Goal: Contribute content: Contribute content

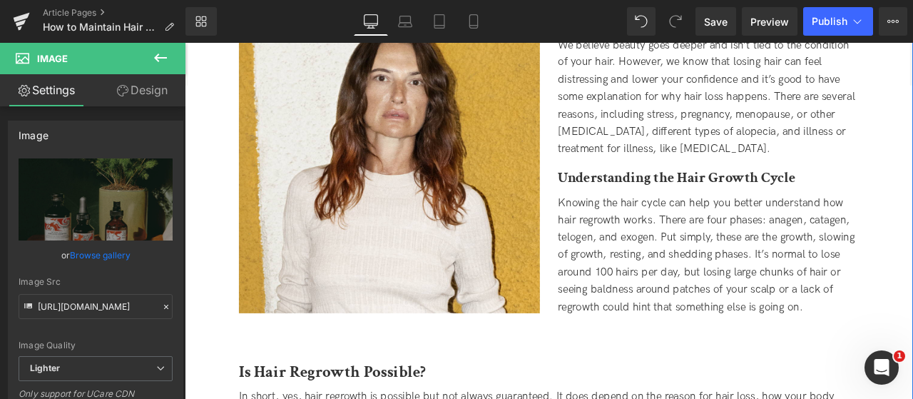
scroll to position [214, 0]
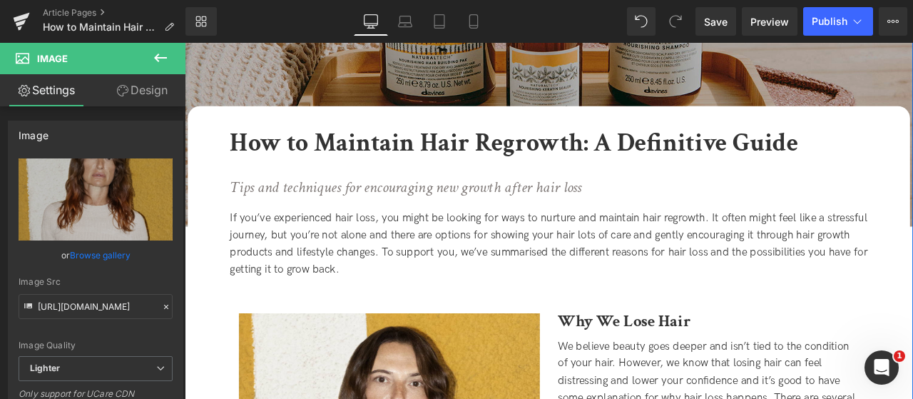
scroll to position [0, 0]
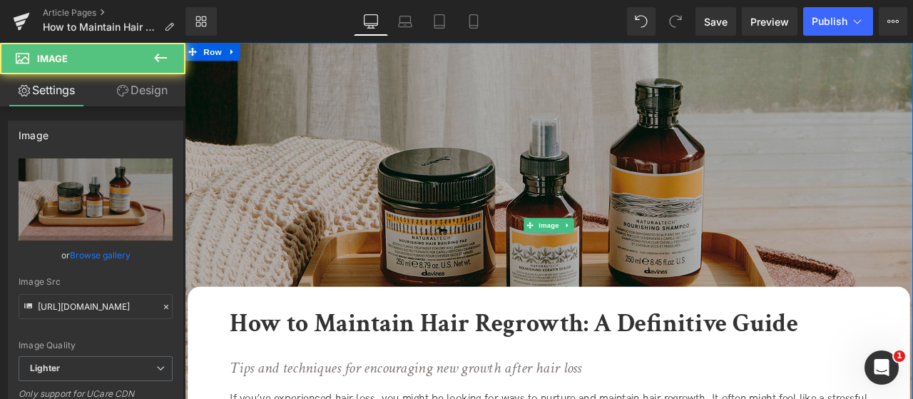
click at [489, 318] on img at bounding box center [616, 258] width 863 height 431
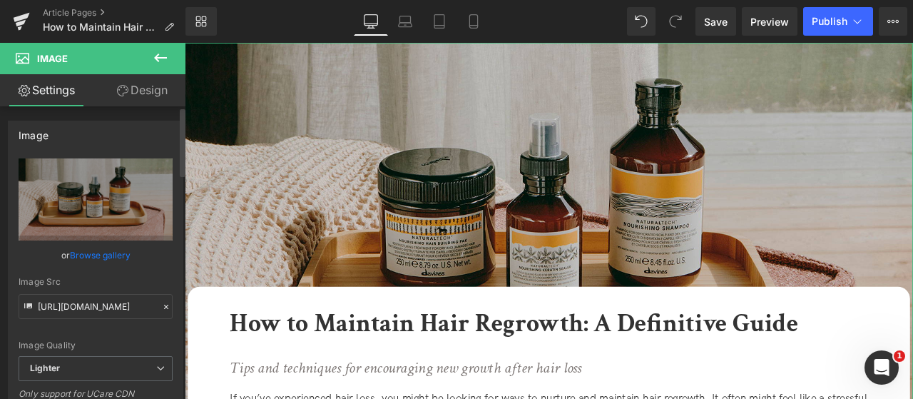
click at [107, 259] on link "Browse gallery" at bounding box center [100, 254] width 61 height 25
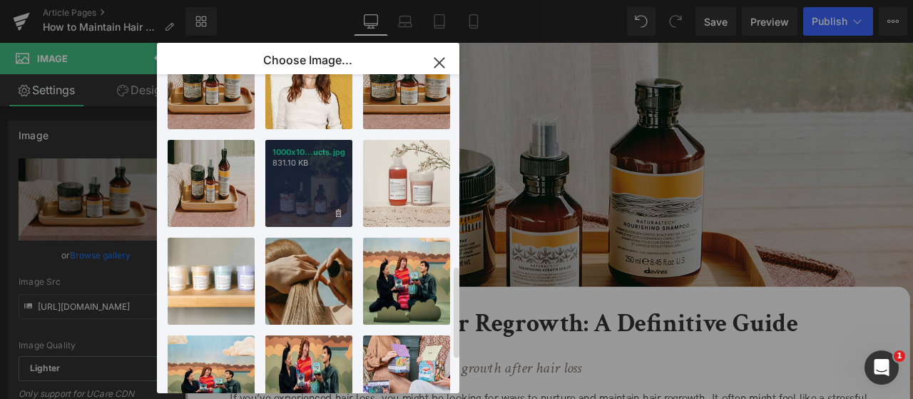
scroll to position [635, 0]
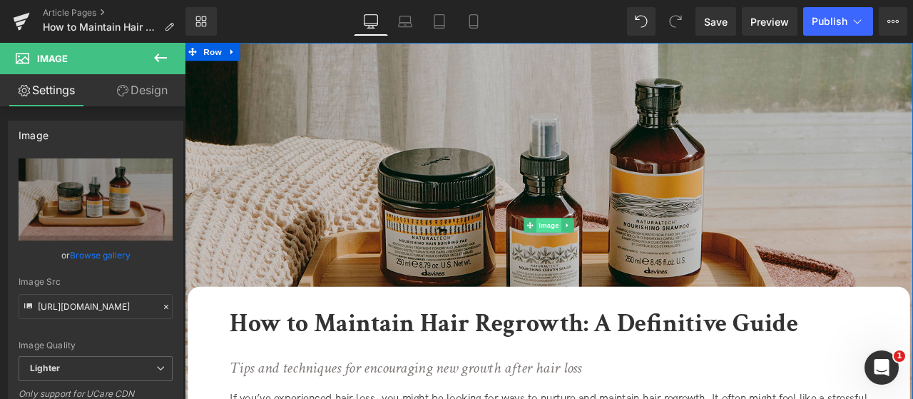
click at [614, 262] on span "Image" at bounding box center [616, 258] width 30 height 17
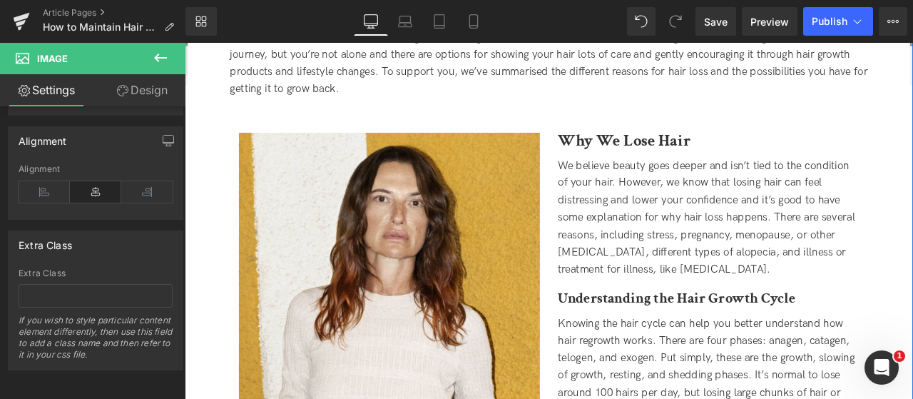
scroll to position [571, 0]
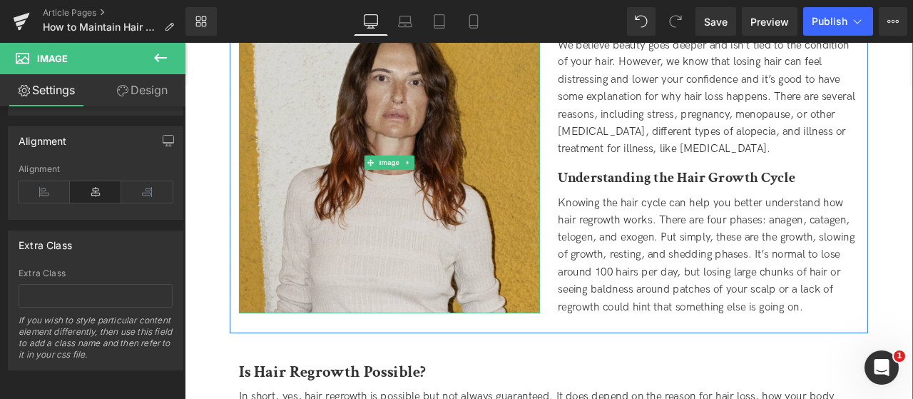
click at [479, 223] on img at bounding box center [427, 184] width 357 height 357
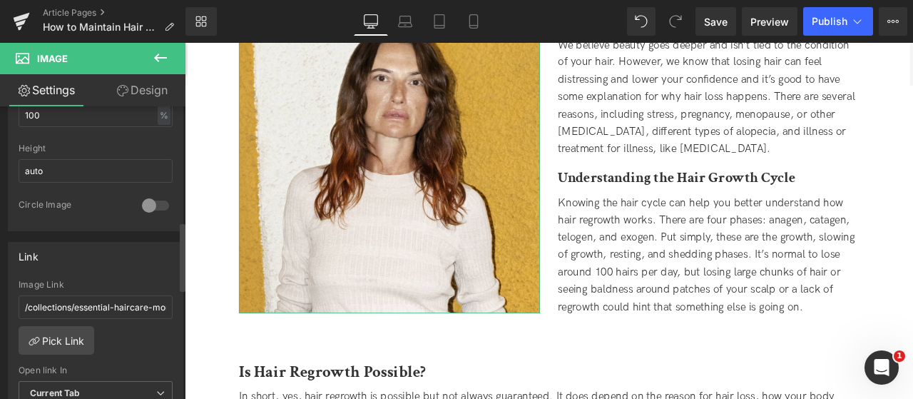
scroll to position [642, 0]
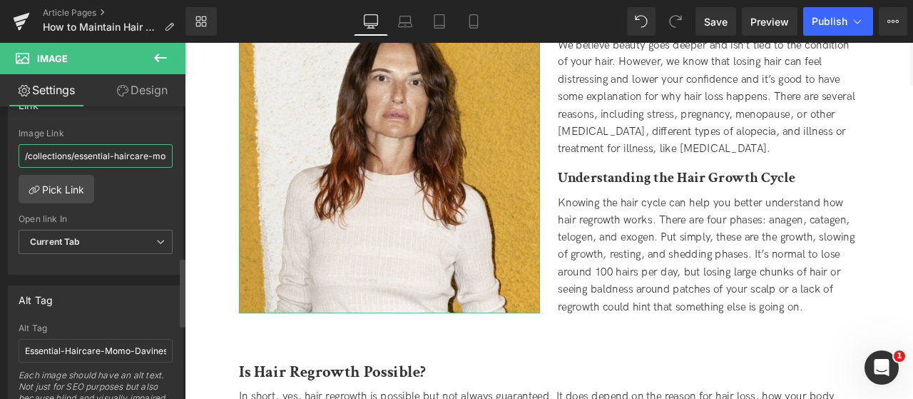
click at [101, 154] on input "/collections/essential-haircare-momo" at bounding box center [96, 156] width 154 height 24
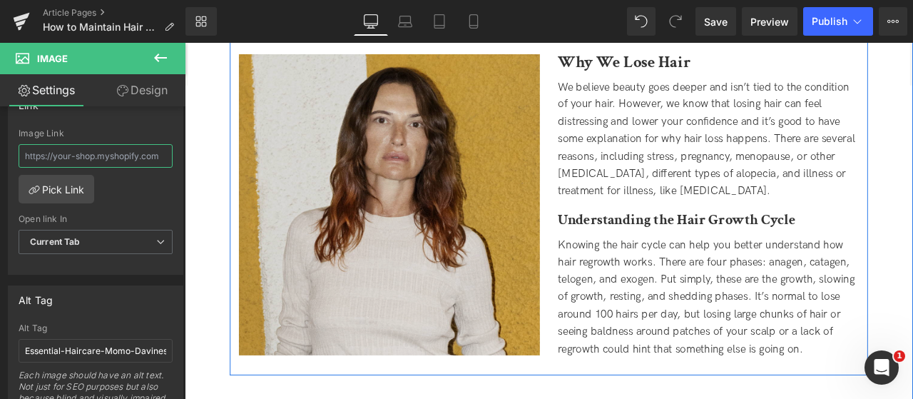
scroll to position [499, 0]
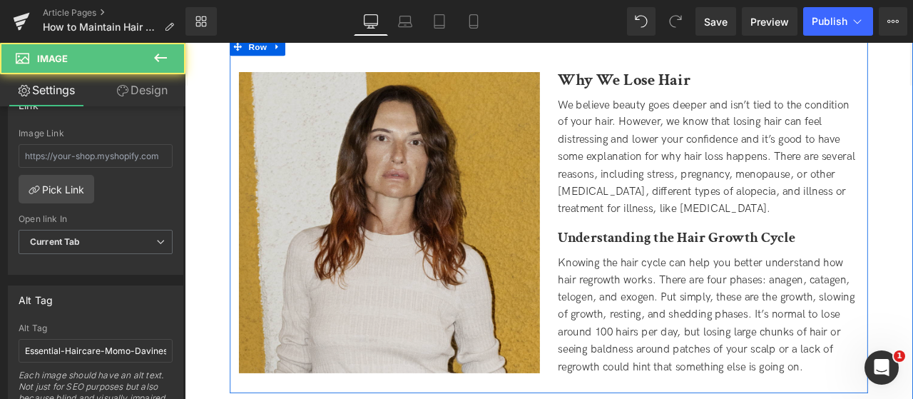
click at [451, 191] on img at bounding box center [427, 256] width 357 height 357
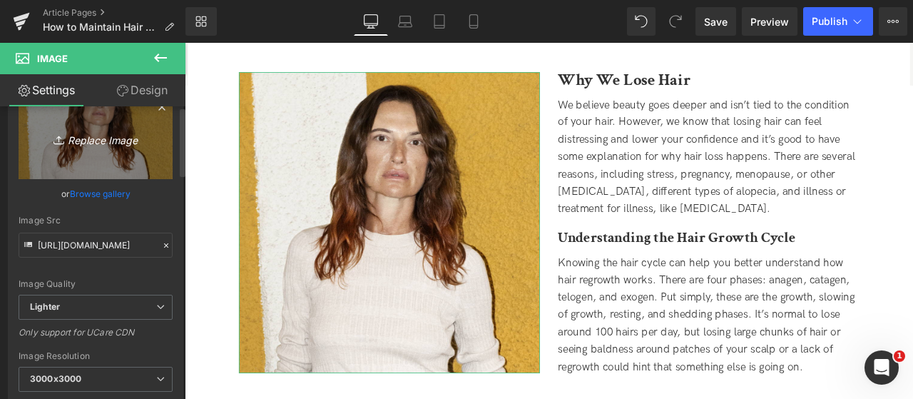
scroll to position [0, 0]
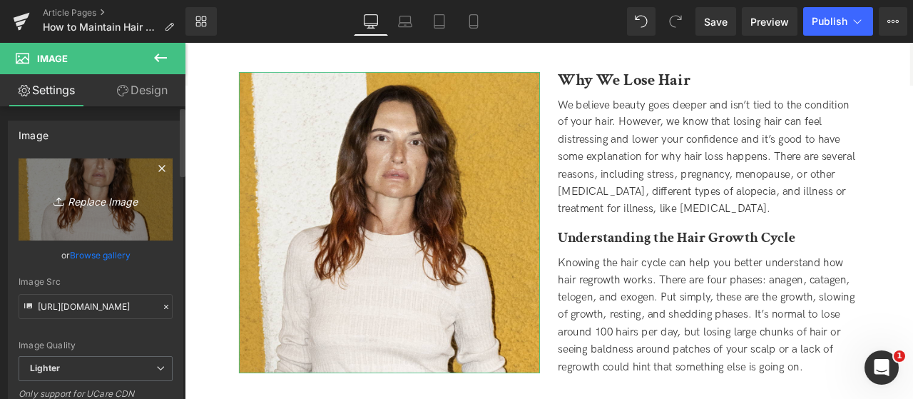
click at [121, 195] on icon "Replace Image" at bounding box center [96, 199] width 114 height 18
type input "C:\fakepath\1-1_HAIR.jpg"
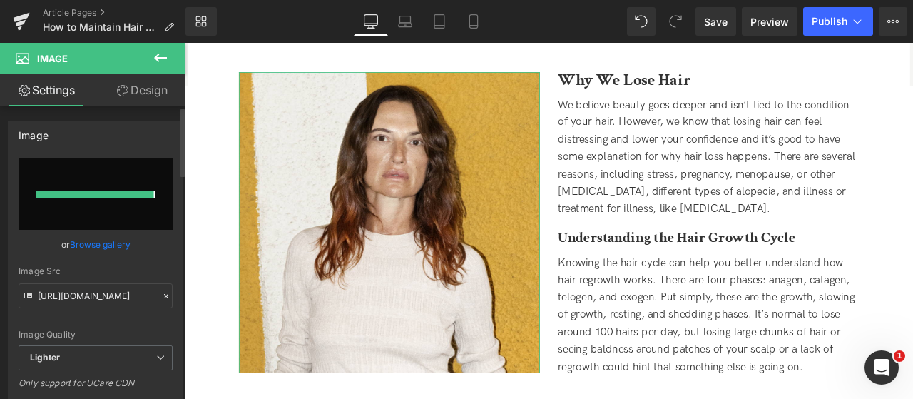
type input "[URL][DOMAIN_NAME]"
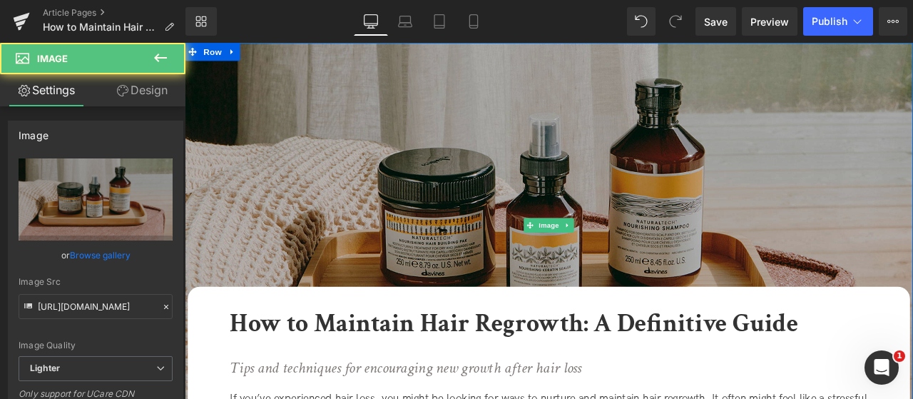
click at [773, 154] on img at bounding box center [616, 258] width 863 height 431
click at [715, 224] on img at bounding box center [616, 258] width 863 height 431
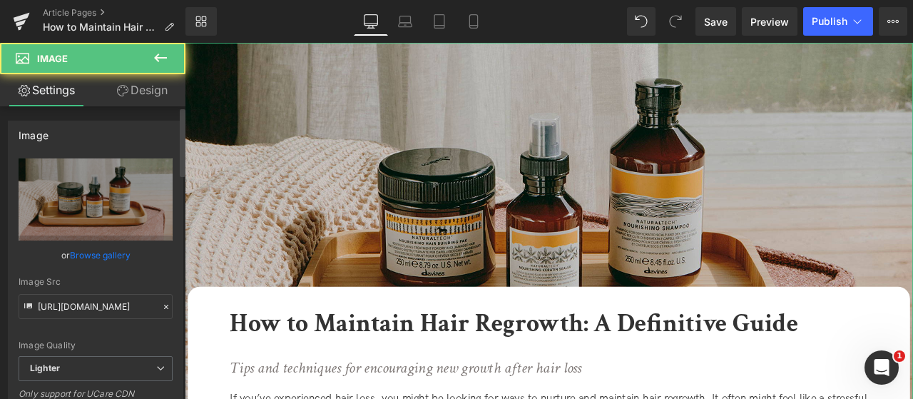
click at [81, 256] on link "Browse gallery" at bounding box center [100, 254] width 61 height 25
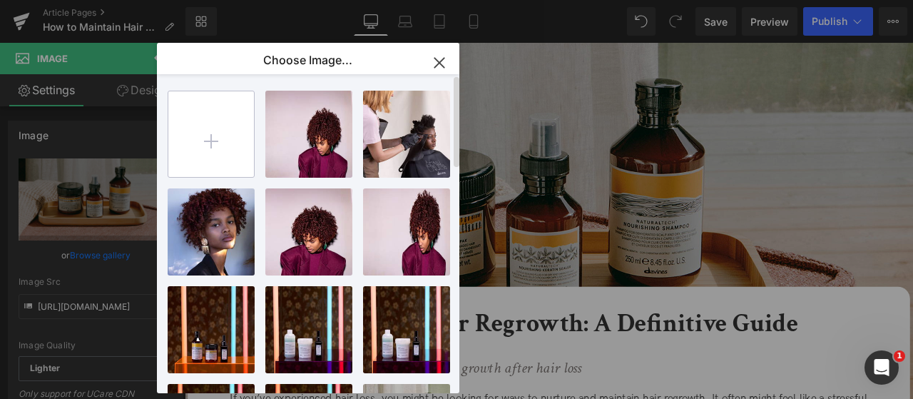
click at [235, 155] on input "file" at bounding box center [211, 134] width 86 height 86
type input "C:\fakepath\HP_STATIC SLIDER_2-1_NT ENERGIZING.jpg"
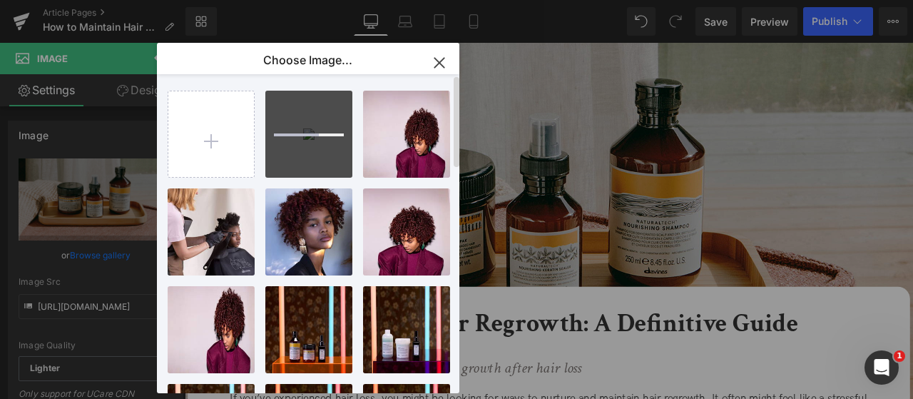
click at [260, 113] on div "HP_STAT...ZING.jpg 204.78 KB Delete image? Yes No SOCIAL_... COL.jpg 30.28 KB D…" at bounding box center [316, 236] width 297 height 324
click at [224, 116] on input "file" at bounding box center [211, 134] width 86 height 86
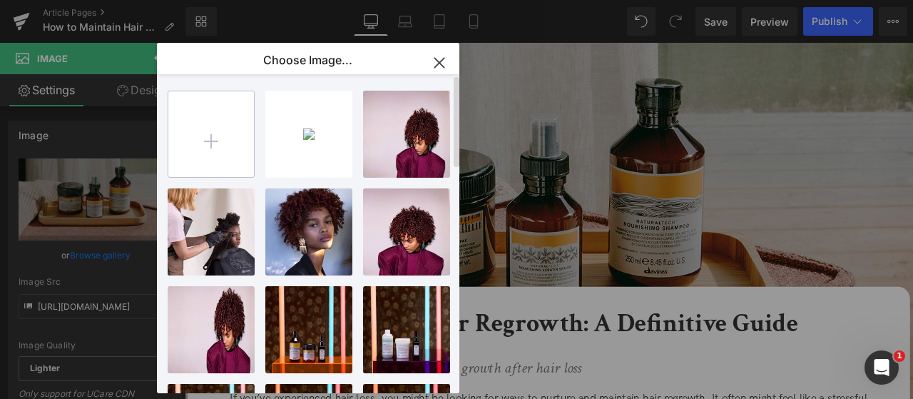
type input "C:\fakepath\HP_STATIC SLIDER_1-1_NT ENERGIZING.jpg"
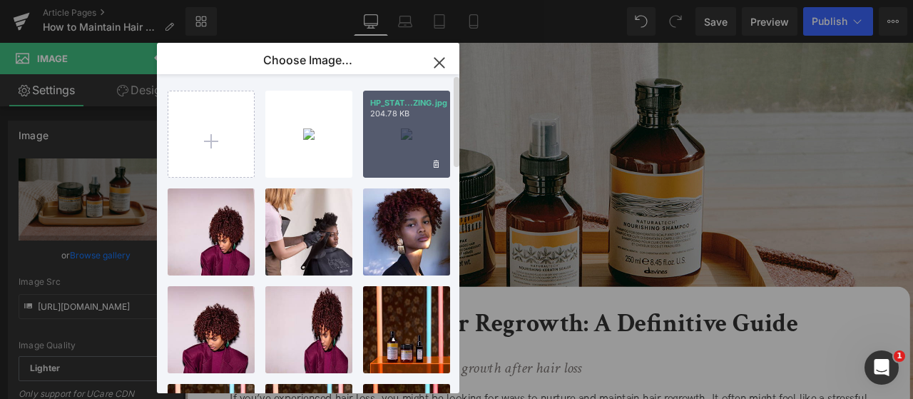
click at [396, 132] on div "HP_STAT...ZING.jpg 204.78 KB" at bounding box center [406, 134] width 87 height 87
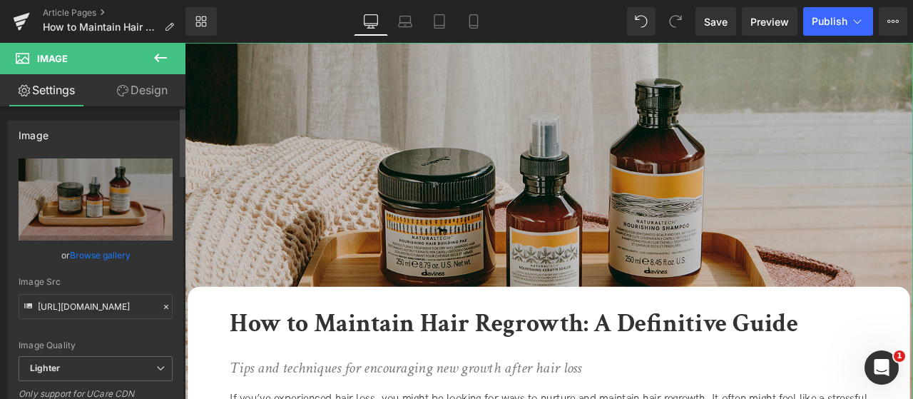
click at [118, 250] on link "Browse gallery" at bounding box center [100, 254] width 61 height 25
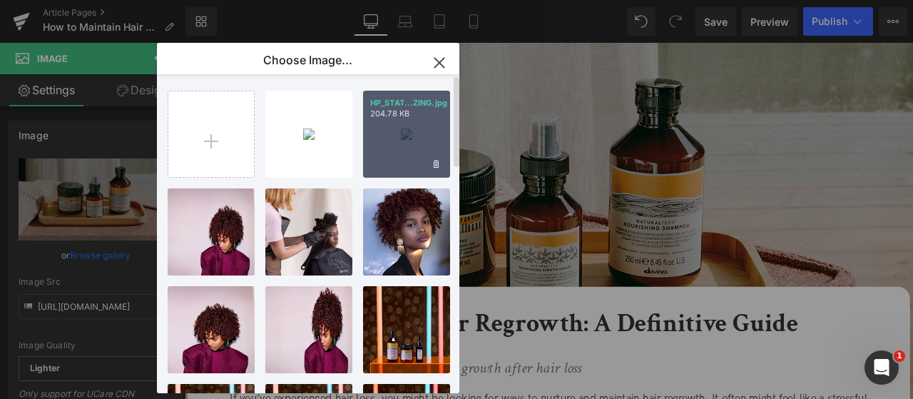
click at [416, 134] on div "HP_STAT...ZING.jpg 204.78 KB" at bounding box center [406, 134] width 87 height 87
type input "[URL][DOMAIN_NAME]"
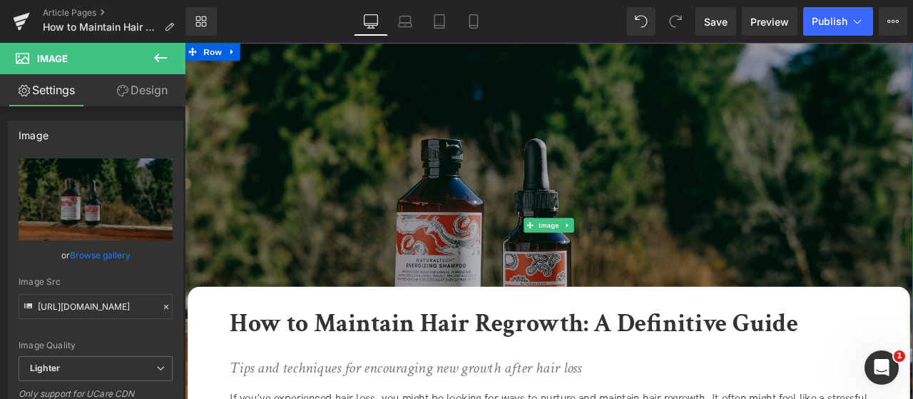
click at [546, 210] on img at bounding box center [616, 258] width 863 height 431
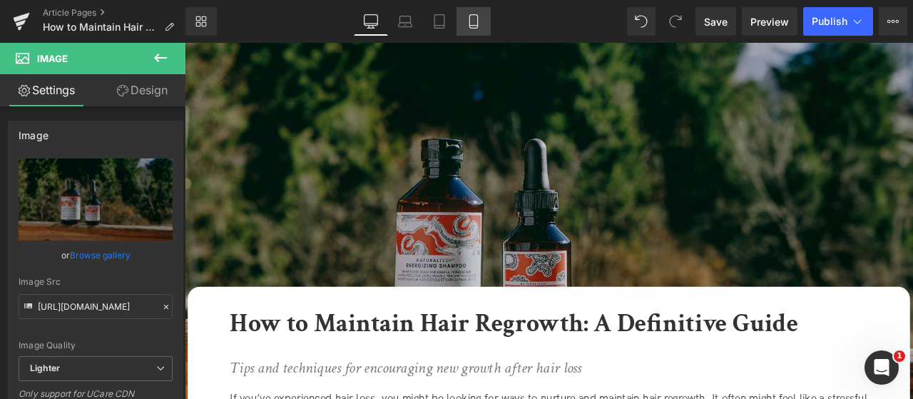
click at [477, 19] on icon at bounding box center [473, 22] width 8 height 14
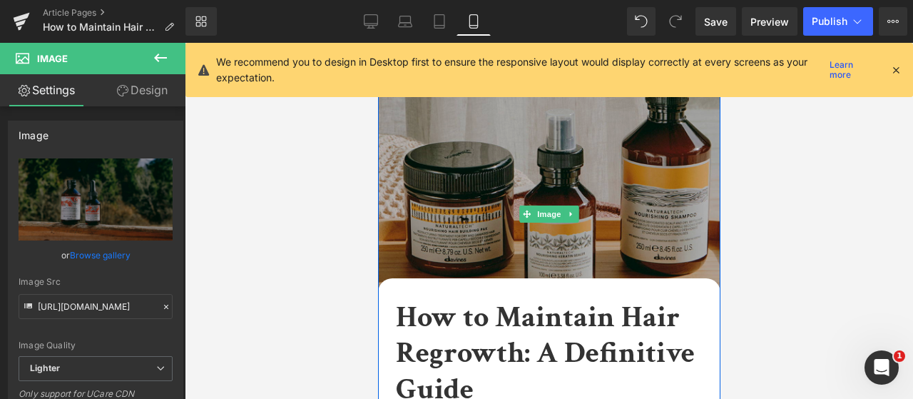
click at [506, 162] on img at bounding box center [548, 214] width 342 height 342
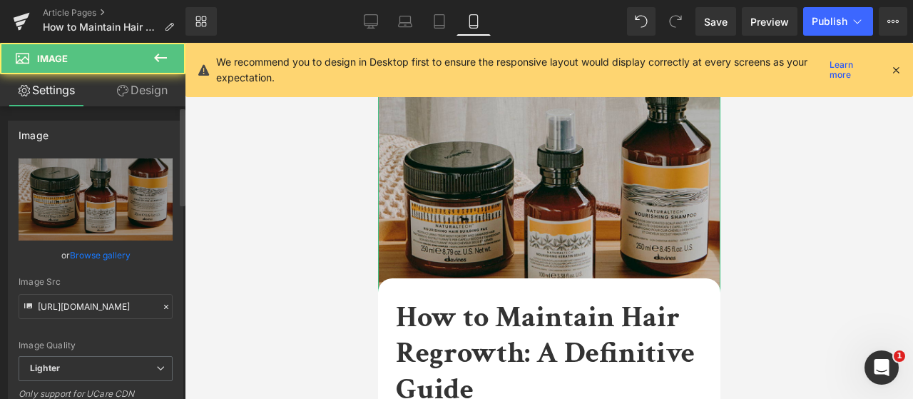
click at [111, 252] on link "Browse gallery" at bounding box center [100, 254] width 61 height 25
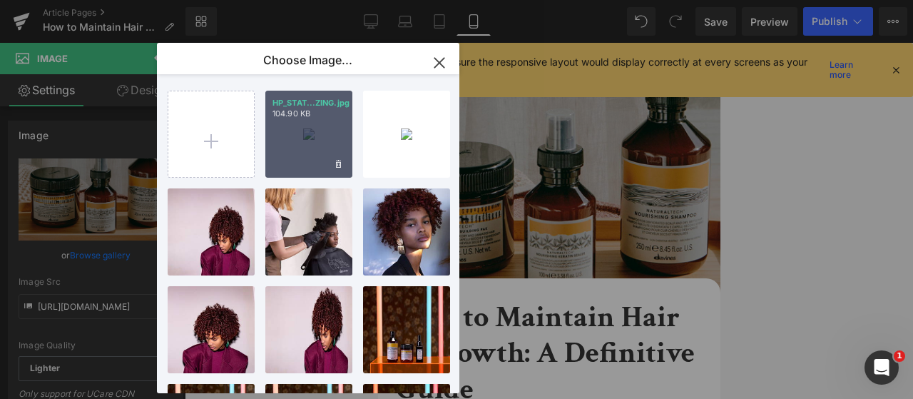
click at [291, 146] on div "HP_STAT...ZING.jpg 104.90 KB" at bounding box center [308, 134] width 87 height 87
type input "[URL][DOMAIN_NAME]"
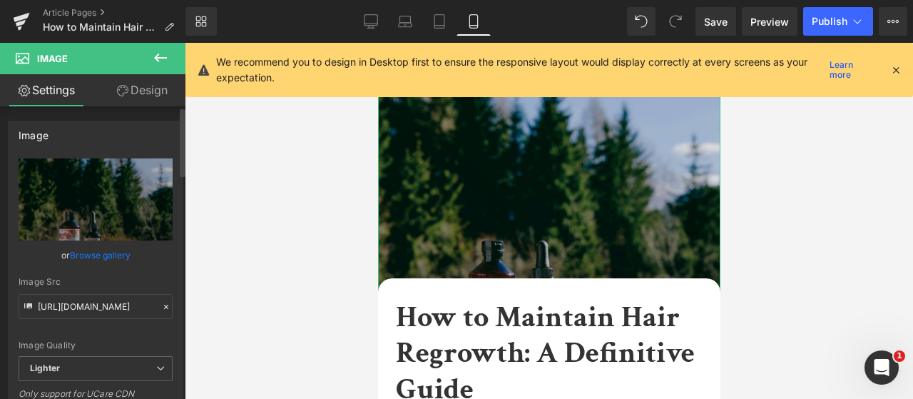
click at [89, 253] on link "Browse gallery" at bounding box center [100, 254] width 61 height 25
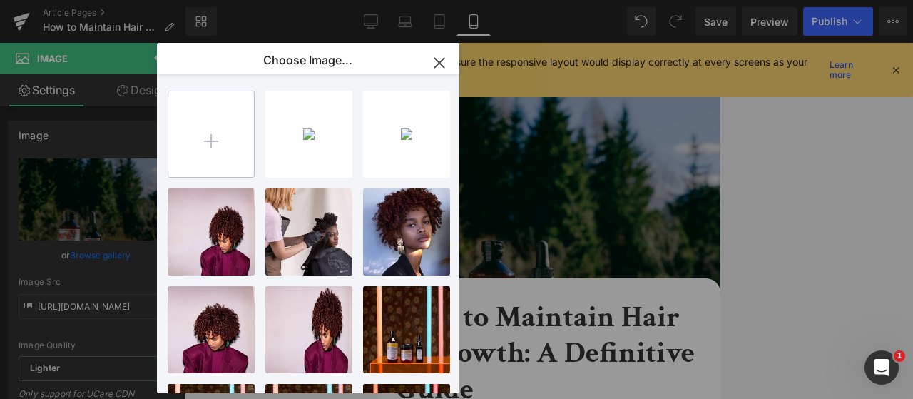
click at [222, 163] on input "file" at bounding box center [211, 134] width 86 height 86
type input "C:\fakepath\HP_STATIC SLIDER_1-1_HAIR REGROWTH.jpg"
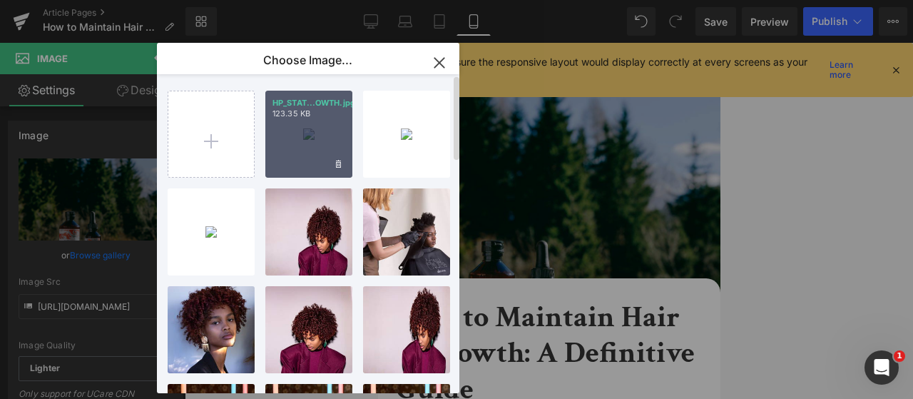
click at [332, 131] on div "HP_STAT...OWTH.jpg 123.35 KB" at bounding box center [308, 134] width 87 height 87
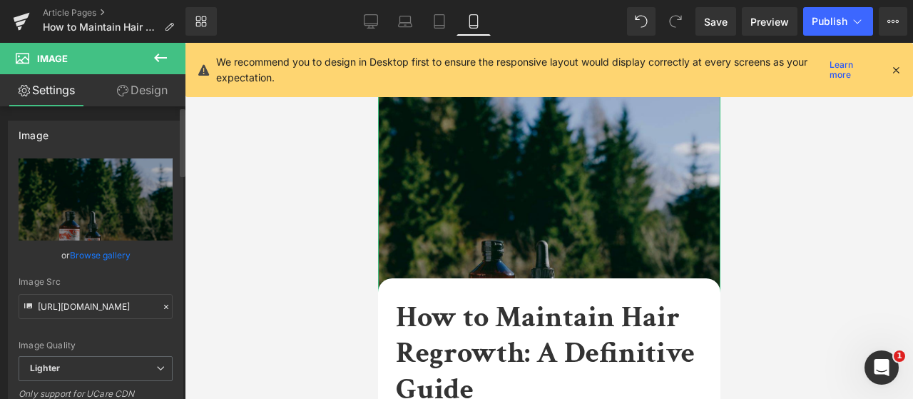
click at [98, 252] on link "Browse gallery" at bounding box center [100, 254] width 61 height 25
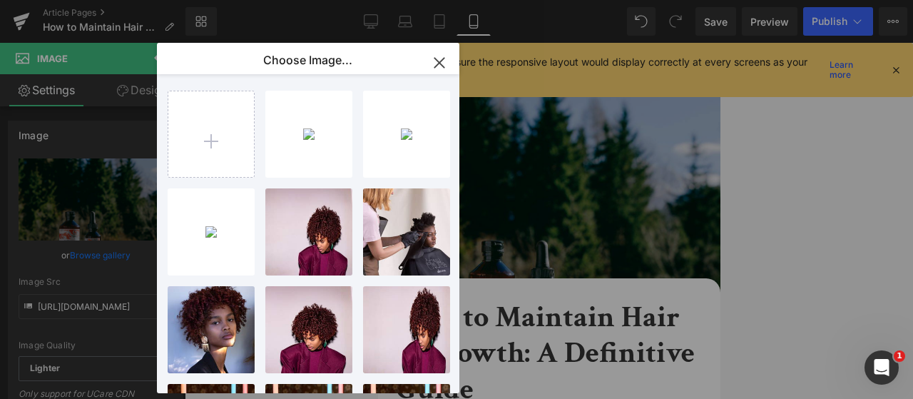
click at [0, 0] on div "HP_STAT...OWTH.jpg 123.35 KB" at bounding box center [0, 0] width 0 height 0
type input "[URL][DOMAIN_NAME]"
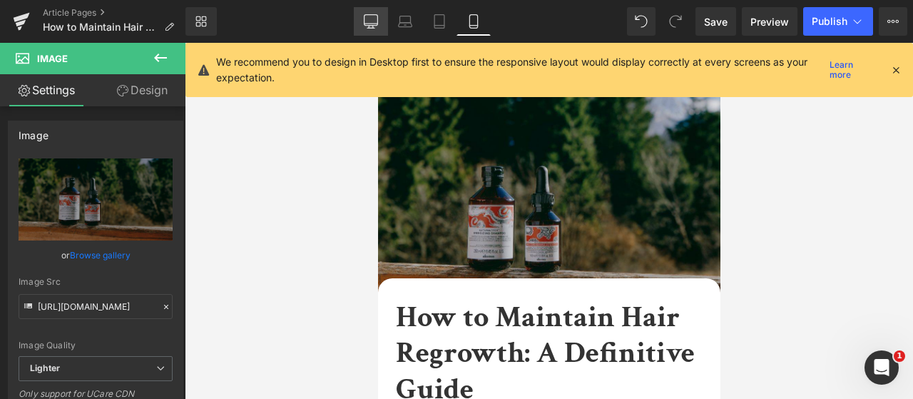
click at [379, 18] on link "Desktop" at bounding box center [371, 21] width 34 height 29
type input "auto"
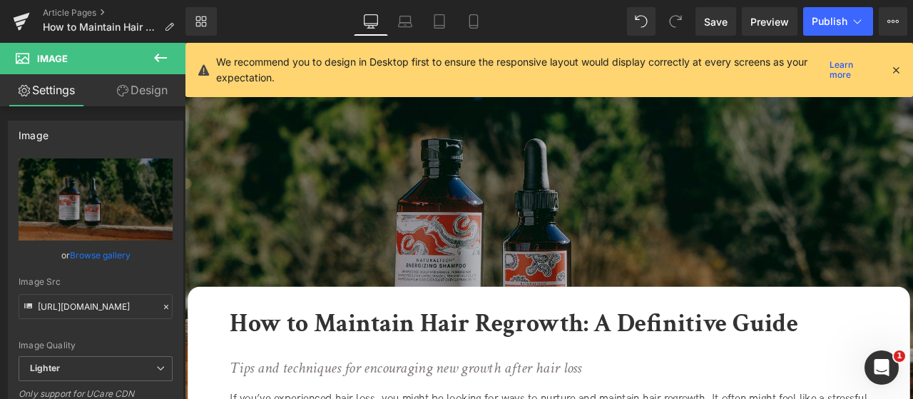
click at [590, 197] on img at bounding box center [616, 258] width 863 height 431
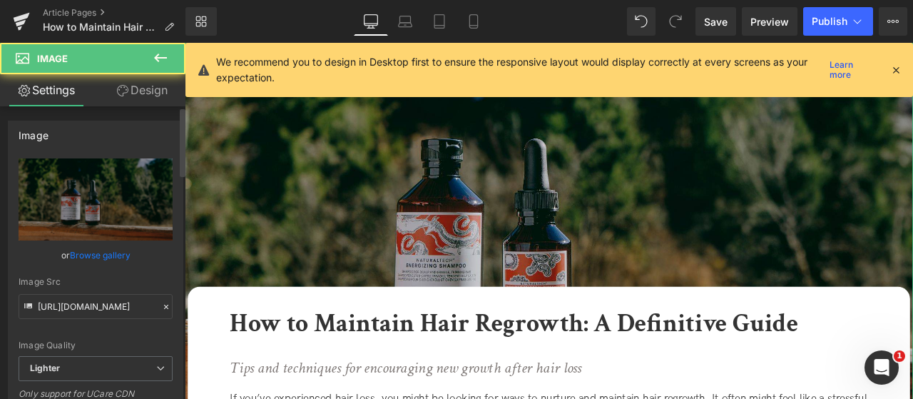
click at [96, 249] on link "Browse gallery" at bounding box center [100, 254] width 61 height 25
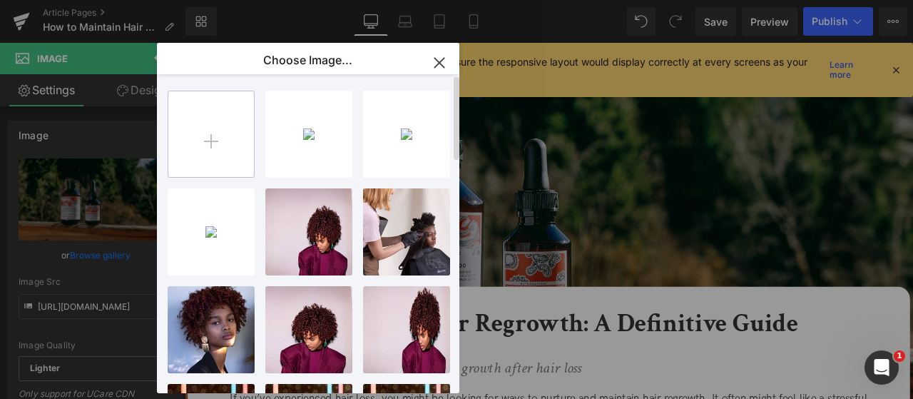
click at [225, 138] on input "file" at bounding box center [211, 134] width 86 height 86
type input "C:\fakepath\HP_STATIC SLIDER_2-1_HAIR REGROWTH.jpg"
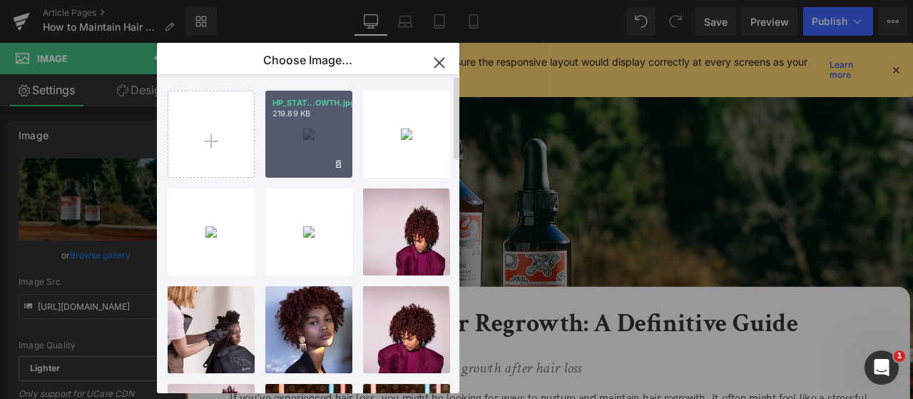
click at [335, 145] on div "HP_STAT...OWTH.jpg 219.89 KB" at bounding box center [308, 134] width 87 height 87
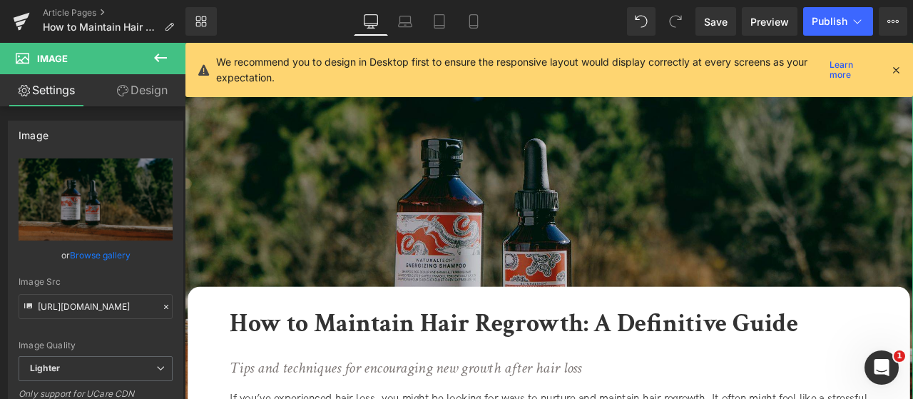
click at [117, 250] on link "Browse gallery" at bounding box center [100, 254] width 61 height 25
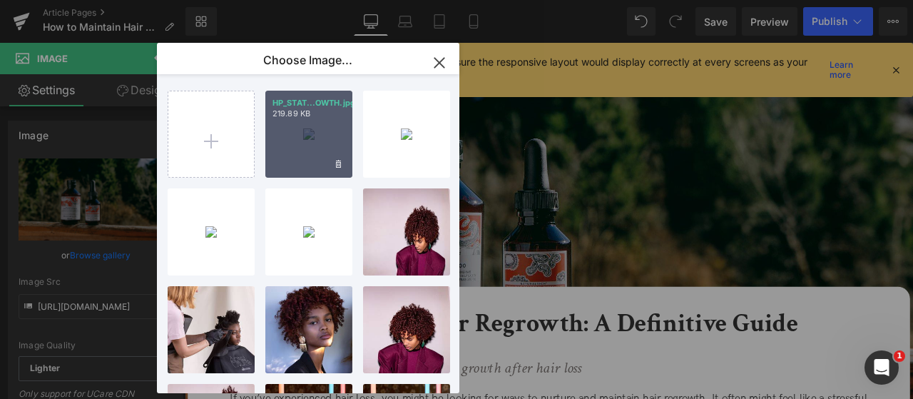
drag, startPoint x: 294, startPoint y: 129, endPoint x: 129, endPoint y: 92, distance: 168.9
click at [294, 129] on div "HP_STAT...OWTH.jpg 219.89 KB" at bounding box center [308, 134] width 87 height 87
type input "[URL][DOMAIN_NAME]"
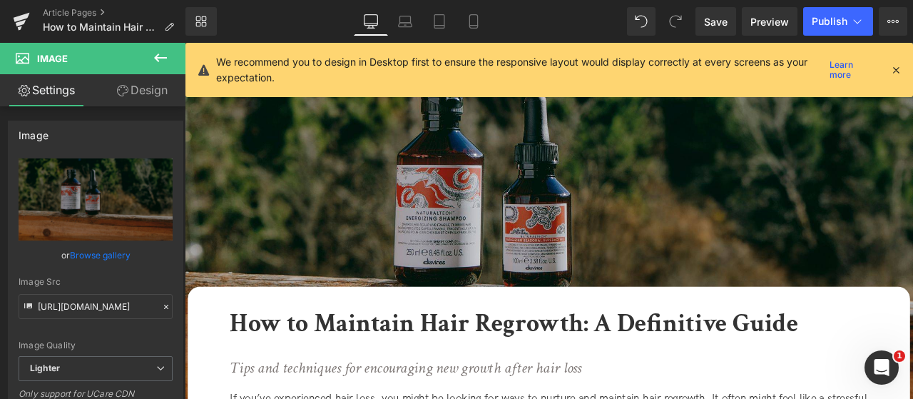
click at [894, 64] on icon at bounding box center [895, 69] width 13 height 13
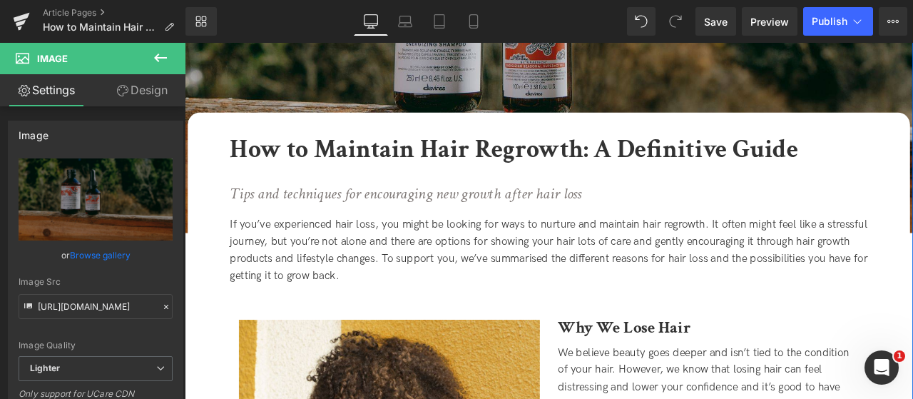
scroll to position [214, 0]
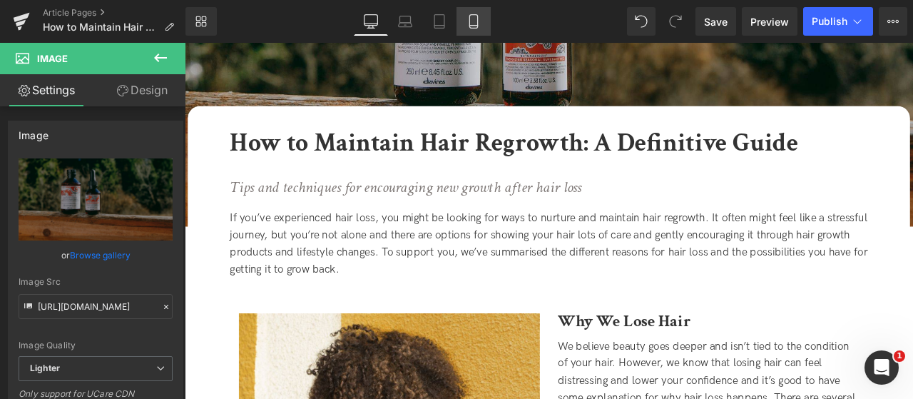
click at [475, 23] on icon at bounding box center [473, 21] width 14 height 14
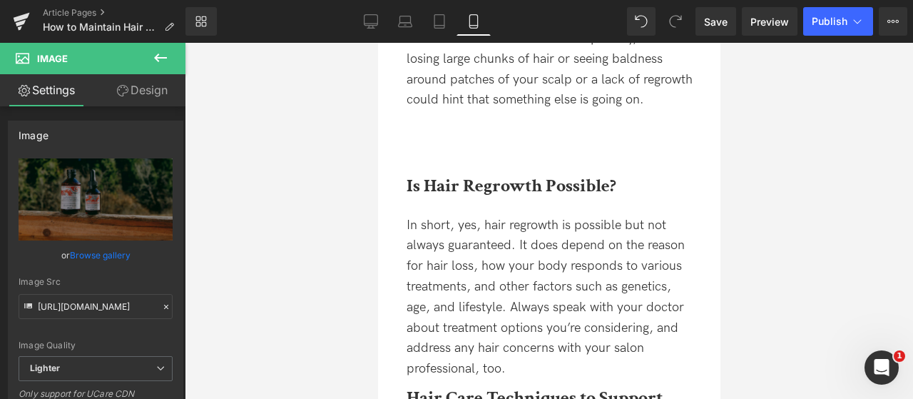
scroll to position [1284, 0]
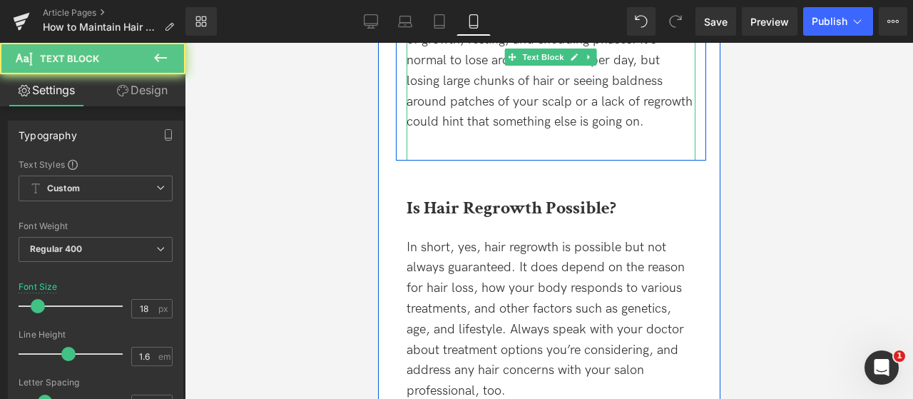
click at [498, 136] on div at bounding box center [550, 143] width 289 height 21
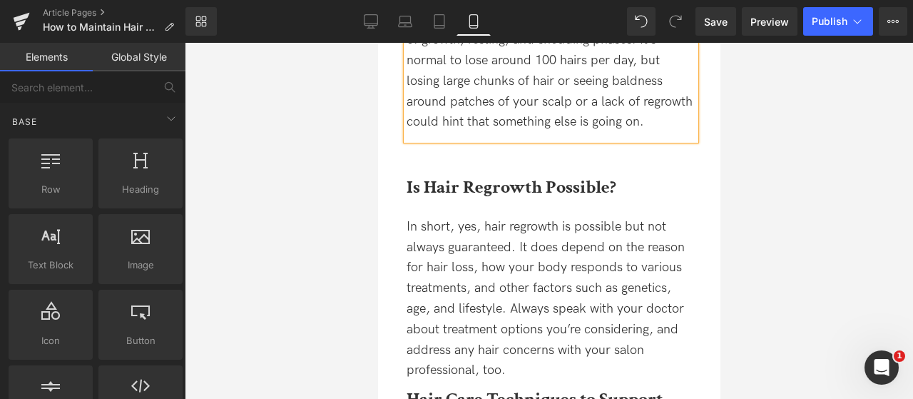
click at [804, 173] on div at bounding box center [549, 221] width 728 height 356
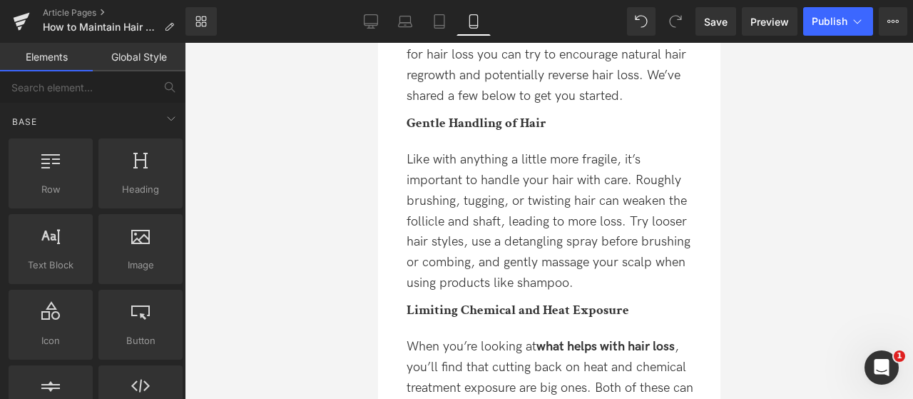
scroll to position [1640, 0]
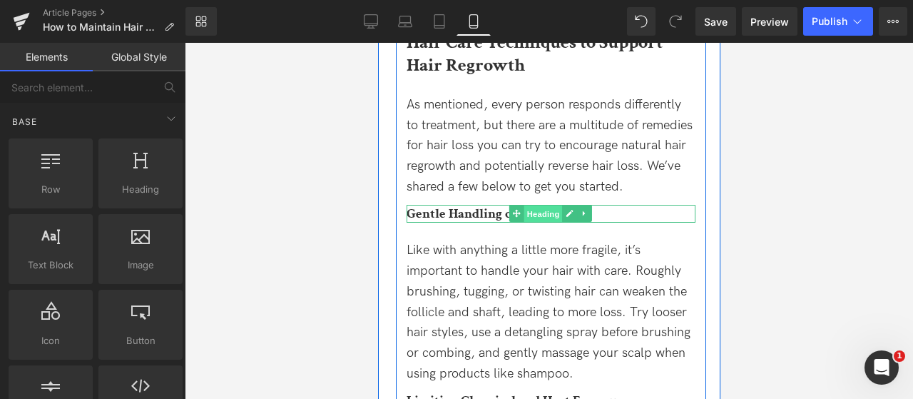
click at [518, 216] on link "Heading" at bounding box center [534, 213] width 53 height 17
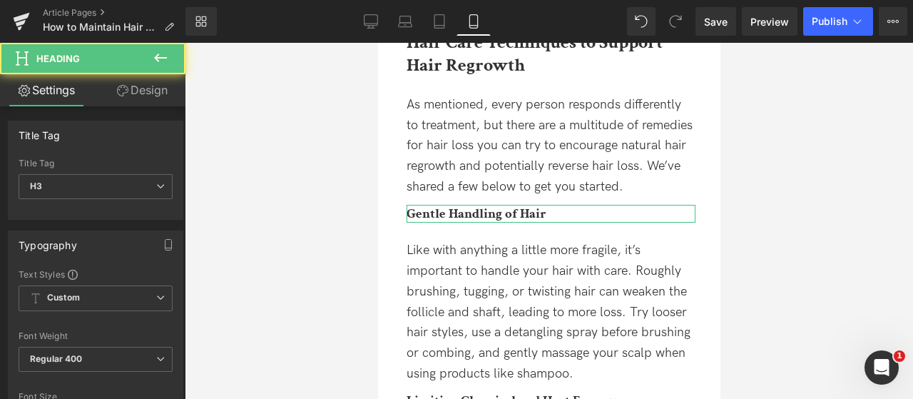
click at [145, 86] on link "Design" at bounding box center [142, 90] width 93 height 32
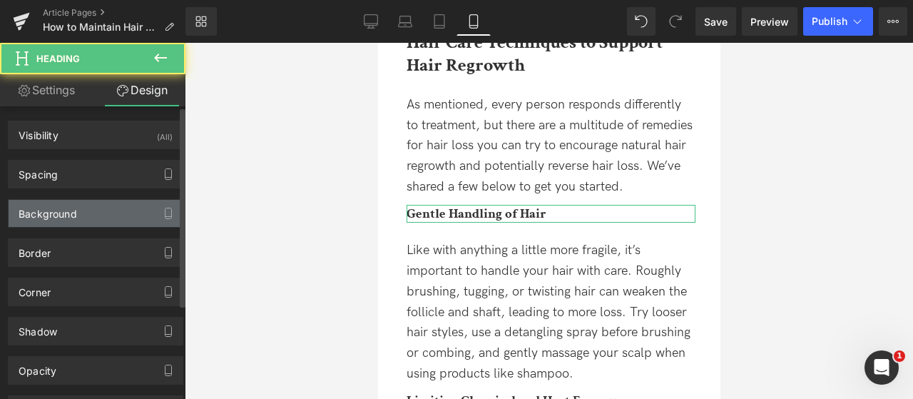
type input "0"
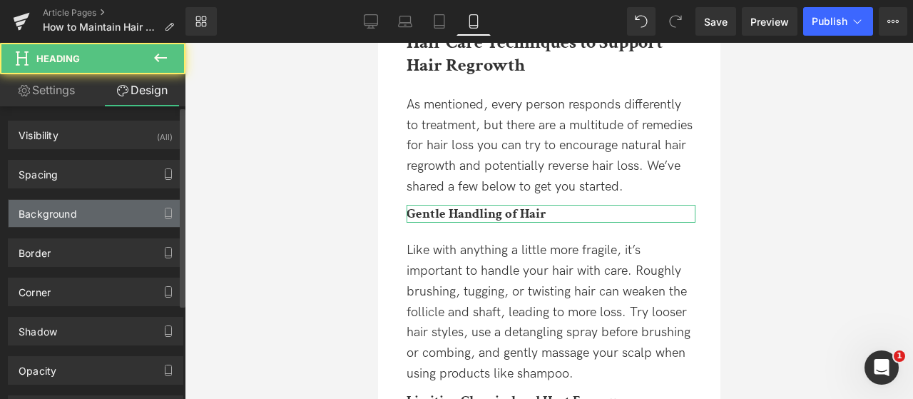
type input "0"
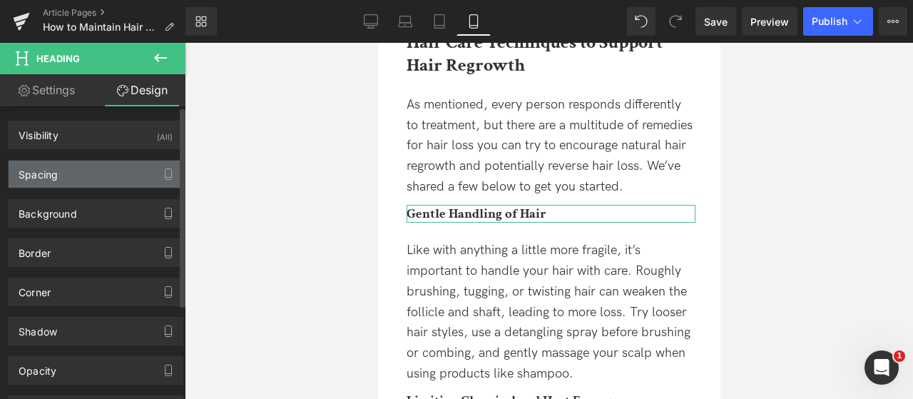
click at [86, 178] on div "Spacing" at bounding box center [96, 173] width 174 height 27
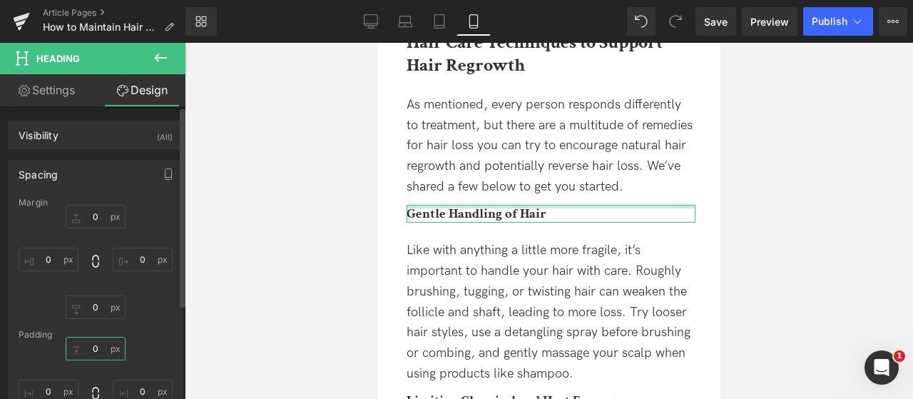
click at [77, 349] on input "0" at bounding box center [96, 349] width 60 height 24
click at [85, 347] on input "0" at bounding box center [96, 349] width 60 height 24
type input "20"
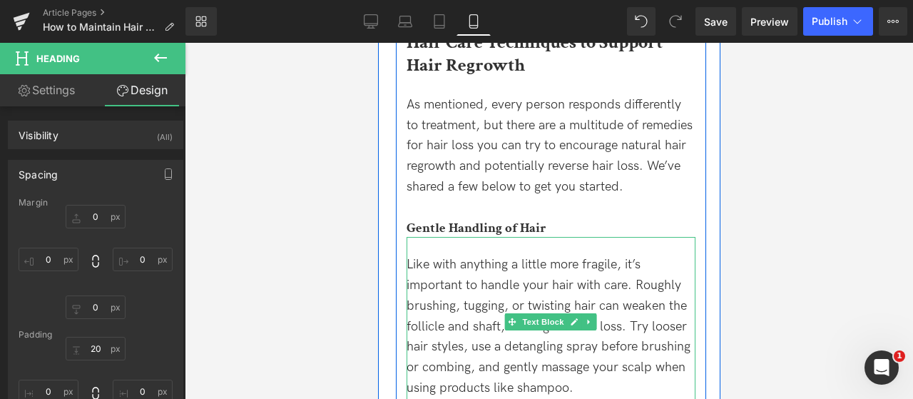
click at [509, 256] on div "Like with anything a little more fragile, it’s important to handle your hair wi…" at bounding box center [550, 327] width 289 height 144
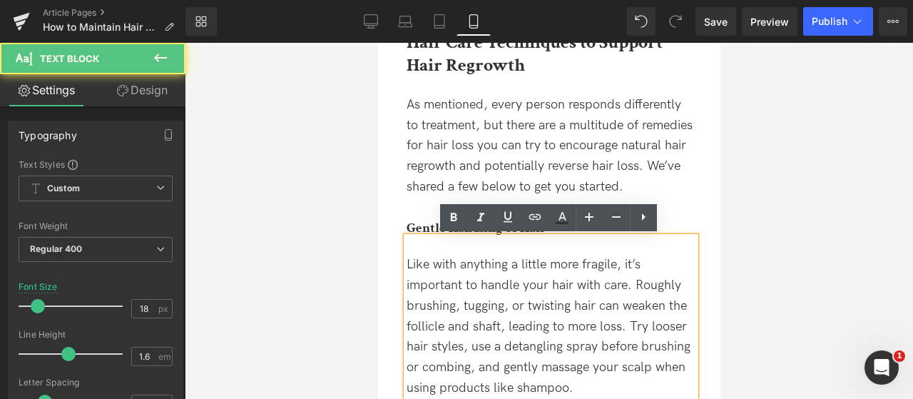
click at [509, 247] on div "Like with anything a little more fragile, it’s important to handle your hair wi…" at bounding box center [550, 321] width 289 height 169
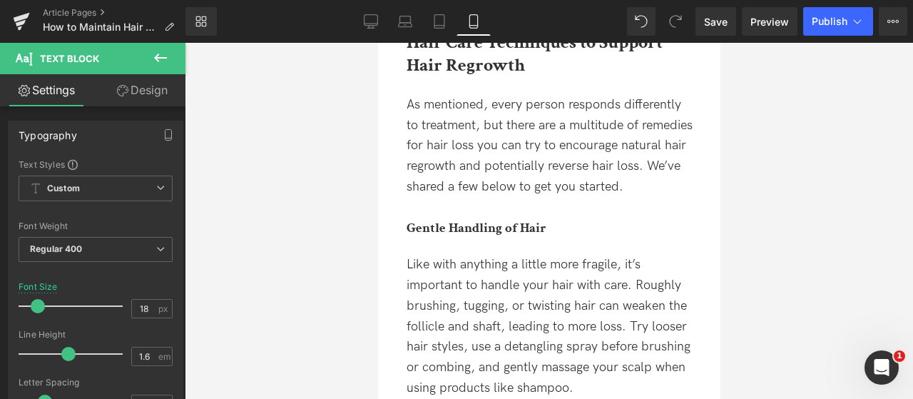
drag, startPoint x: 157, startPoint y: 97, endPoint x: 121, endPoint y: 135, distance: 52.0
click at [157, 97] on link "Design" at bounding box center [142, 90] width 93 height 32
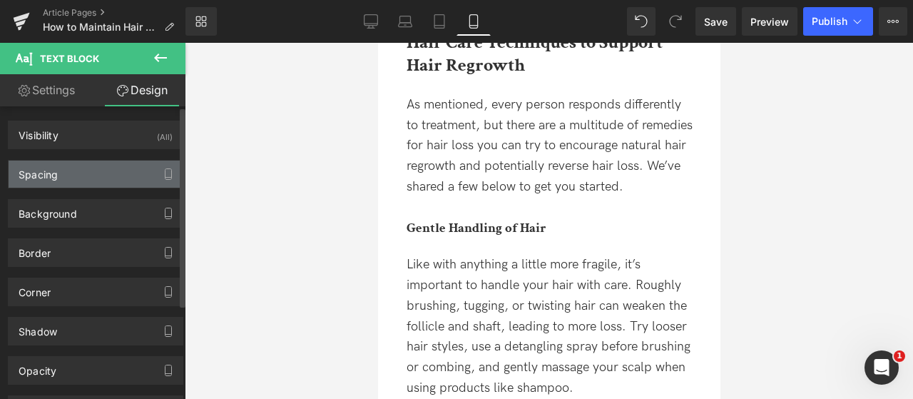
click at [68, 163] on div "Spacing" at bounding box center [96, 173] width 174 height 27
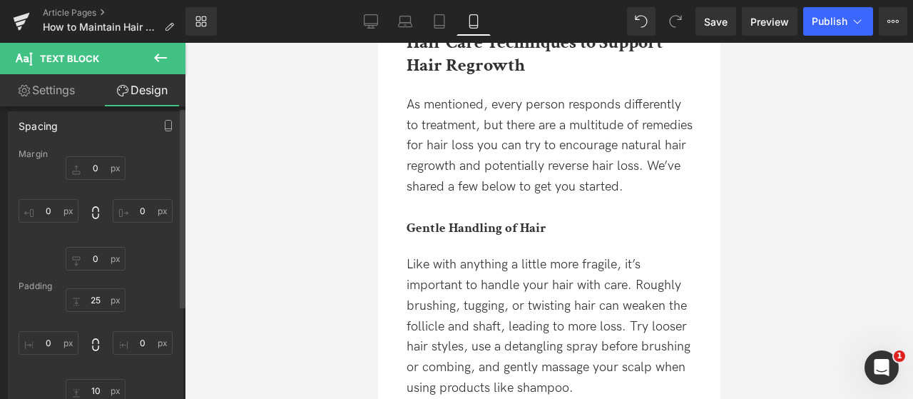
scroll to position [71, 0]
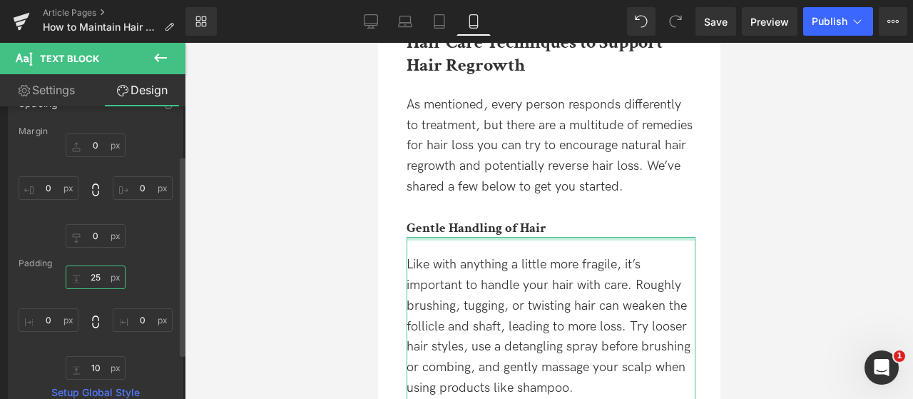
click at [96, 276] on input "25" at bounding box center [96, 277] width 60 height 24
type input "15"
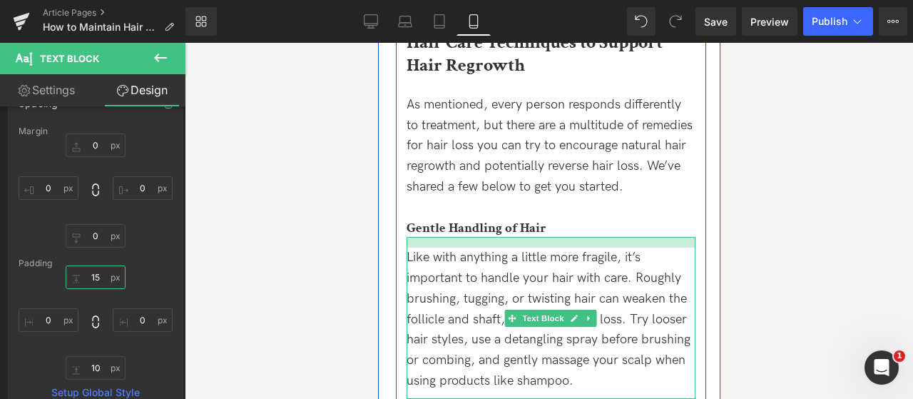
scroll to position [1854, 0]
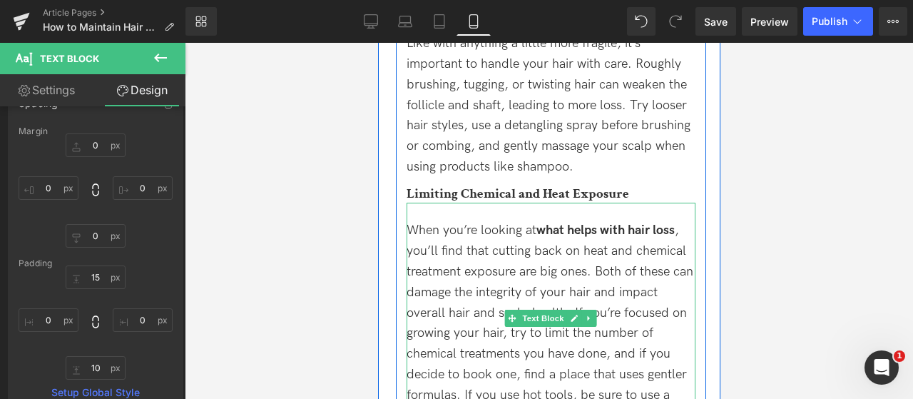
click at [563, 217] on div "When you’re looking at what helps with hair loss , you’ll find that cutting bac…" at bounding box center [550, 318] width 289 height 230
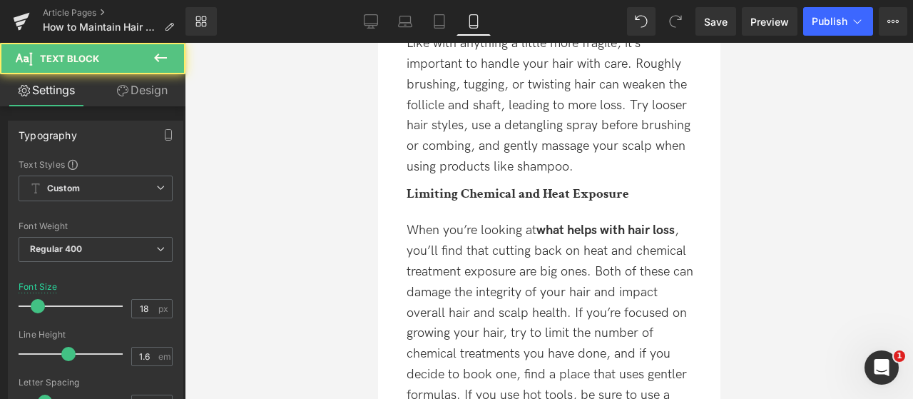
click at [163, 96] on link "Design" at bounding box center [142, 90] width 93 height 32
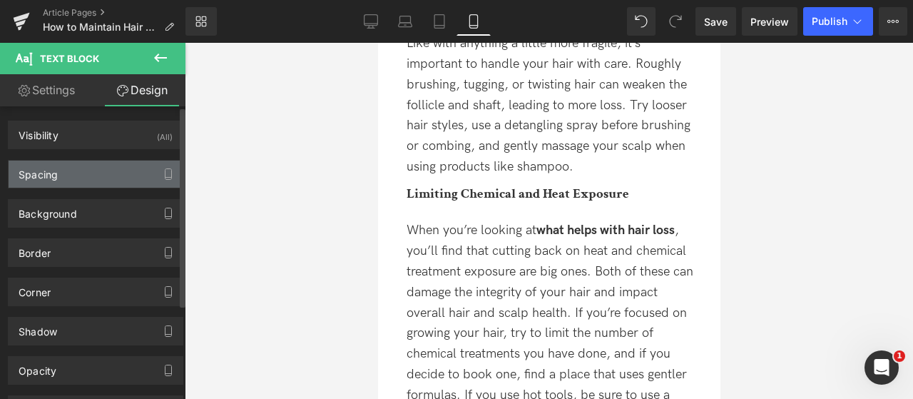
click at [83, 173] on div "Spacing" at bounding box center [96, 173] width 174 height 27
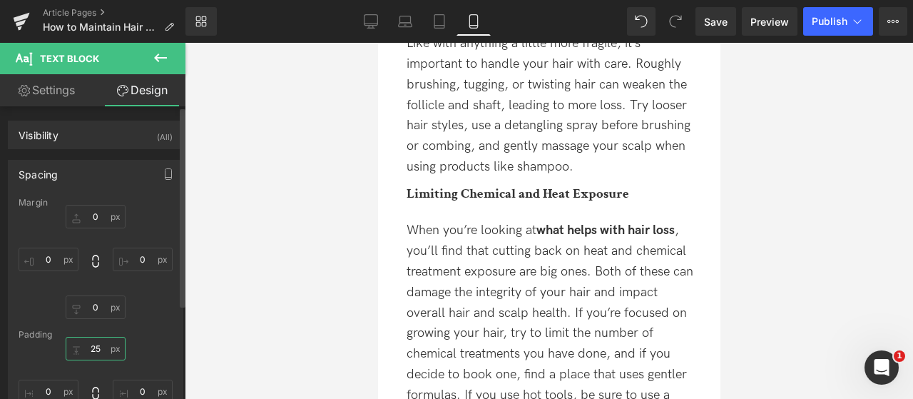
click at [91, 341] on input "25" at bounding box center [96, 349] width 60 height 24
type input "15"
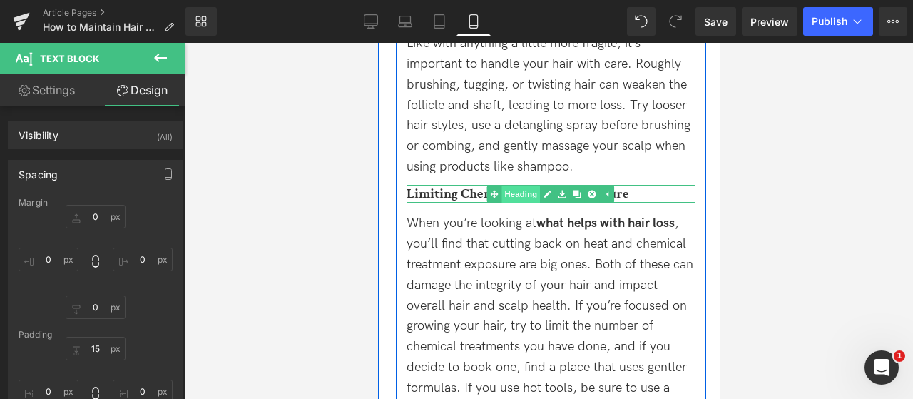
click at [525, 190] on span "Heading" at bounding box center [520, 193] width 39 height 17
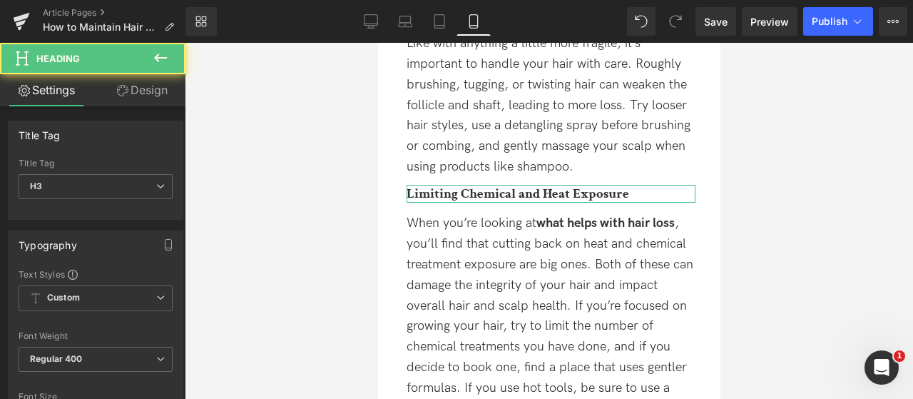
click at [145, 93] on link "Design" at bounding box center [142, 90] width 93 height 32
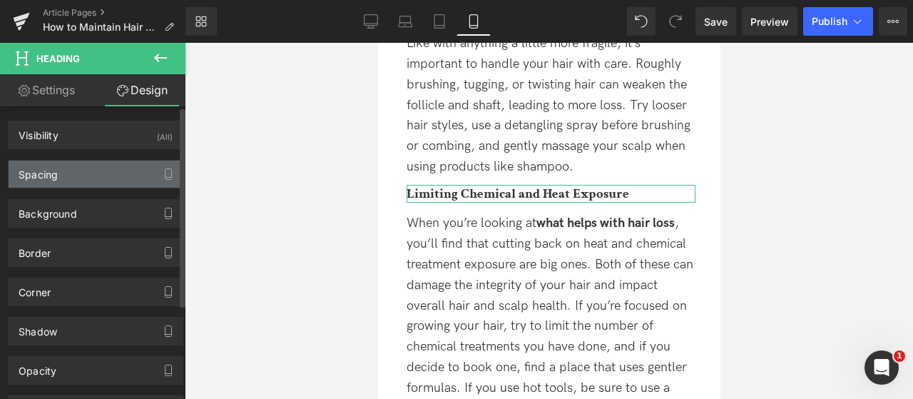
click at [73, 169] on div "Spacing" at bounding box center [96, 173] width 174 height 27
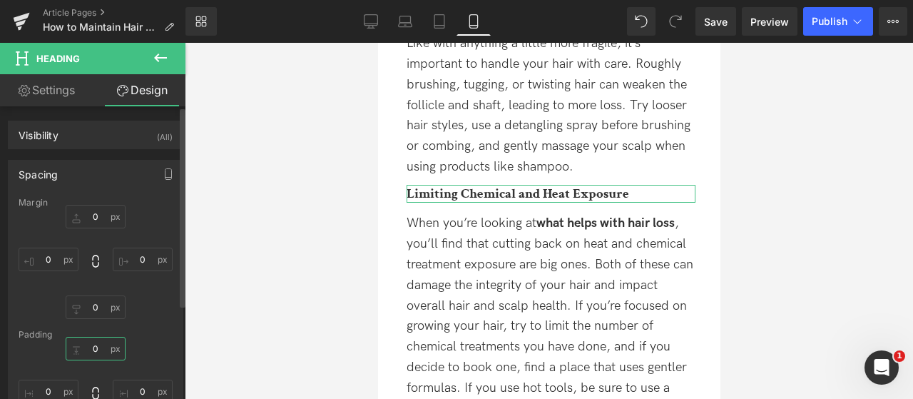
click at [83, 342] on input "0" at bounding box center [96, 349] width 60 height 24
click at [86, 350] on input "0" at bounding box center [96, 349] width 60 height 24
type input "20"
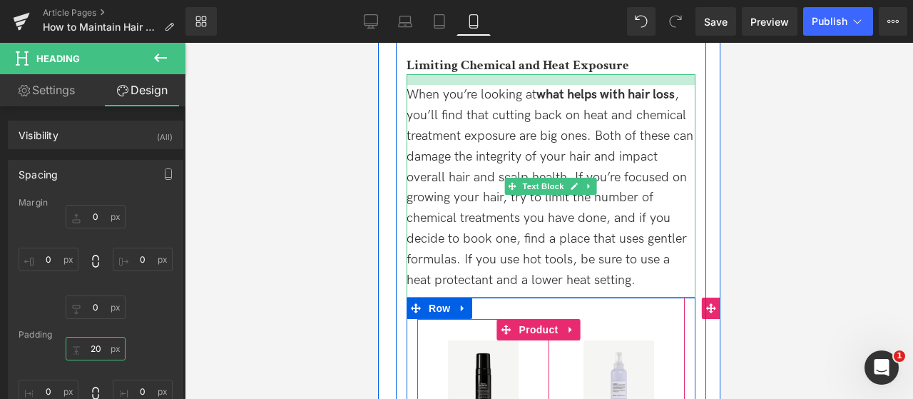
scroll to position [2282, 0]
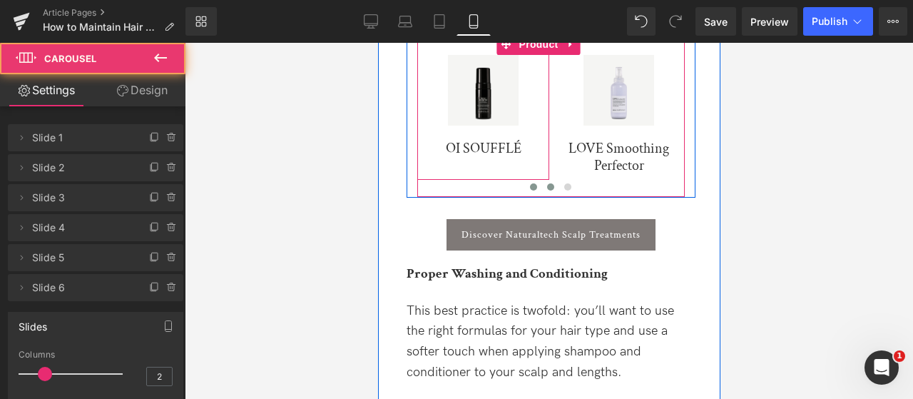
click at [528, 181] on button at bounding box center [532, 187] width 17 height 14
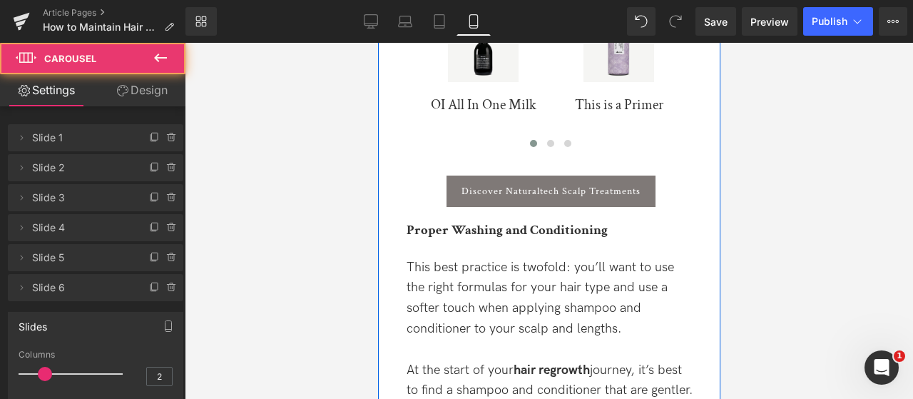
scroll to position [2425, 0]
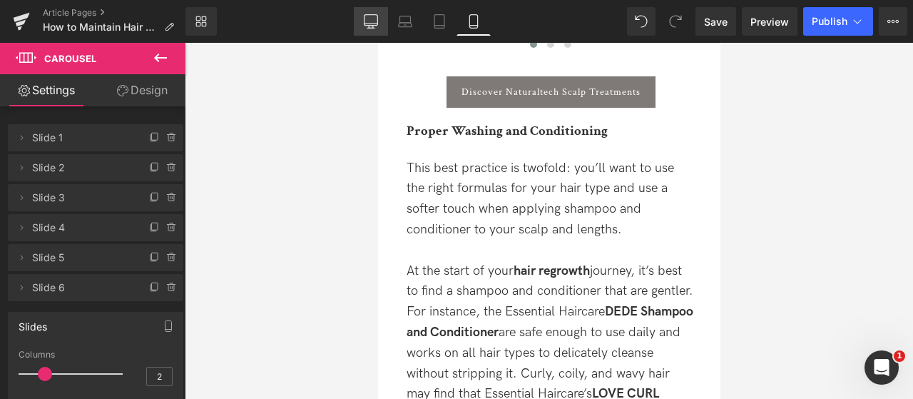
click at [368, 20] on icon at bounding box center [371, 21] width 14 height 14
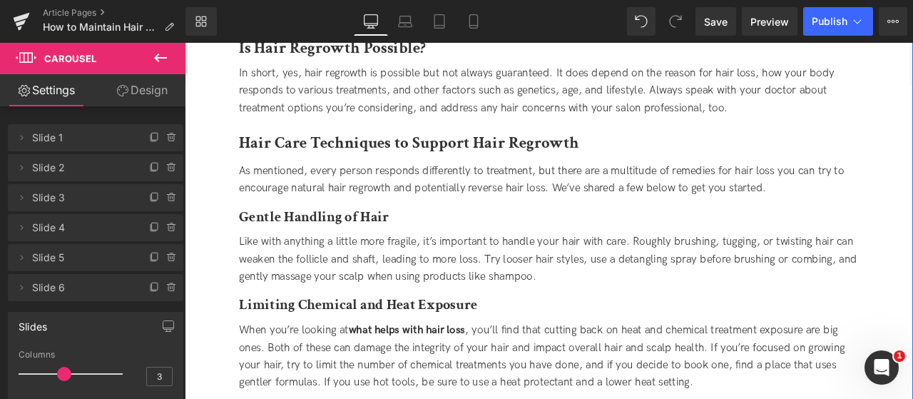
scroll to position [1296, 0]
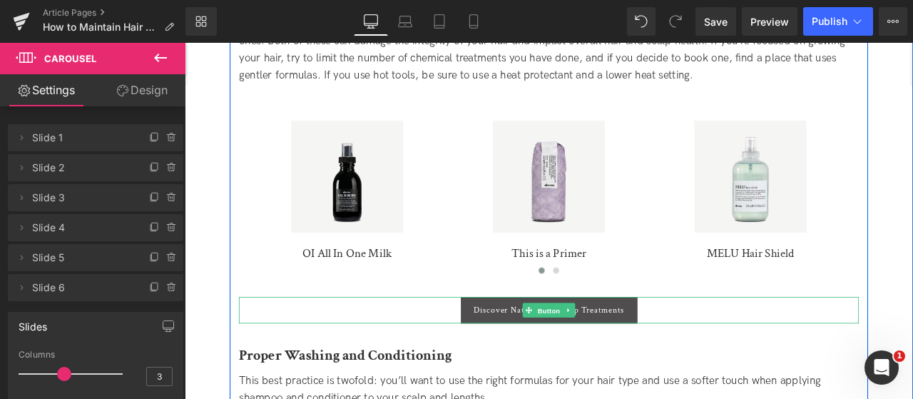
click at [601, 363] on span "Button" at bounding box center [616, 360] width 33 height 17
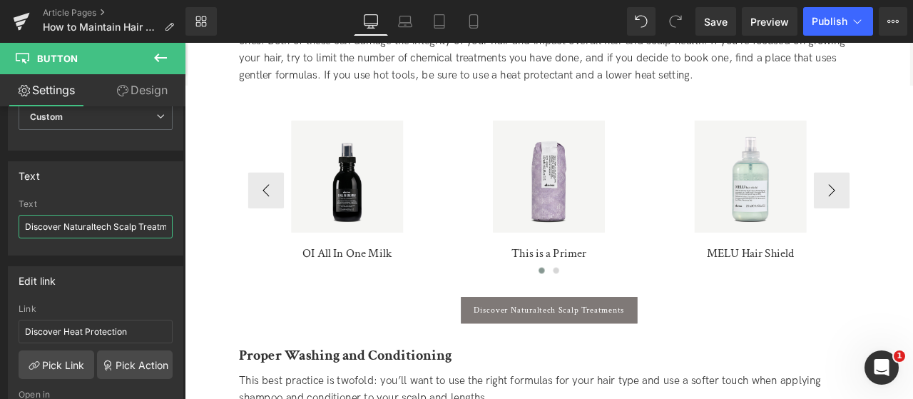
scroll to position [0, 21]
drag, startPoint x: 247, startPoint y: 263, endPoint x: 558, endPoint y: 277, distance: 311.2
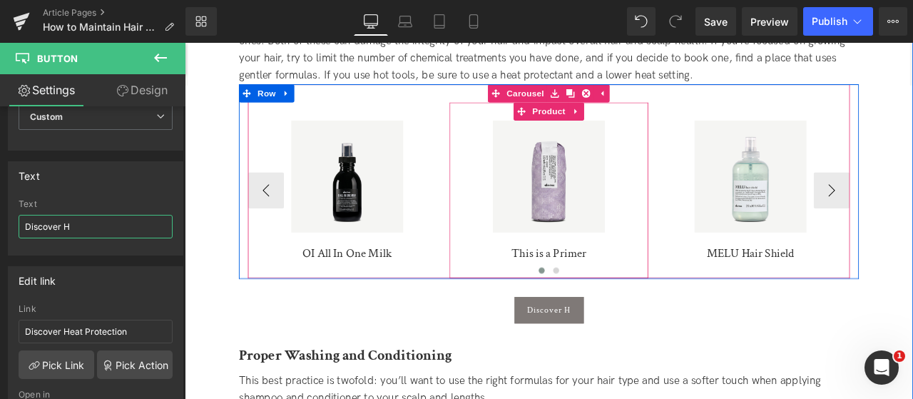
scroll to position [0, 0]
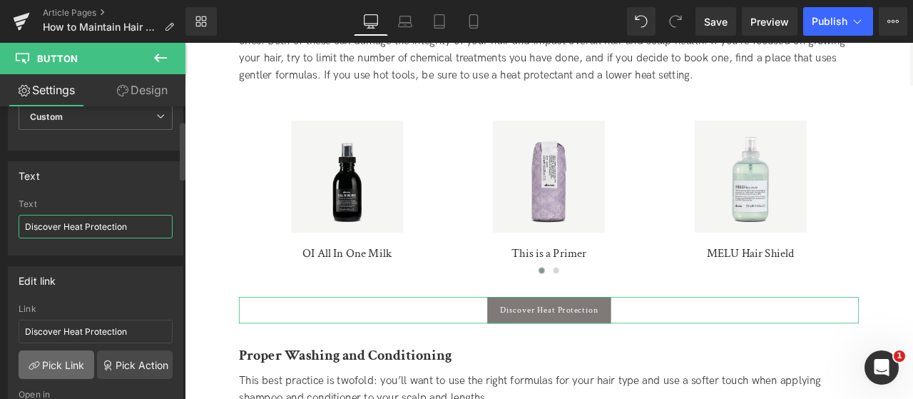
type input "Discover Heat Protection"
click at [53, 362] on link "Pick Link" at bounding box center [57, 364] width 76 height 29
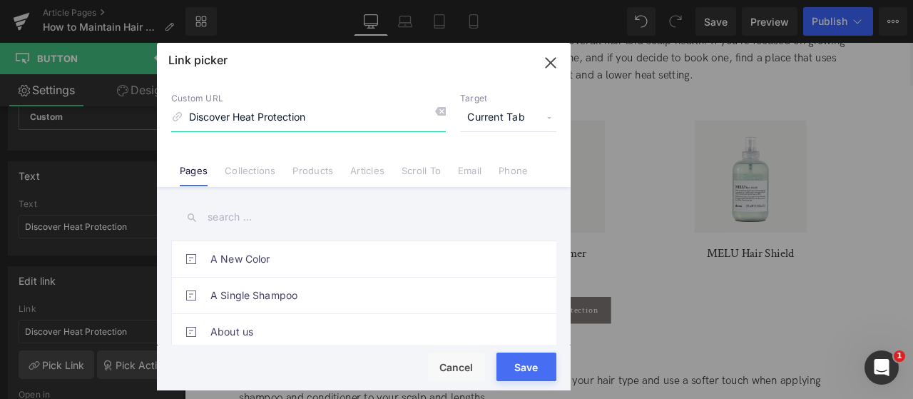
drag, startPoint x: 317, startPoint y: 122, endPoint x: 127, endPoint y: 108, distance: 190.9
click at [127, 108] on div "Link picker Back to Library Insert Custom URL Discover Heat Protection Target C…" at bounding box center [456, 199] width 913 height 399
paste input "/collections/hair-heat-p"
type input "/collections/hair-heat-protection"
click at [539, 361] on button "Save" at bounding box center [526, 366] width 60 height 29
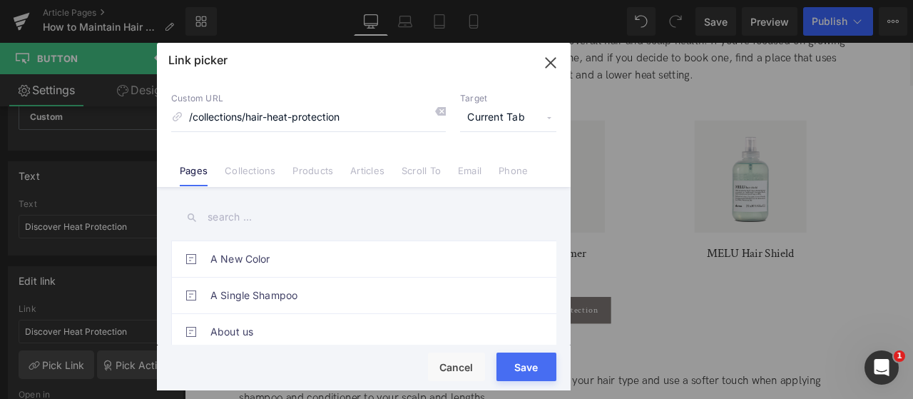
type input "/collections/hair-heat-protection"
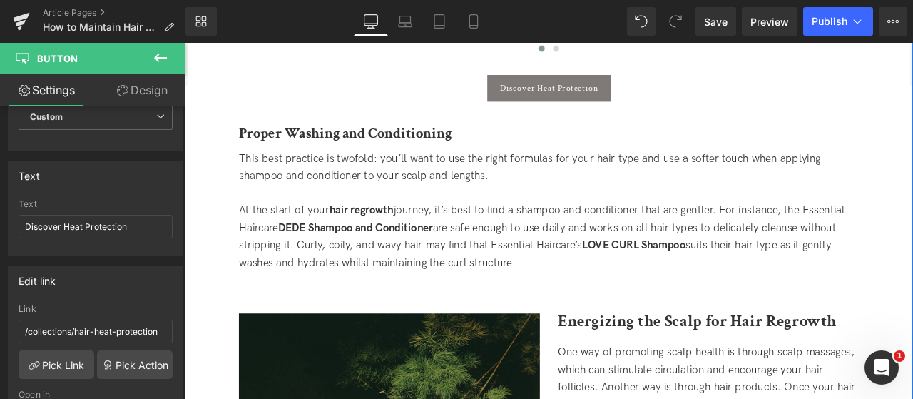
scroll to position [1582, 0]
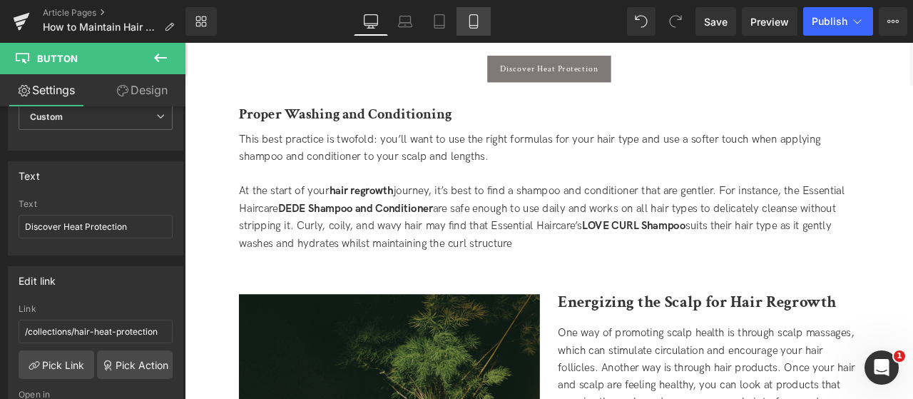
click at [476, 19] on icon at bounding box center [473, 21] width 14 height 14
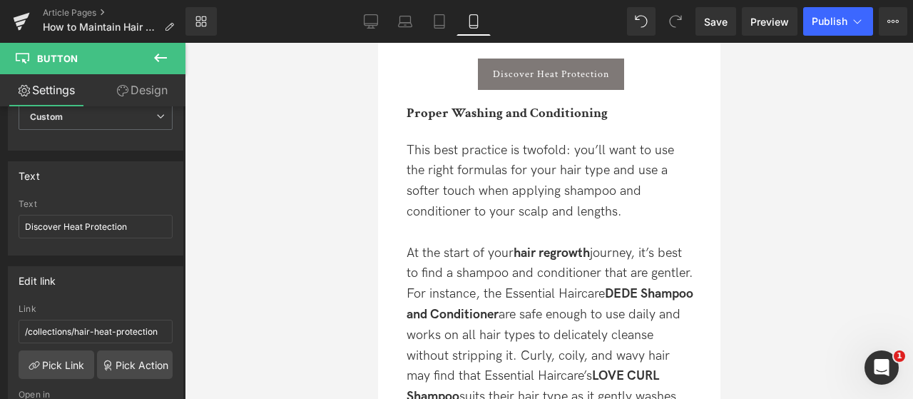
scroll to position [2442, 0]
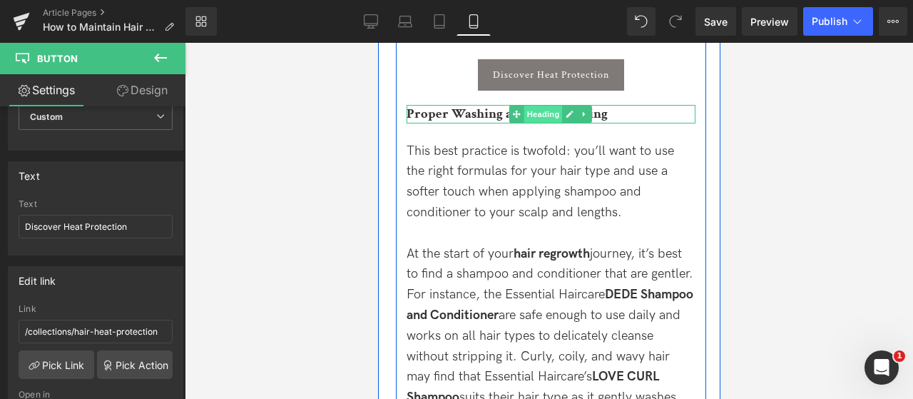
click at [535, 118] on span "Heading" at bounding box center [542, 114] width 39 height 17
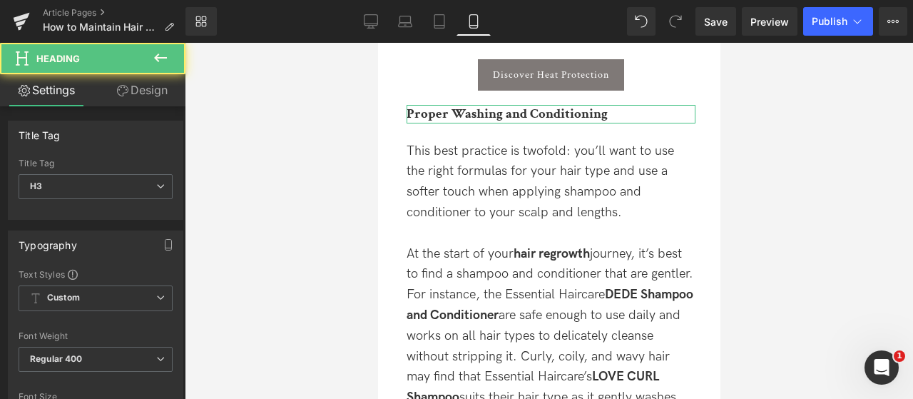
click at [148, 86] on link "Design" at bounding box center [142, 90] width 93 height 32
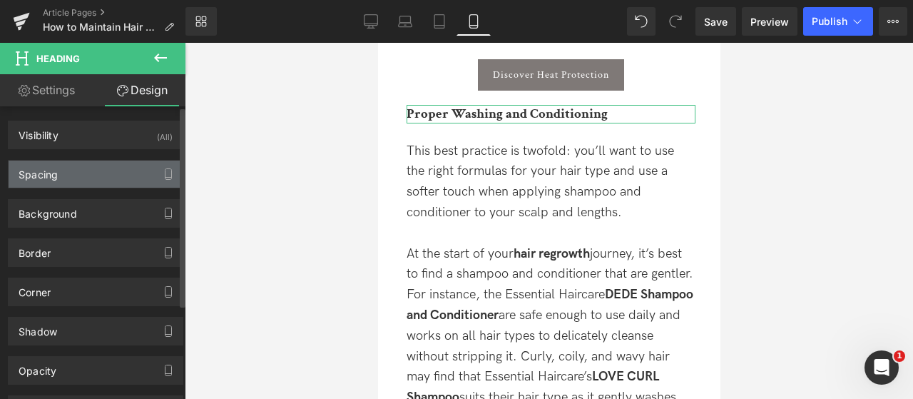
click at [114, 171] on div "Spacing" at bounding box center [96, 173] width 174 height 27
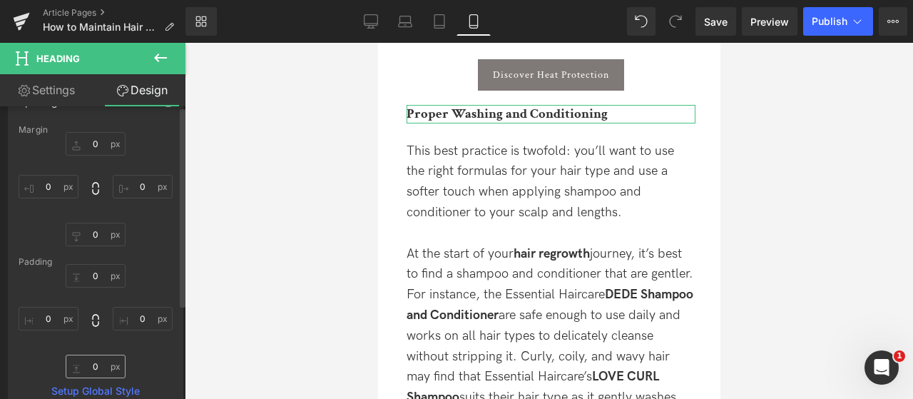
scroll to position [143, 0]
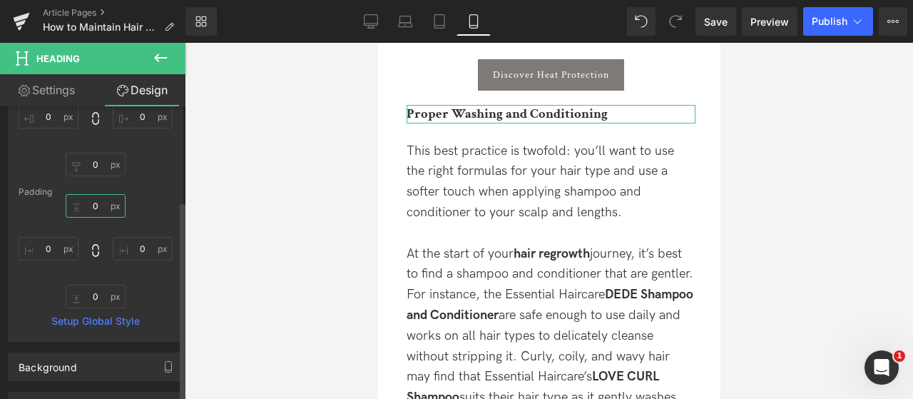
click at [85, 205] on input "0" at bounding box center [96, 206] width 60 height 24
click at [84, 204] on input "0" at bounding box center [96, 206] width 60 height 24
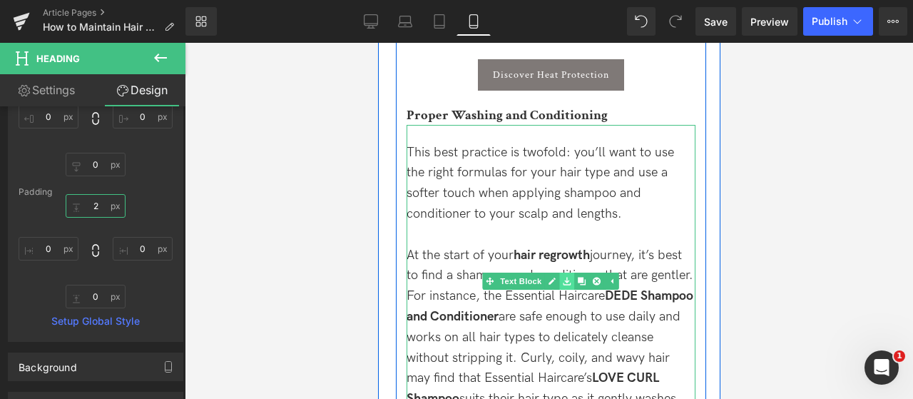
scroll to position [2513, 0]
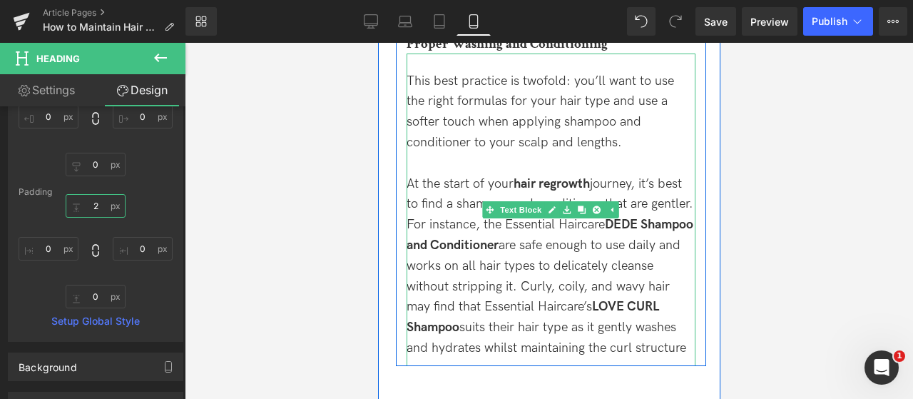
type input "20"
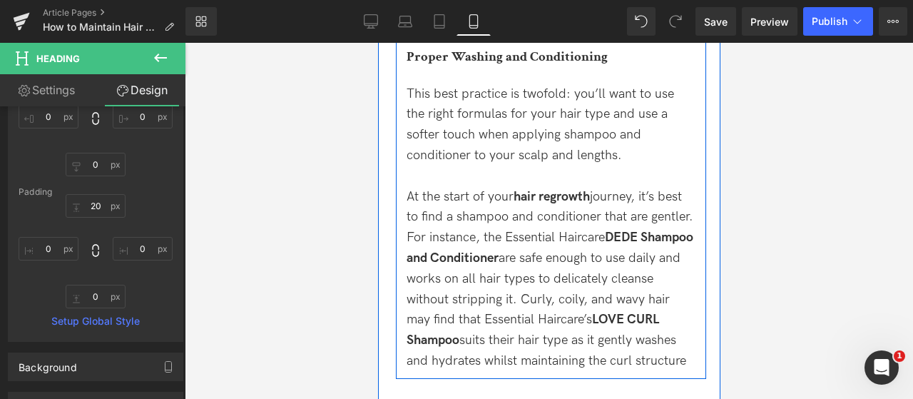
click at [481, 72] on div "This best practice is twofold: you’ll want to use the right formulas for your h…" at bounding box center [550, 222] width 289 height 312
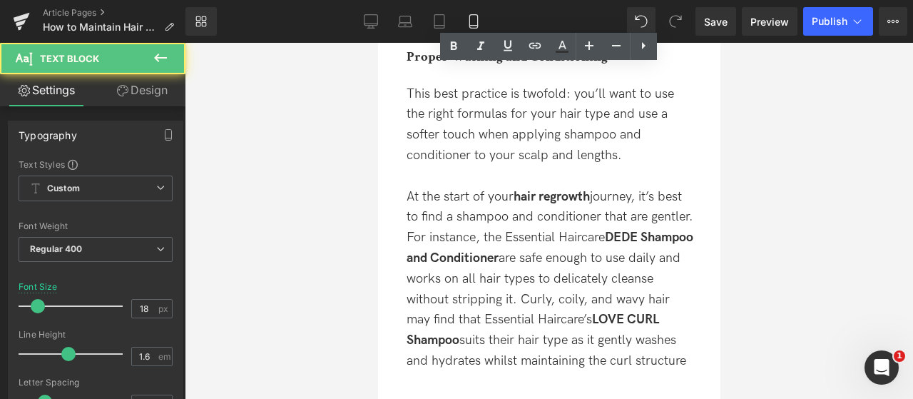
click at [150, 93] on link "Design" at bounding box center [142, 90] width 93 height 32
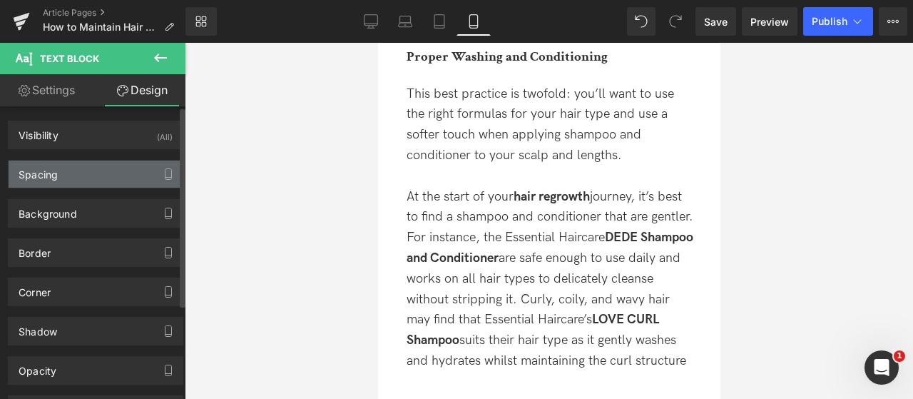
click at [84, 185] on div "Spacing" at bounding box center [96, 173] width 174 height 27
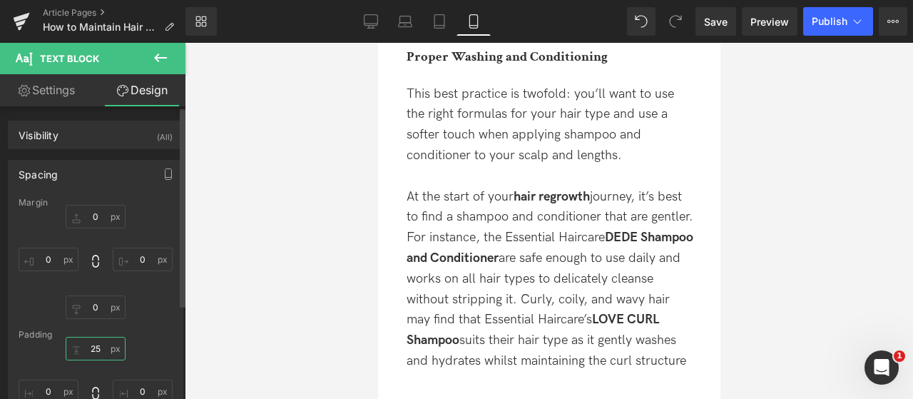
click at [93, 351] on input "25" at bounding box center [96, 349] width 60 height 24
click at [93, 344] on input "25" at bounding box center [96, 349] width 60 height 24
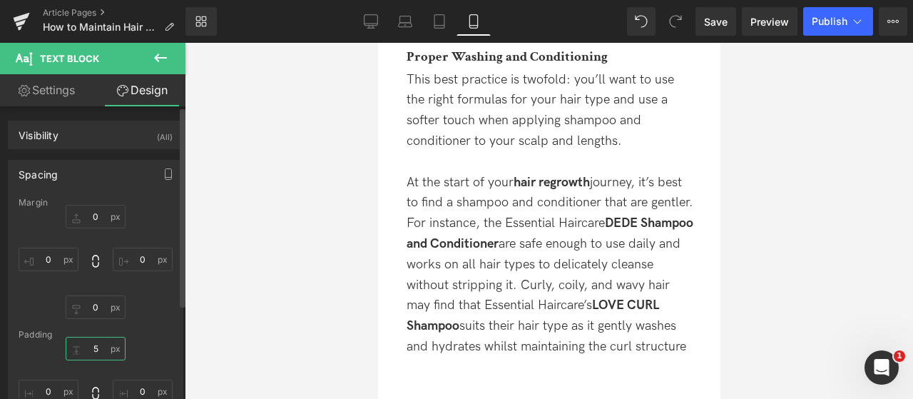
type input "15"
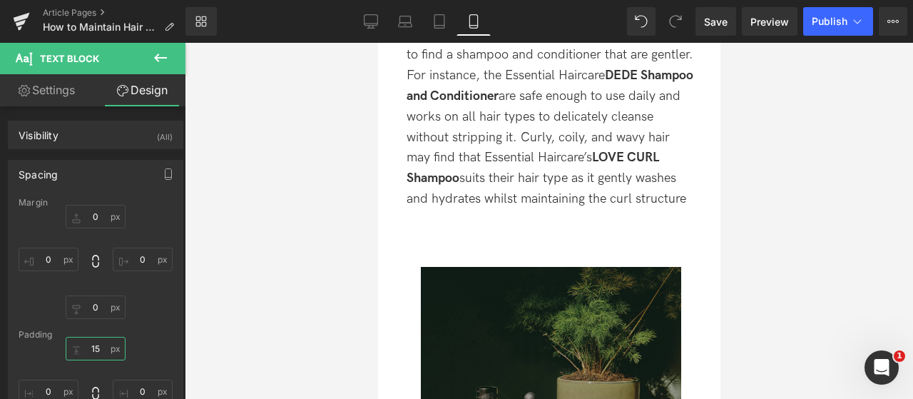
scroll to position [2798, 0]
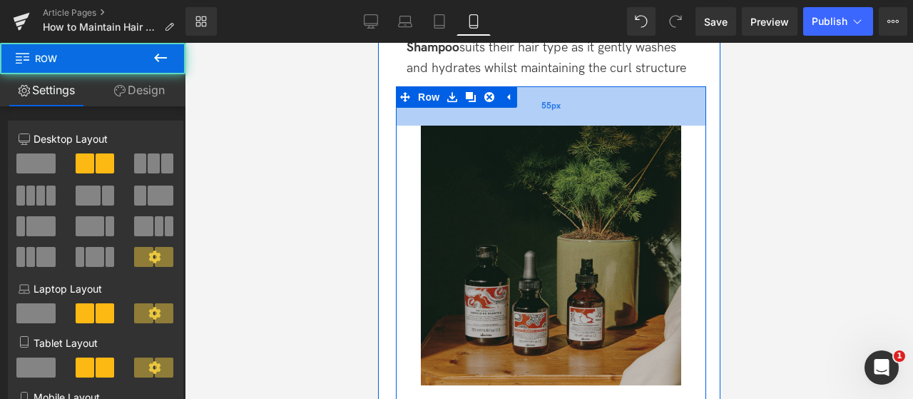
drag, startPoint x: 556, startPoint y: 131, endPoint x: 562, endPoint y: 120, distance: 12.1
click at [562, 120] on div "55px" at bounding box center [550, 105] width 310 height 39
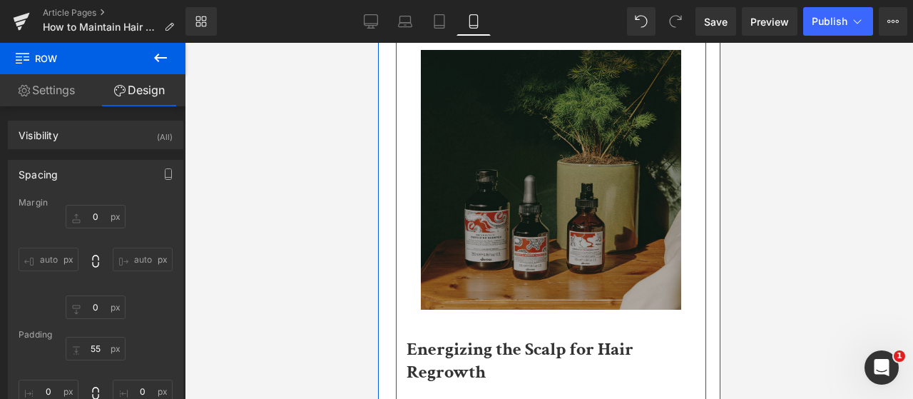
scroll to position [3012, 0]
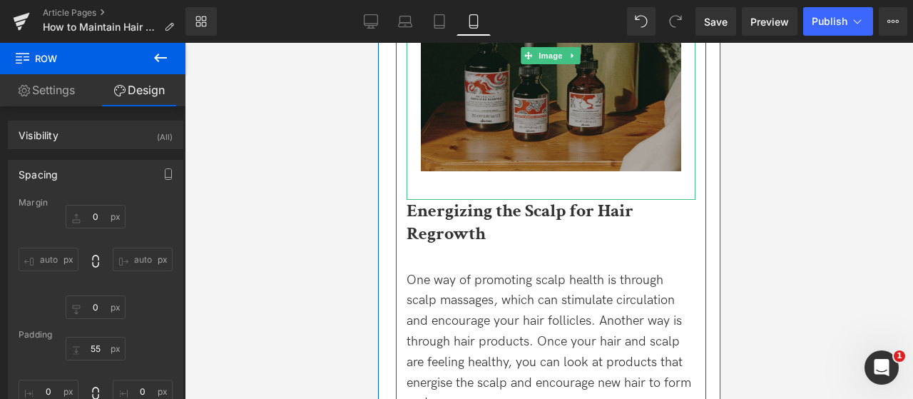
click at [543, 168] on img at bounding box center [550, 56] width 260 height 288
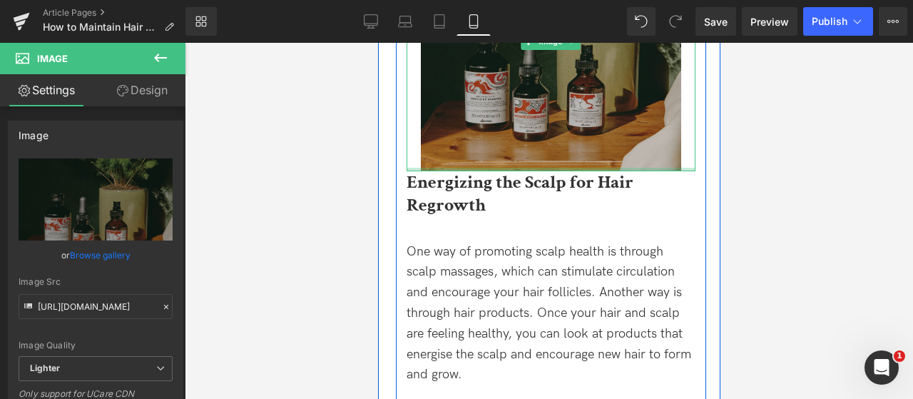
drag, startPoint x: 539, startPoint y: 195, endPoint x: 477, endPoint y: 168, distance: 67.7
click at [474, 158] on div "Image" at bounding box center [550, 42] width 289 height 260
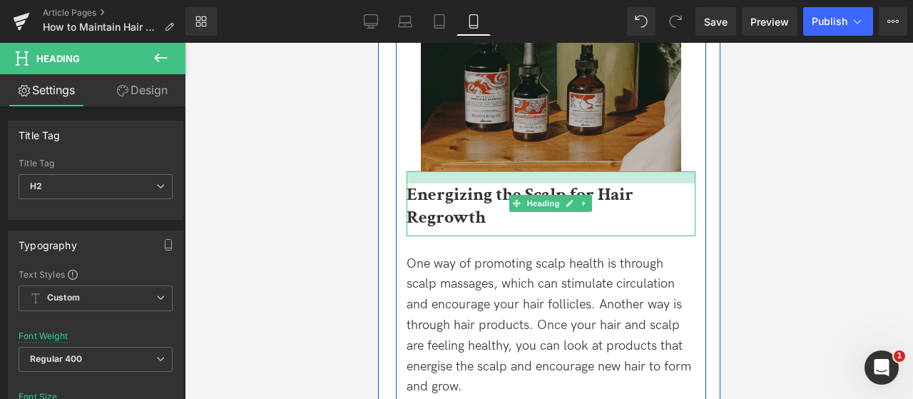
drag, startPoint x: 478, startPoint y: 170, endPoint x: 479, endPoint y: 183, distance: 12.1
click at [479, 183] on div at bounding box center [550, 177] width 289 height 12
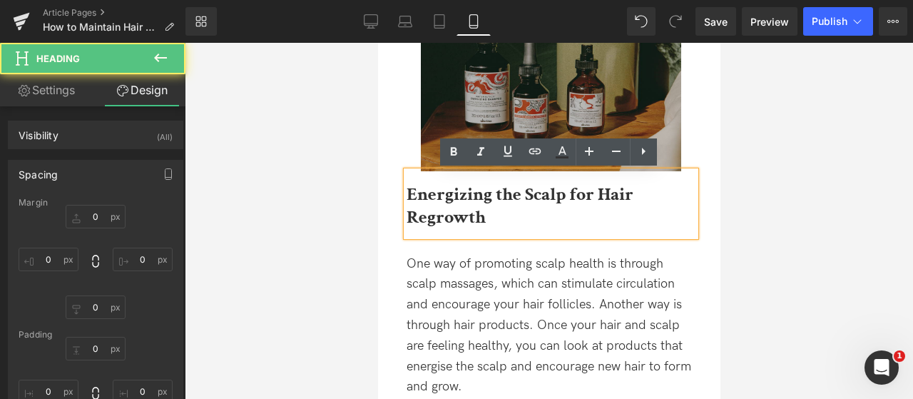
type input "0"
type input "17"
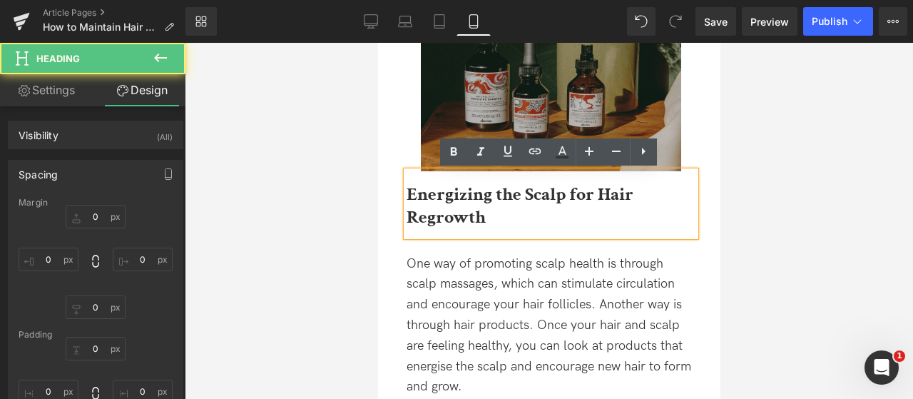
type input "0"
type input "10"
type input "0"
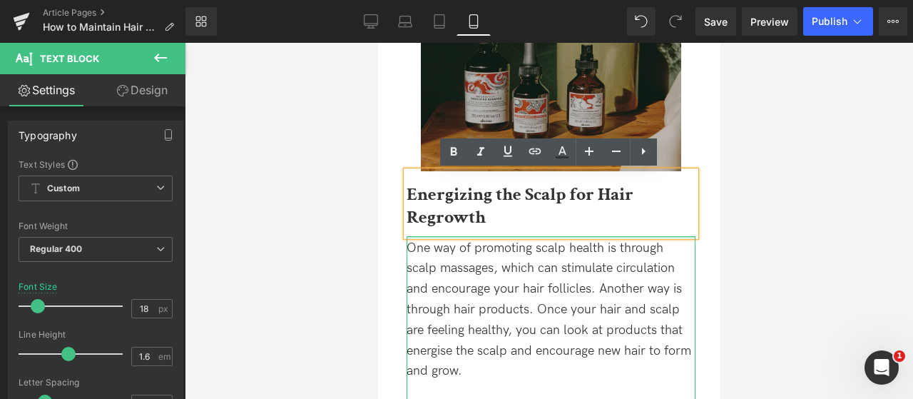
drag, startPoint x: 491, startPoint y: 235, endPoint x: 494, endPoint y: 219, distance: 16.1
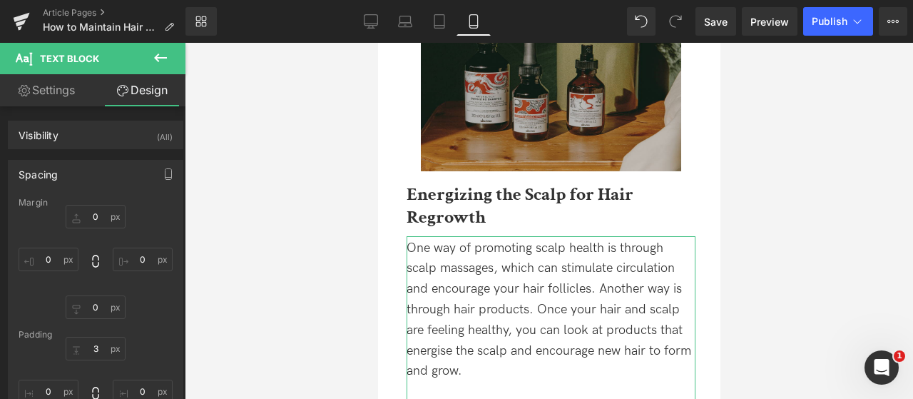
click at [819, 163] on div at bounding box center [549, 221] width 728 height 356
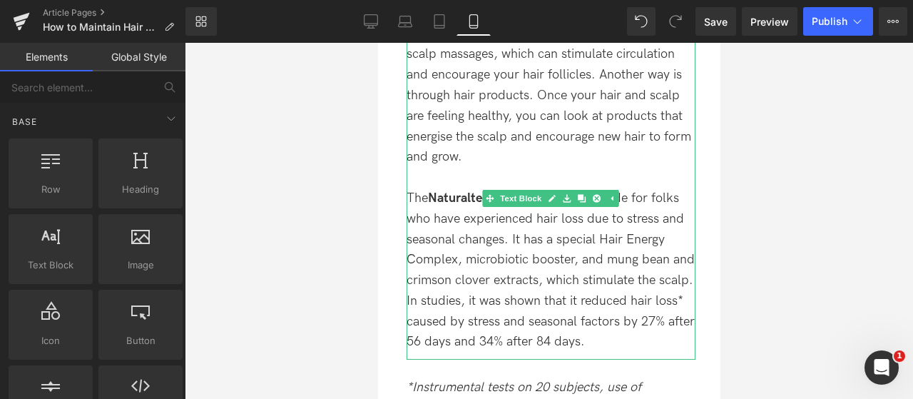
scroll to position [3440, 0]
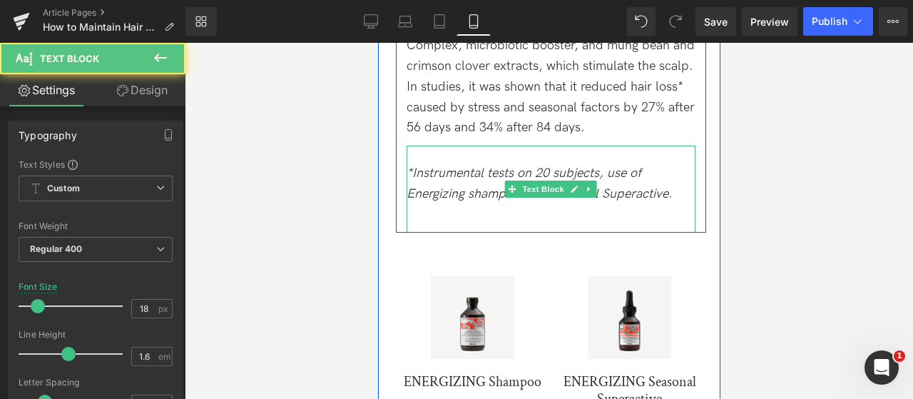
click at [475, 171] on icon "*Instrumental tests on 20 subjects, use of Energizing shampoo and Seasonal Supe…" at bounding box center [539, 183] width 266 height 36
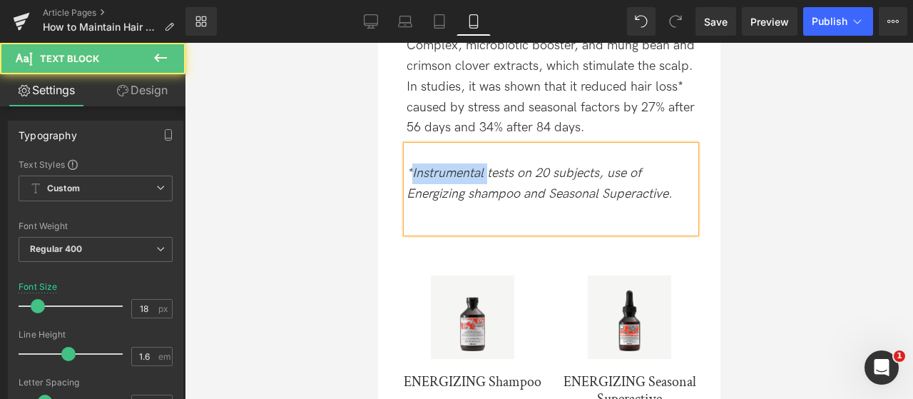
click at [475, 171] on icon "*Instrumental tests on 20 subjects, use of Energizing shampoo and Seasonal Supe…" at bounding box center [539, 183] width 266 height 36
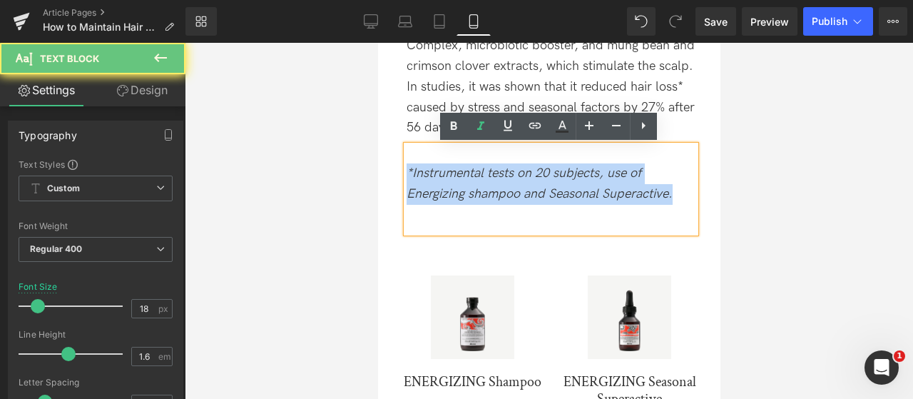
click at [475, 171] on icon "*Instrumental tests on 20 subjects, use of Energizing shampoo and Seasonal Supe…" at bounding box center [539, 183] width 266 height 36
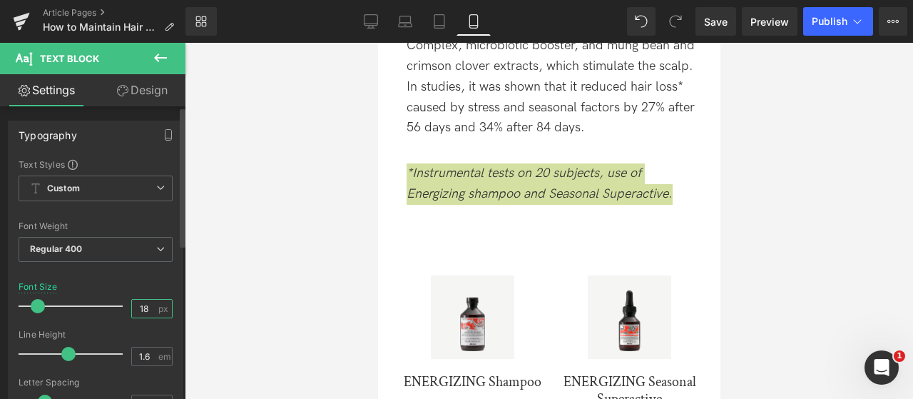
click at [138, 301] on input "18" at bounding box center [144, 309] width 25 height 18
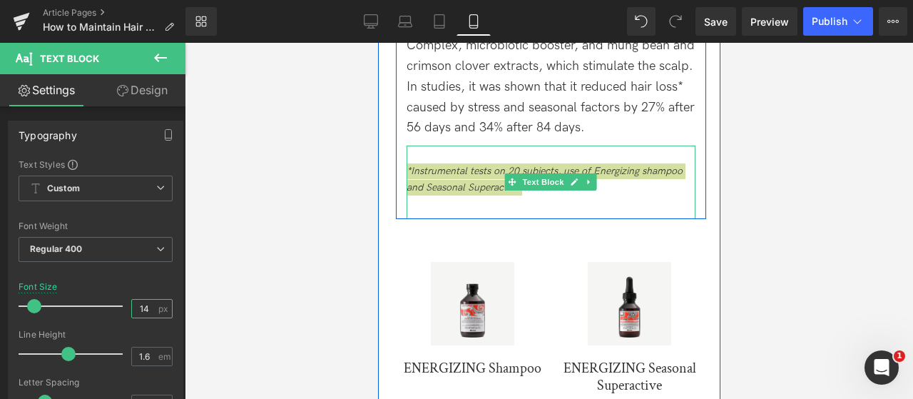
type input "14"
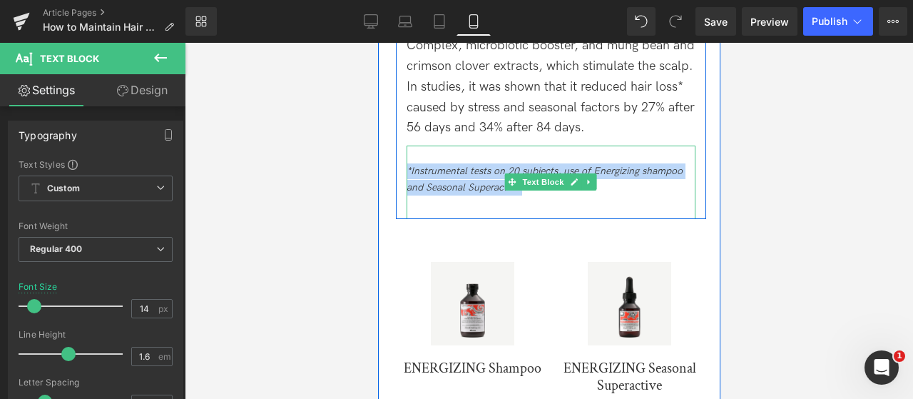
click at [518, 153] on div "*Instrumental tests on 20 subjects, use of Energizing shampoo and Seasonal Supe…" at bounding box center [550, 181] width 289 height 73
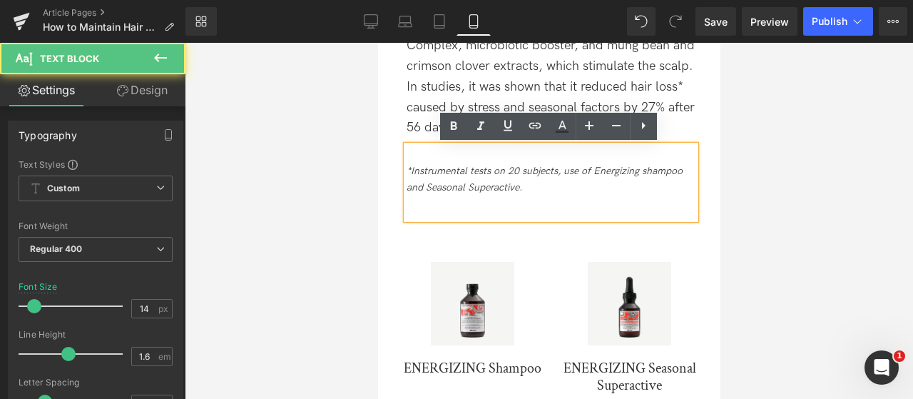
click at [523, 197] on div at bounding box center [550, 203] width 289 height 16
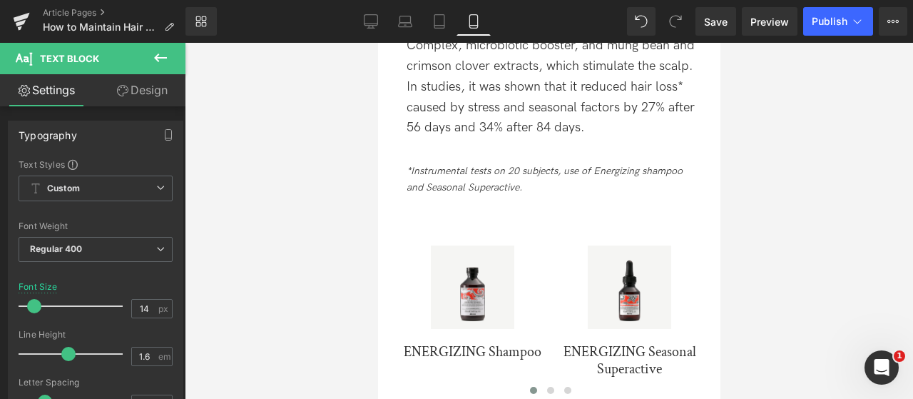
click at [820, 210] on div at bounding box center [549, 221] width 728 height 356
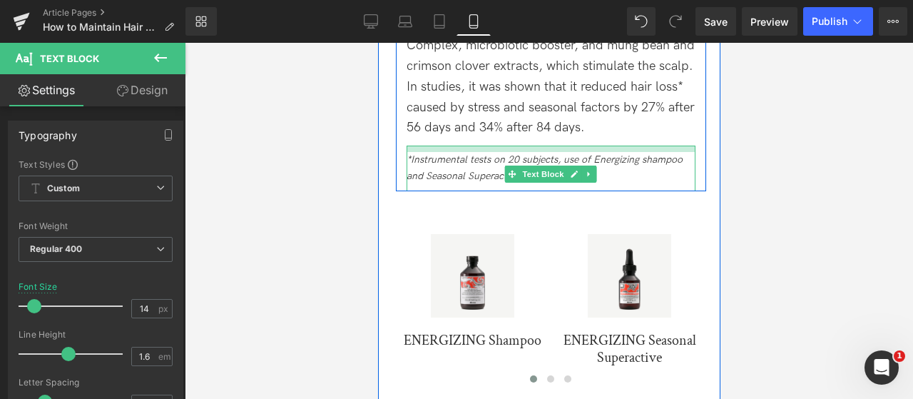
drag, startPoint x: 454, startPoint y: 148, endPoint x: 448, endPoint y: 136, distance: 12.8
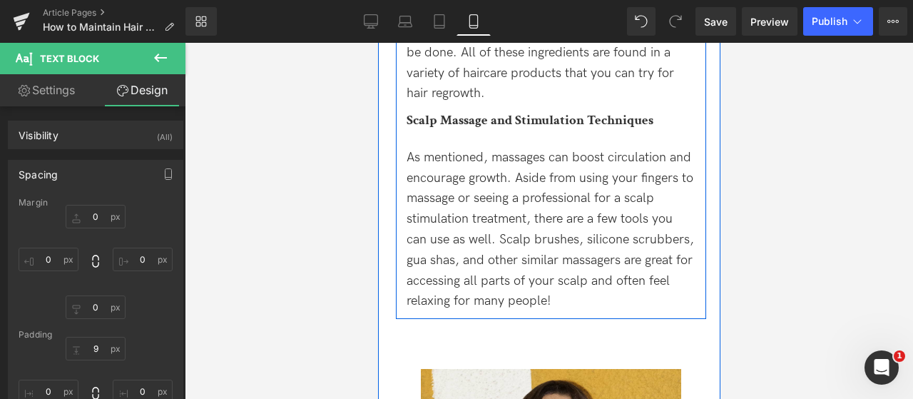
scroll to position [4367, 0]
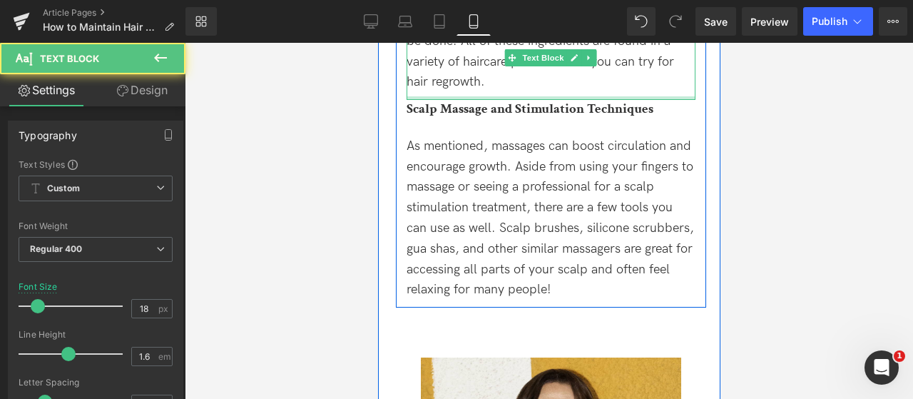
click at [539, 96] on div at bounding box center [550, 98] width 289 height 4
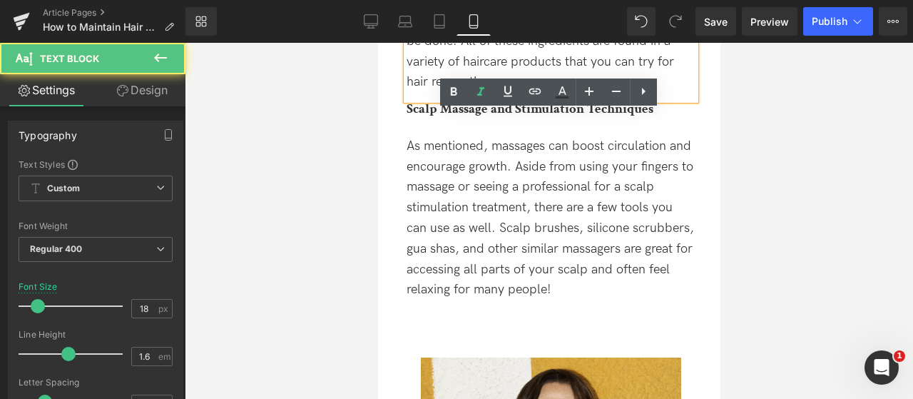
scroll to position [4225, 0]
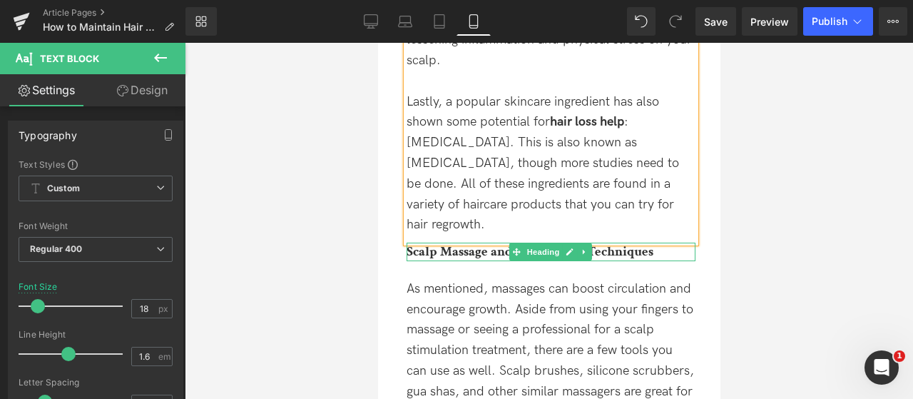
click at [439, 242] on b "Scalp Massage and Stimulation Techniques" at bounding box center [529, 251] width 247 height 18
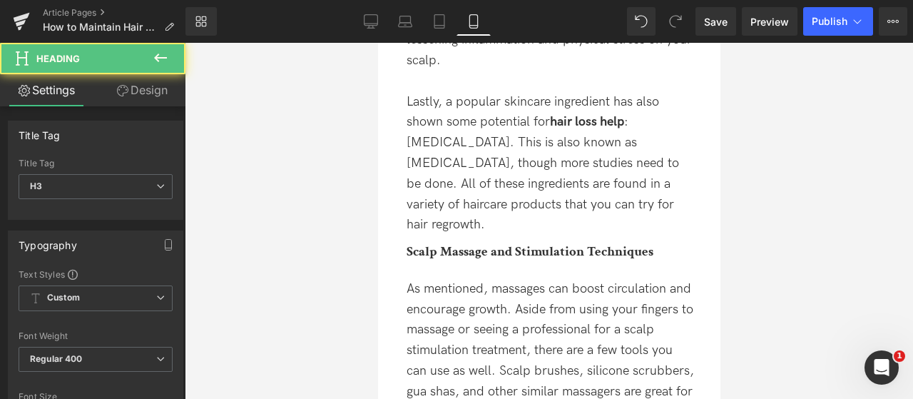
click at [137, 102] on link "Design" at bounding box center [142, 90] width 93 height 32
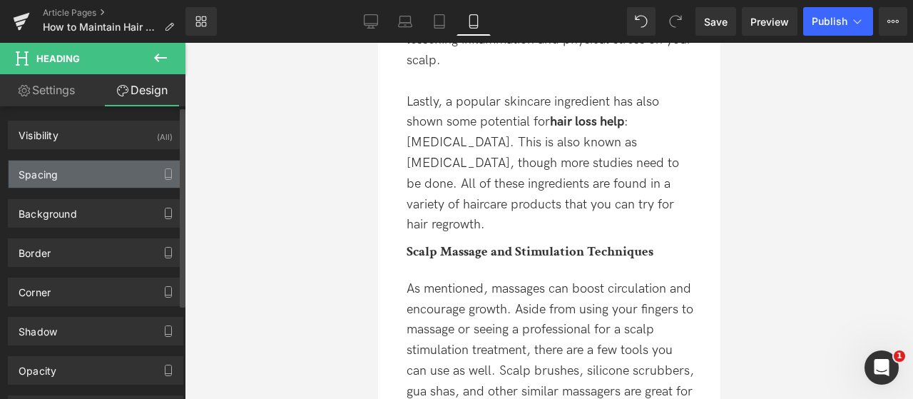
click at [107, 183] on div "Spacing" at bounding box center [96, 173] width 174 height 27
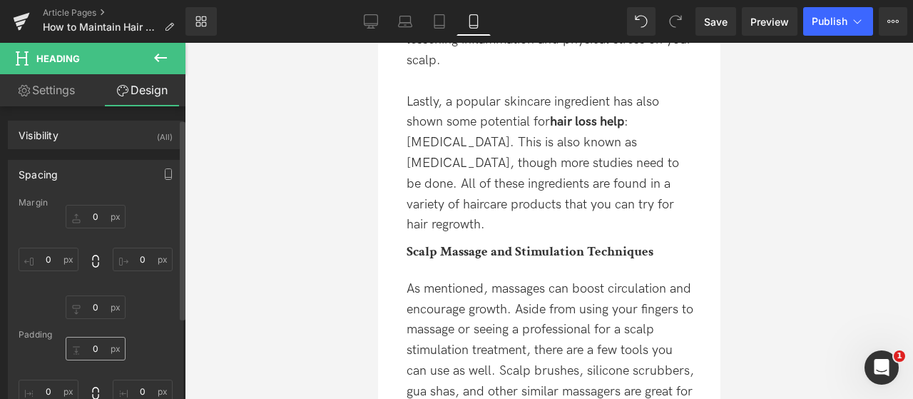
scroll to position [71, 0]
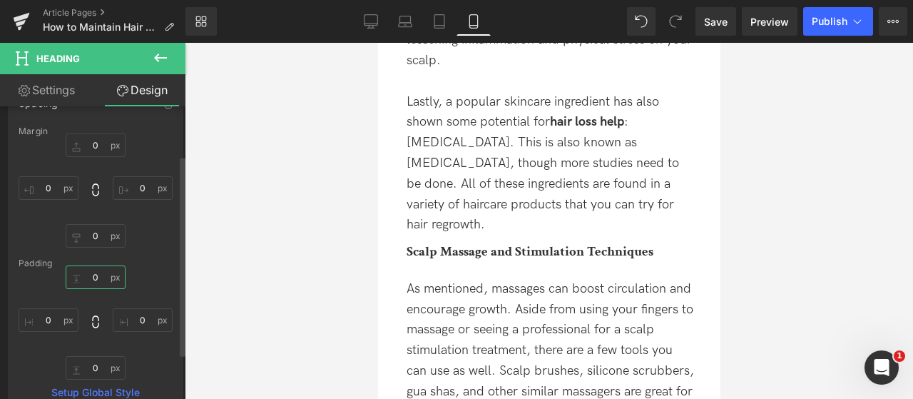
click at [88, 276] on input "0" at bounding box center [96, 277] width 60 height 24
click at [83, 276] on input "0" at bounding box center [96, 277] width 60 height 24
type input "20"
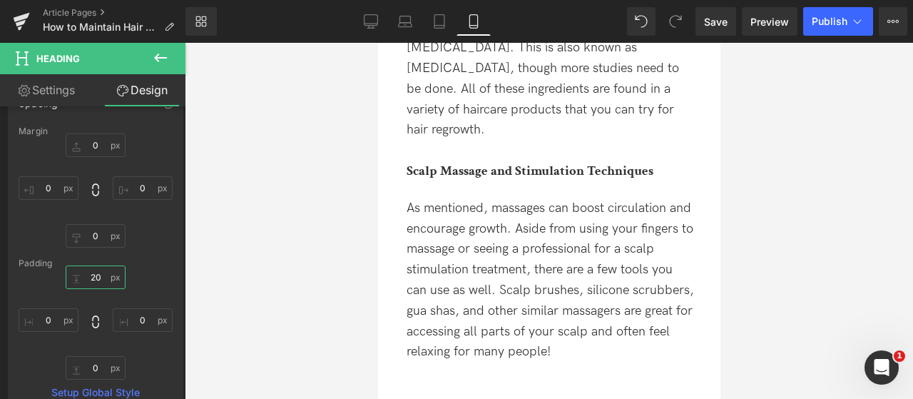
scroll to position [4510, 0]
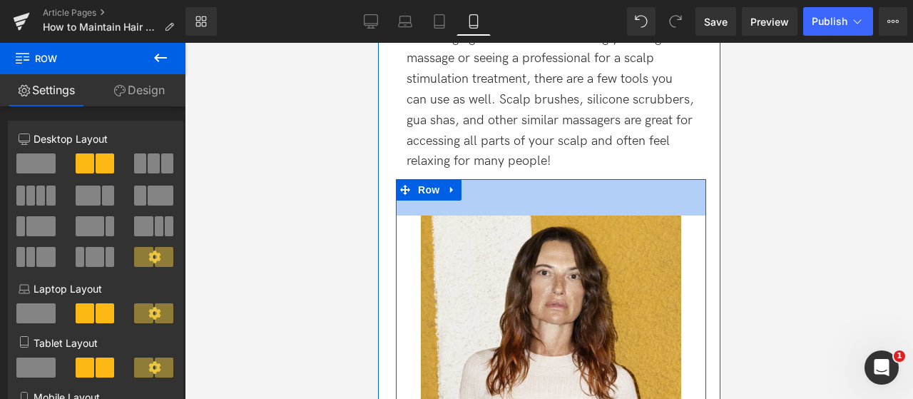
drag, startPoint x: 553, startPoint y: 161, endPoint x: 561, endPoint y: 148, distance: 15.7
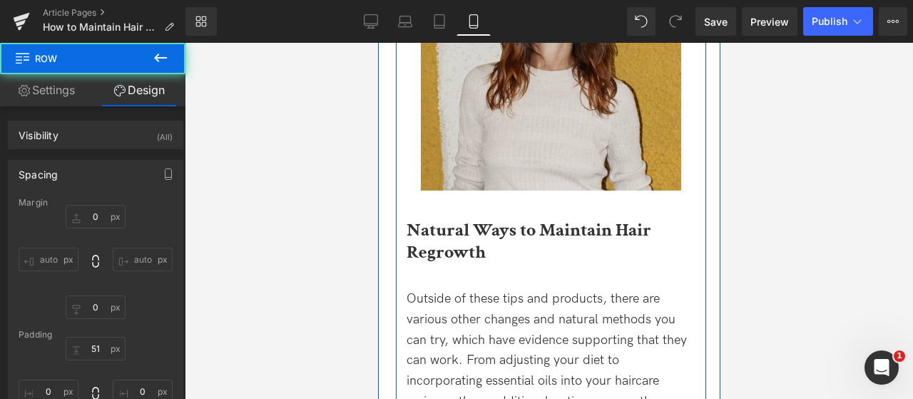
scroll to position [4866, 0]
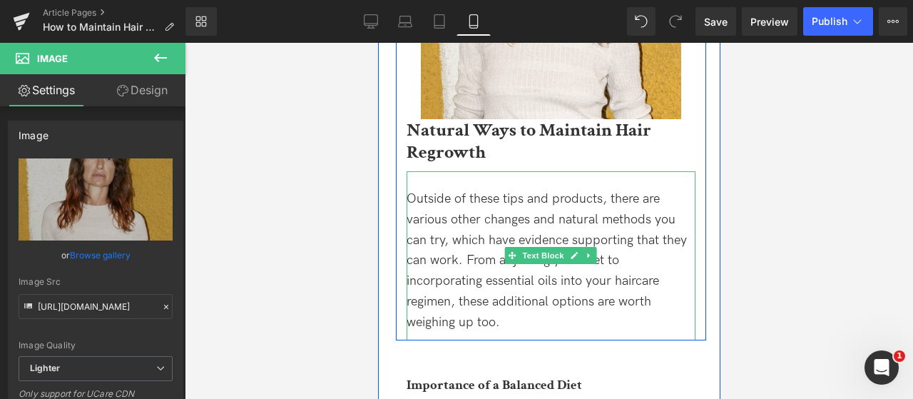
drag, startPoint x: 481, startPoint y: 123, endPoint x: 472, endPoint y: 169, distance: 47.3
click at [472, 169] on div "Image Natural Ways to Maintain Hair Regrowth Heading Outside of these tips and …" at bounding box center [550, 80] width 310 height 517
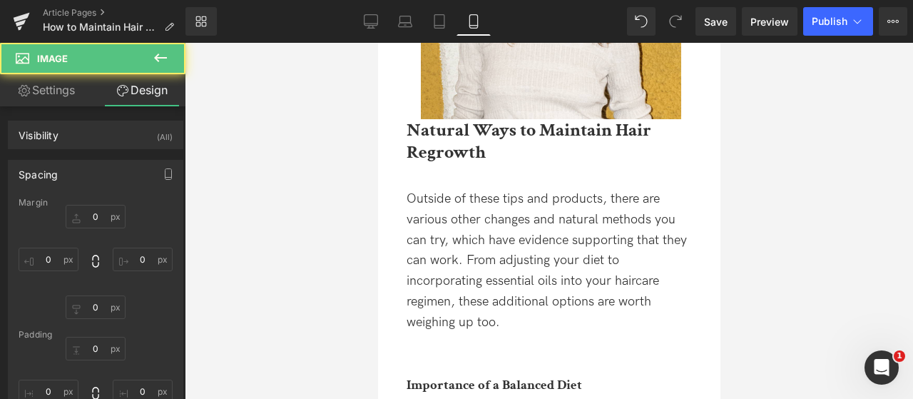
type input "0"
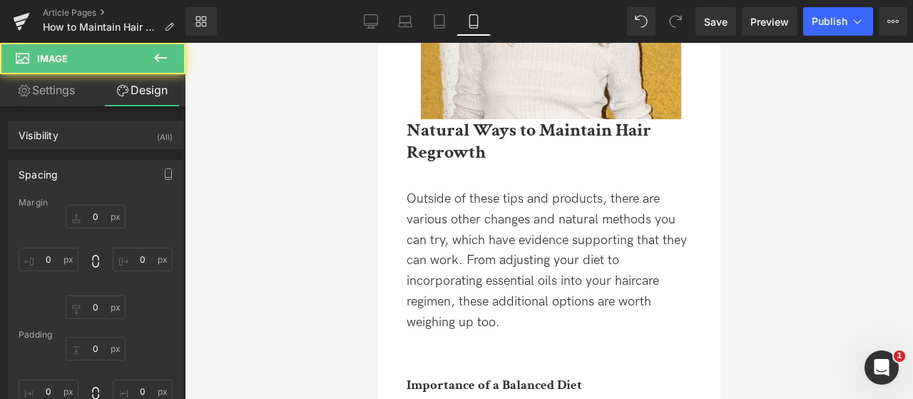
type input "0"
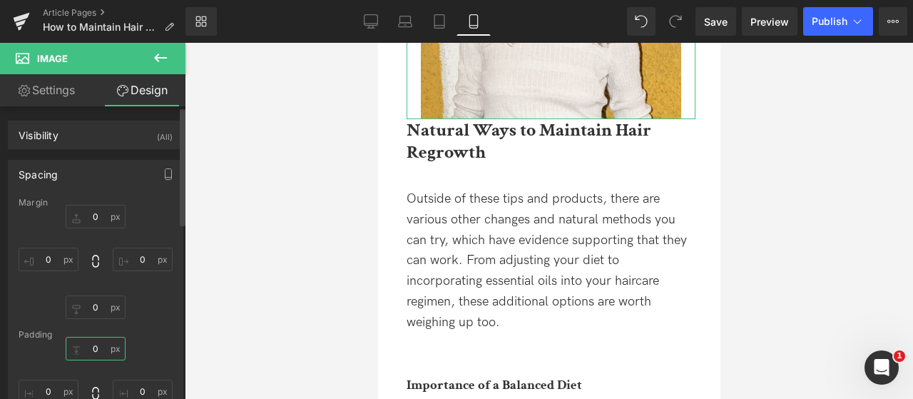
click at [78, 347] on input "0" at bounding box center [96, 349] width 60 height 24
click at [83, 344] on input "0" at bounding box center [96, 349] width 60 height 24
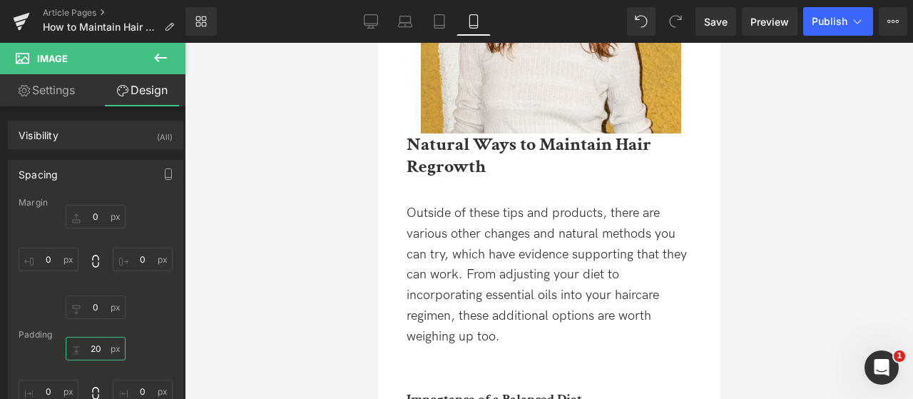
type input "0"
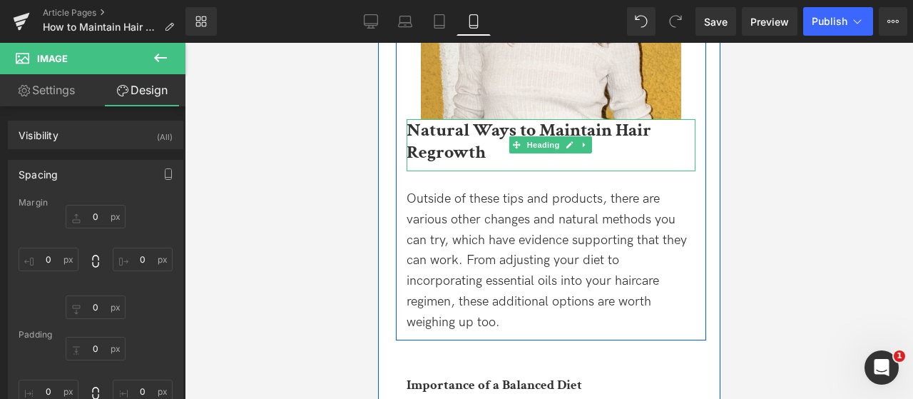
click at [558, 136] on span "Heading" at bounding box center [542, 144] width 39 height 17
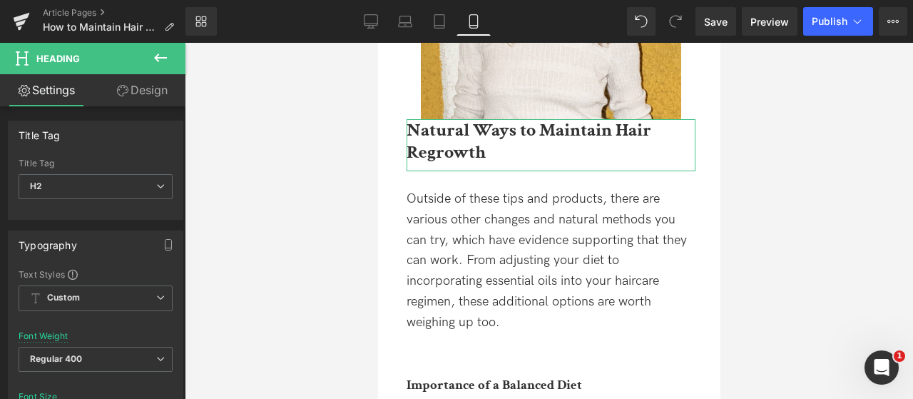
click at [127, 99] on link "Design" at bounding box center [142, 90] width 93 height 32
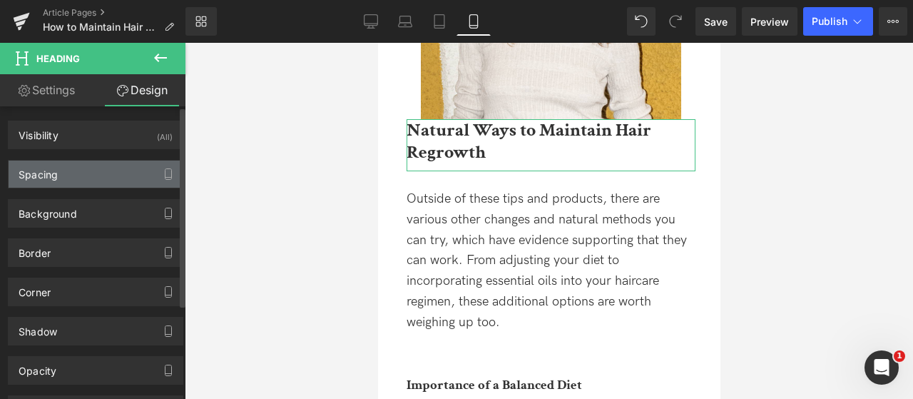
click at [61, 180] on div "Spacing" at bounding box center [96, 173] width 174 height 27
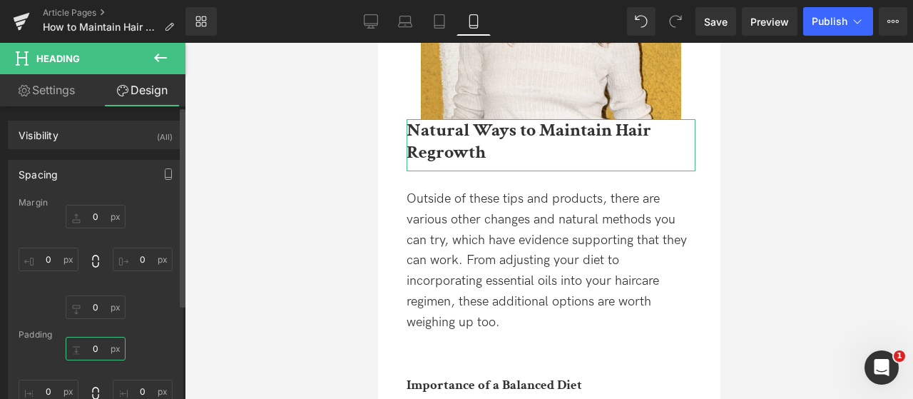
click at [80, 352] on input "0" at bounding box center [96, 349] width 60 height 24
click at [88, 346] on input "0" at bounding box center [96, 349] width 60 height 24
type input "20"
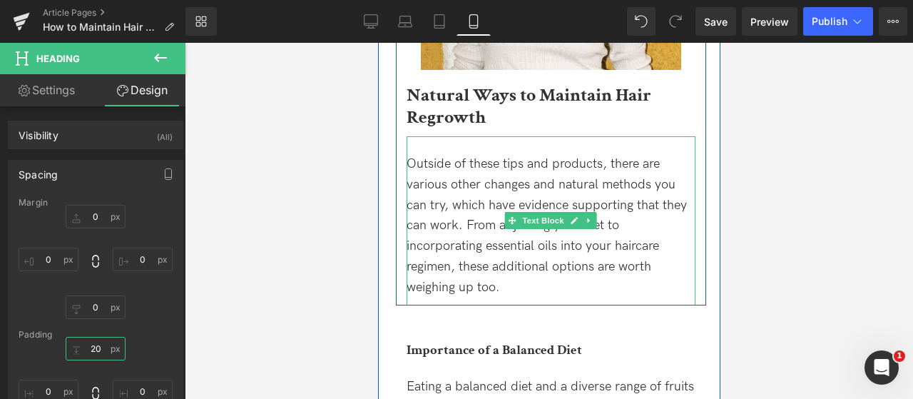
scroll to position [4938, 0]
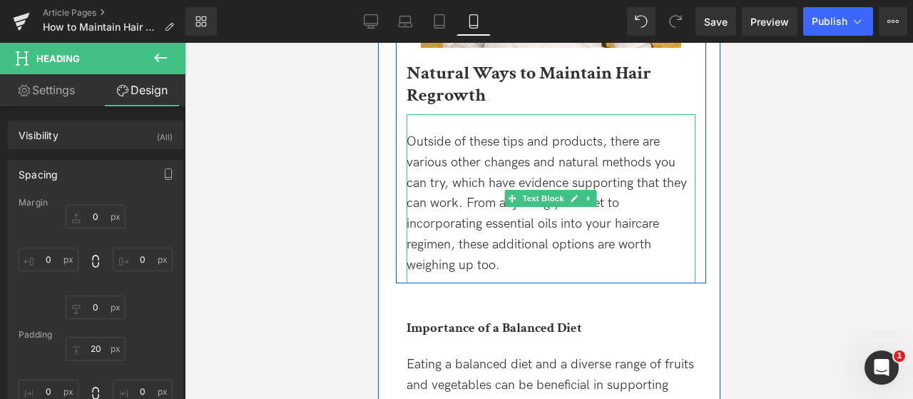
click at [538, 114] on div "Outside of these tips and products, there are various other changes and natural…" at bounding box center [550, 198] width 289 height 169
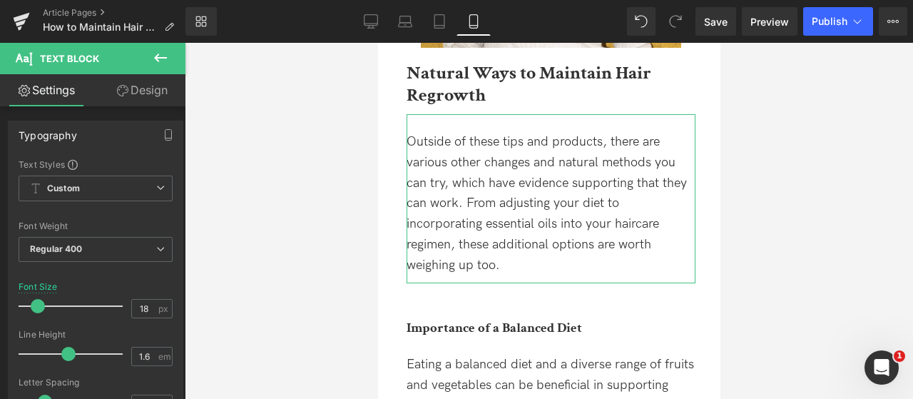
click at [171, 99] on link "Design" at bounding box center [142, 90] width 93 height 32
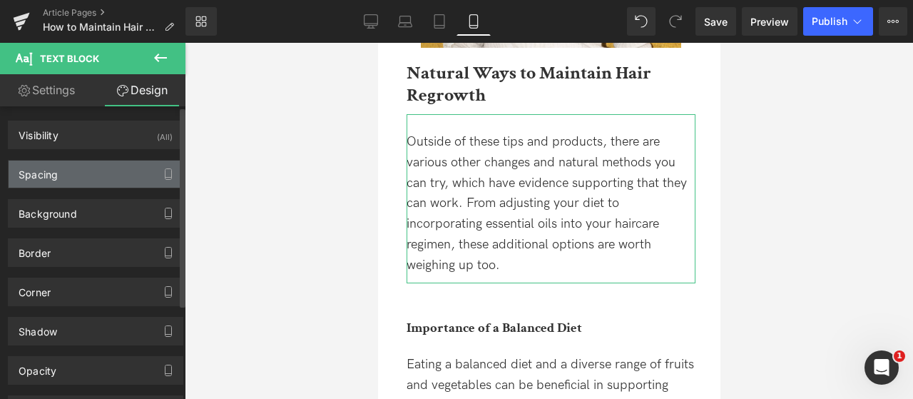
click at [91, 165] on div "Spacing" at bounding box center [96, 173] width 174 height 27
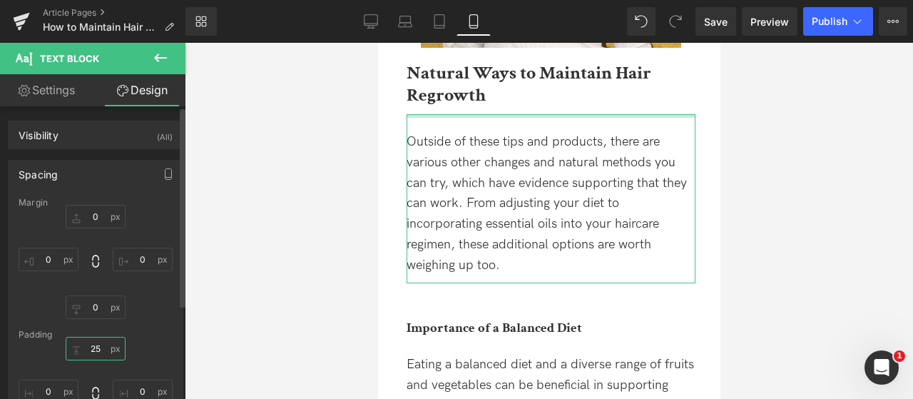
click at [94, 343] on input "25" at bounding box center [96, 349] width 60 height 24
type input "15"
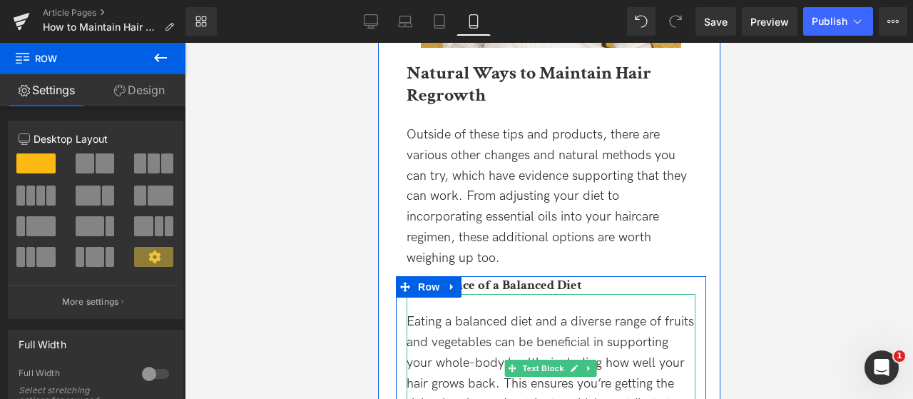
drag, startPoint x: 513, startPoint y: 275, endPoint x: 492, endPoint y: 288, distance: 25.3
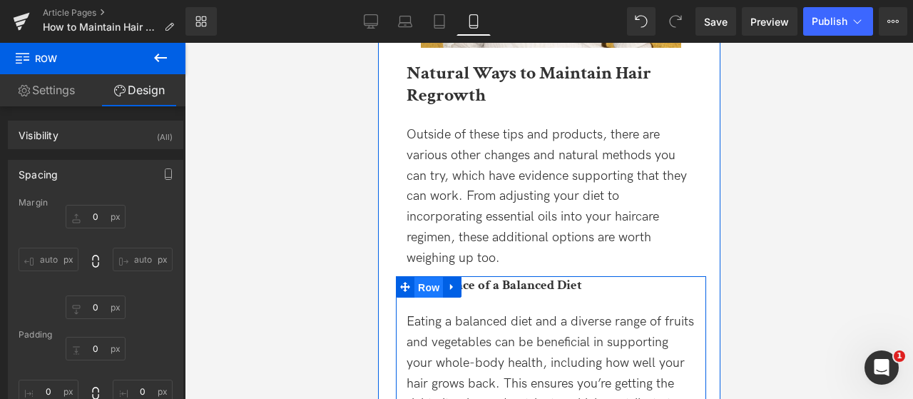
click at [414, 277] on span "Row" at bounding box center [428, 287] width 29 height 21
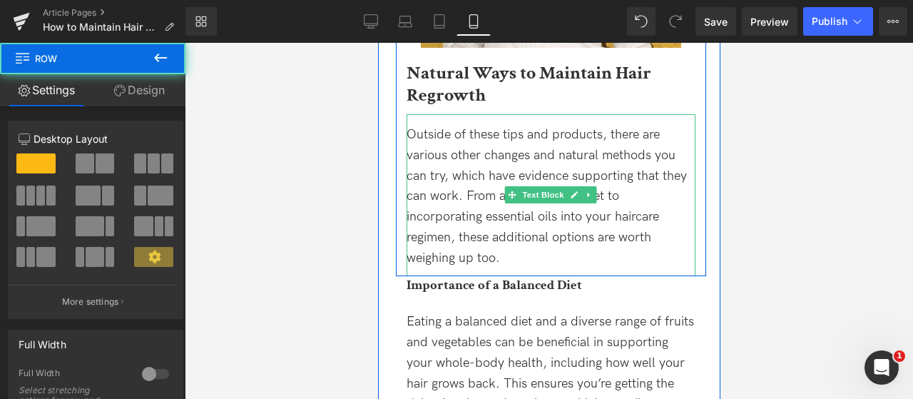
click at [565, 243] on div "Outside of these tips and products, there are various other changes and natural…" at bounding box center [550, 197] width 289 height 144
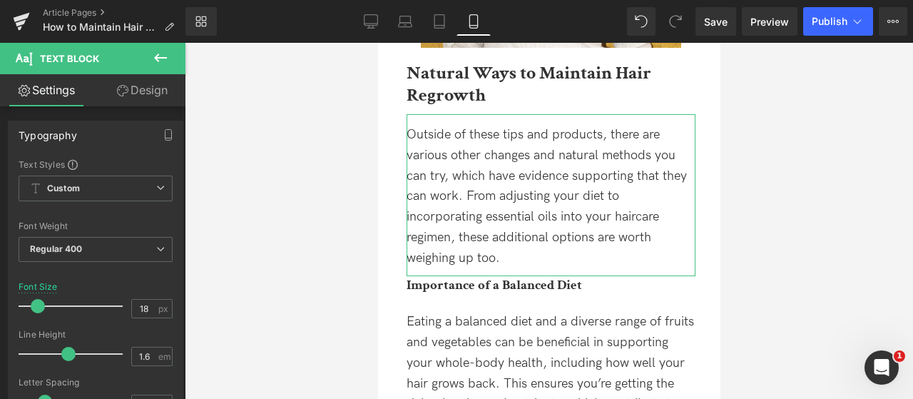
click at [135, 101] on link "Design" at bounding box center [142, 90] width 93 height 32
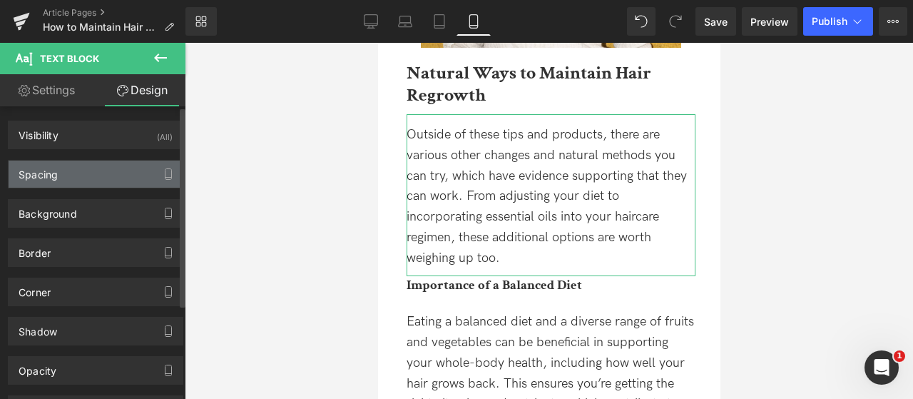
click at [76, 184] on div "Spacing" at bounding box center [96, 173] width 174 height 27
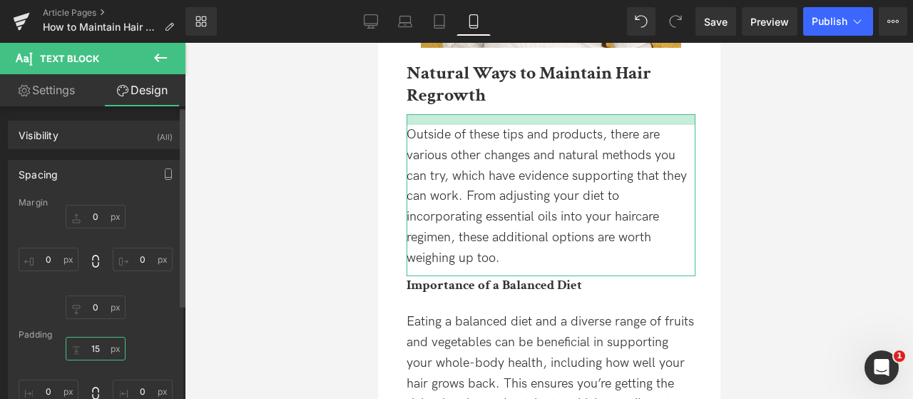
click at [91, 353] on input "15" at bounding box center [96, 349] width 60 height 24
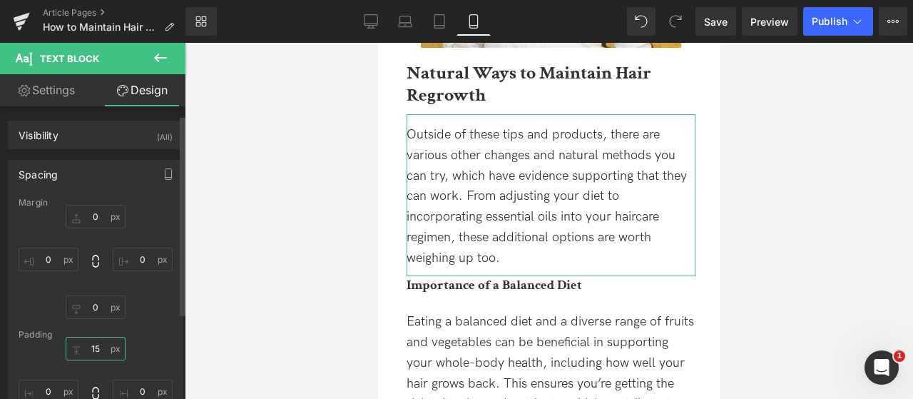
scroll to position [143, 0]
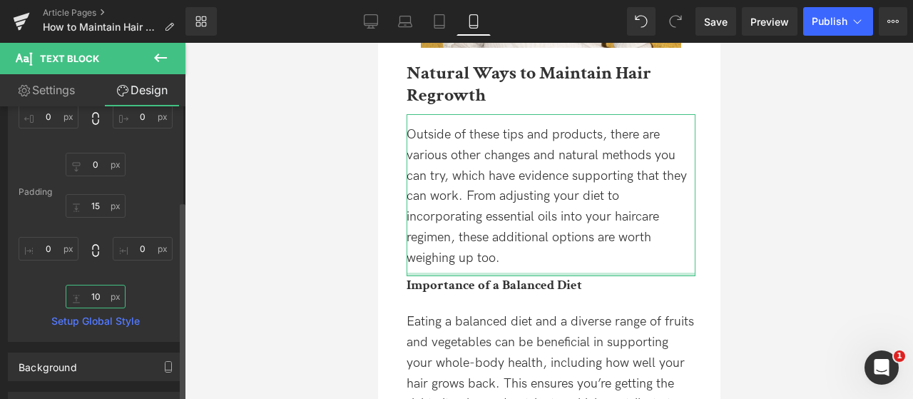
click at [85, 292] on input "10" at bounding box center [96, 297] width 60 height 24
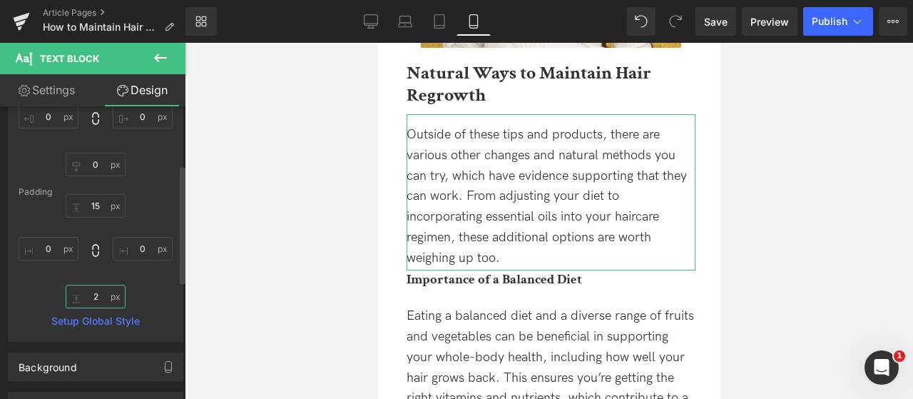
type input "20"
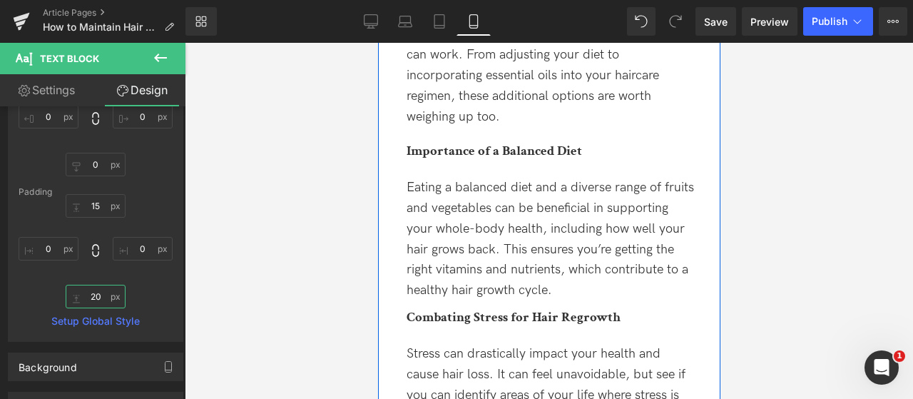
scroll to position [5080, 0]
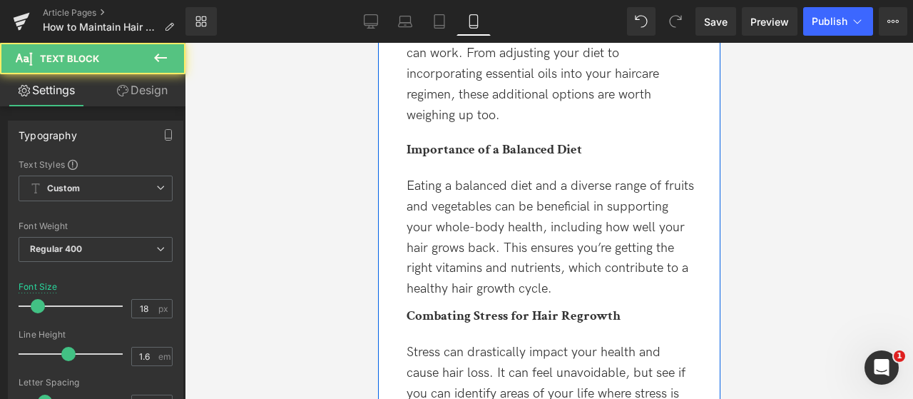
click at [511, 158] on div "Eating a balanced diet and a diverse range of fruits and vegetables can be bene…" at bounding box center [550, 232] width 289 height 148
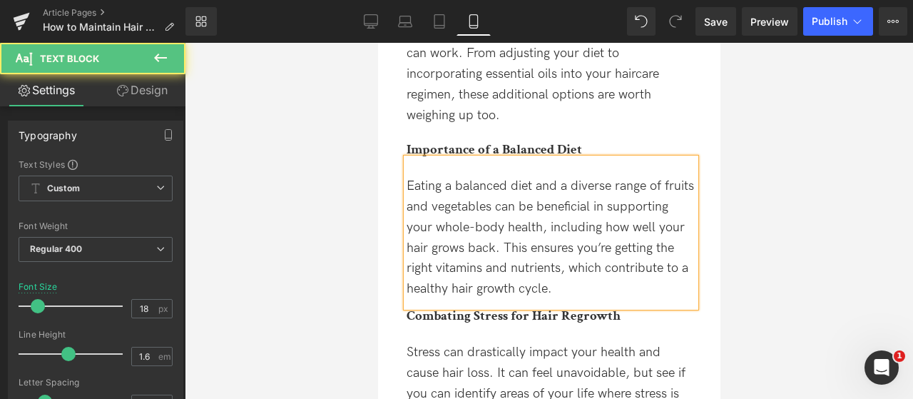
click at [123, 95] on icon at bounding box center [122, 90] width 11 height 11
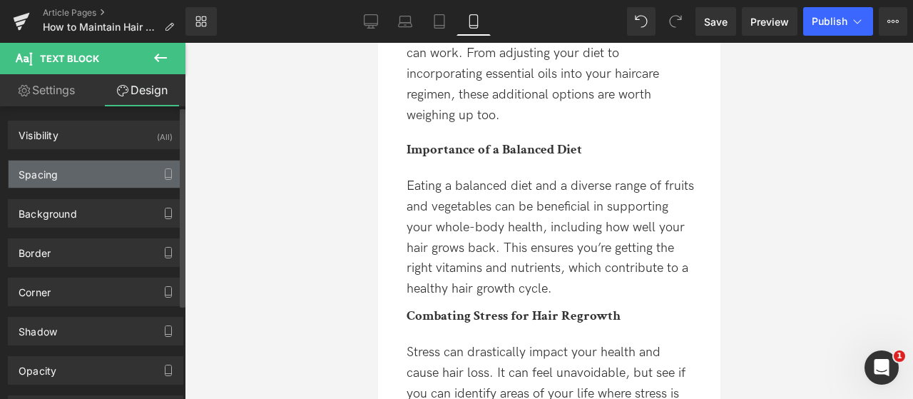
click at [84, 170] on div "Spacing" at bounding box center [96, 173] width 174 height 27
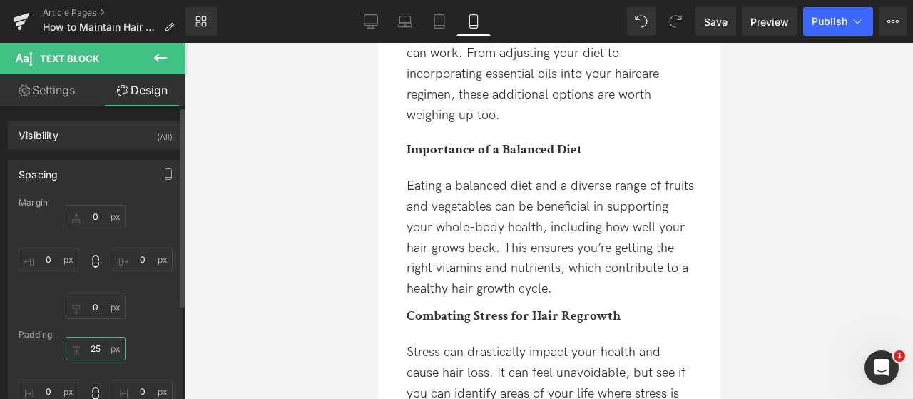
click at [97, 346] on input "25" at bounding box center [96, 349] width 60 height 24
type input "15"
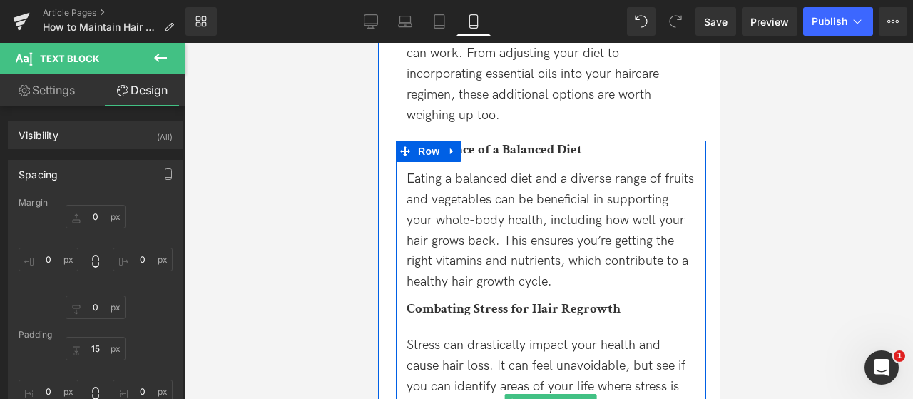
click at [515, 317] on div "Stress can drastically impact your health and cause hair loss. It can feel unav…" at bounding box center [550, 401] width 289 height 169
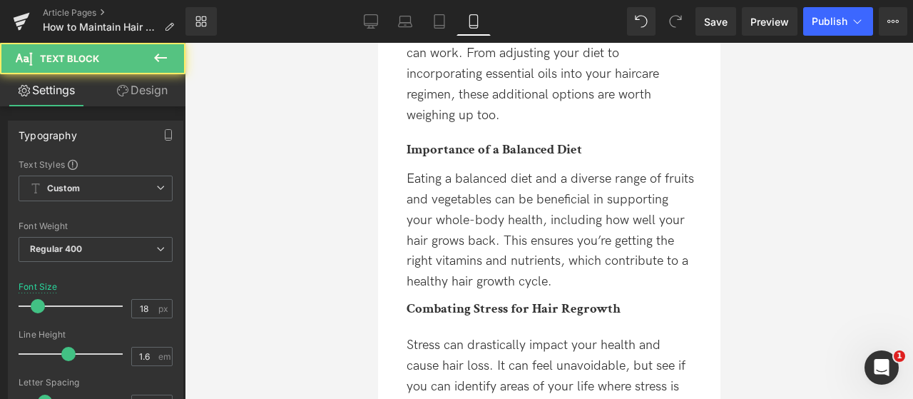
drag, startPoint x: 140, startPoint y: 91, endPoint x: 77, endPoint y: 184, distance: 112.4
click at [140, 91] on link "Design" at bounding box center [142, 90] width 93 height 32
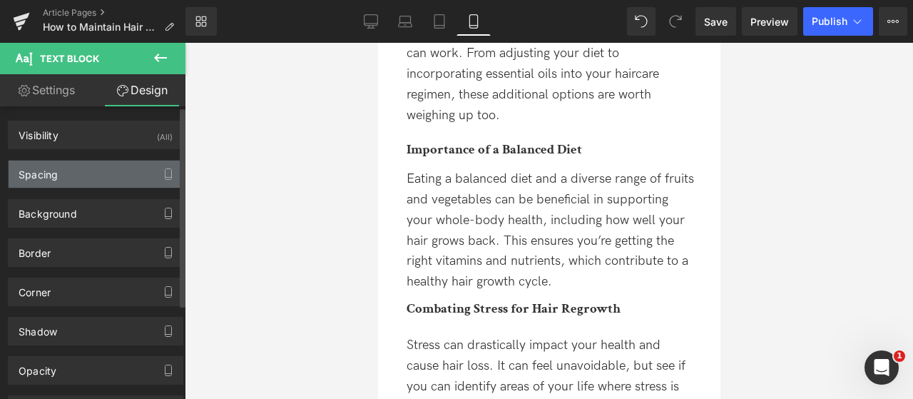
click at [78, 167] on div "Spacing" at bounding box center [96, 173] width 174 height 27
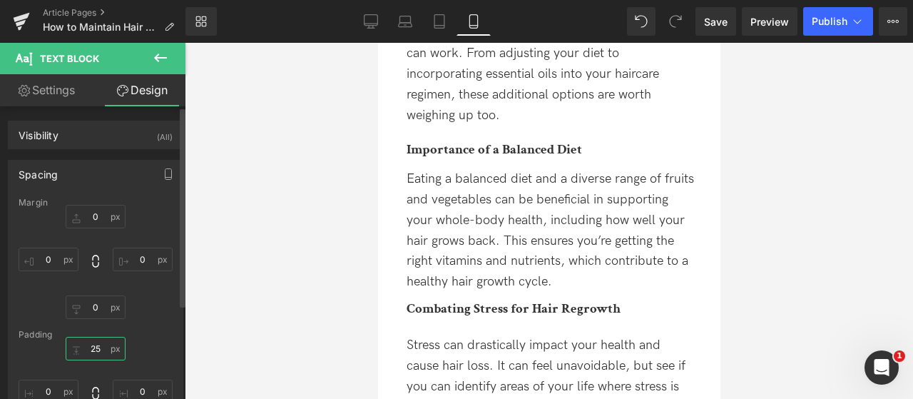
click at [87, 353] on input "25" at bounding box center [96, 349] width 60 height 24
type input "15"
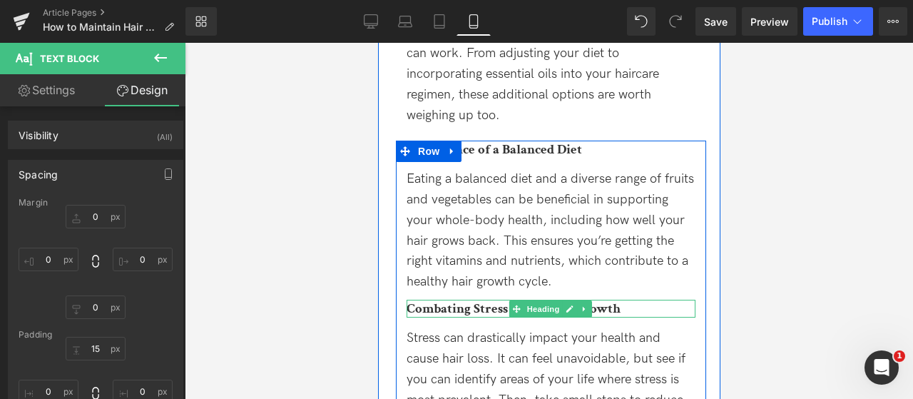
click at [508, 300] on span at bounding box center [515, 308] width 15 height 17
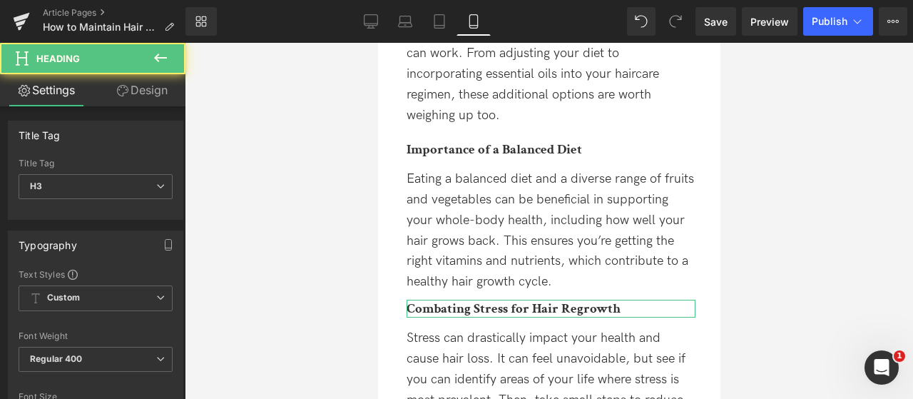
click at [163, 88] on link "Design" at bounding box center [142, 90] width 93 height 32
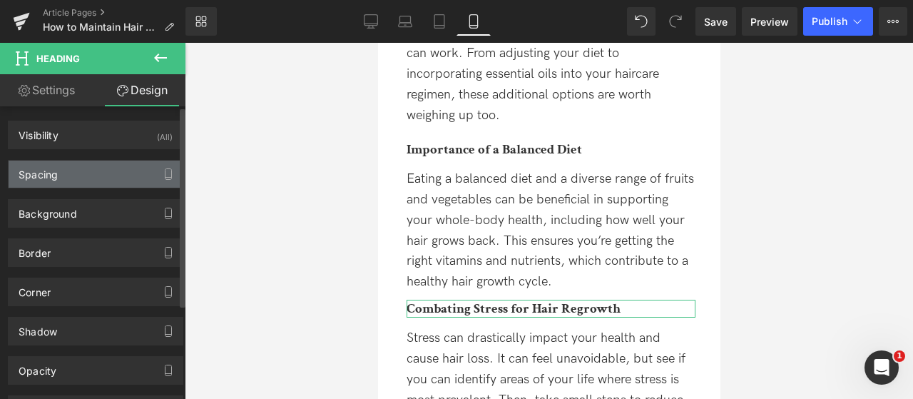
click at [86, 180] on div "Spacing" at bounding box center [96, 173] width 174 height 27
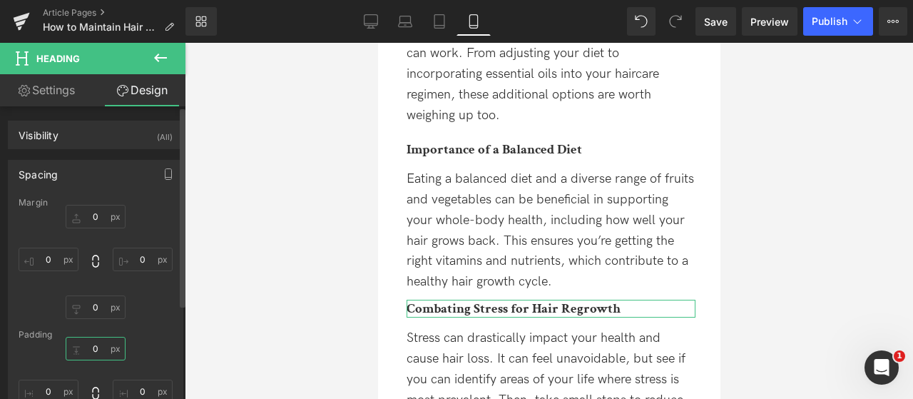
click at [84, 347] on input "0" at bounding box center [96, 349] width 60 height 24
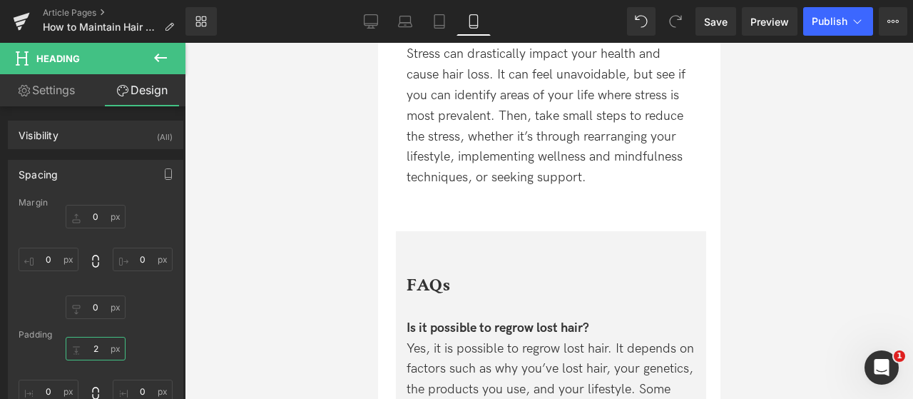
type input "20"
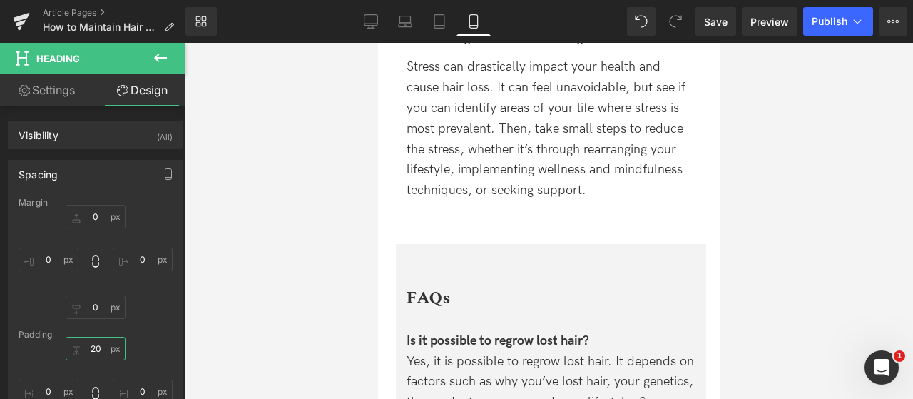
scroll to position [5378, 0]
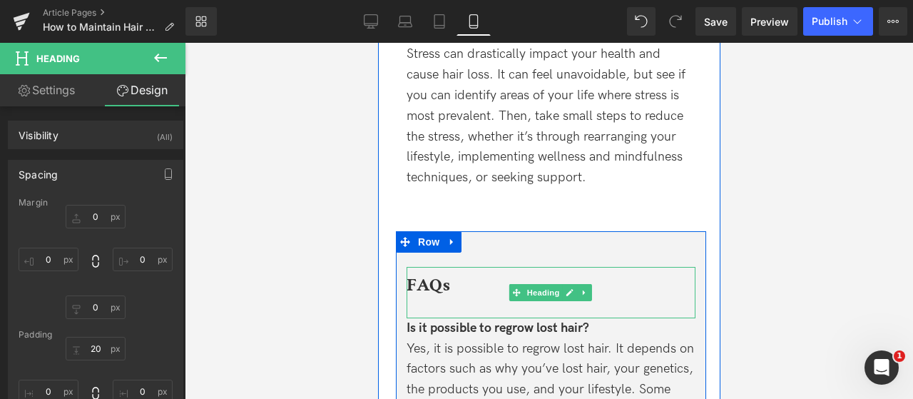
click at [539, 290] on div "FAQs" at bounding box center [550, 292] width 289 height 51
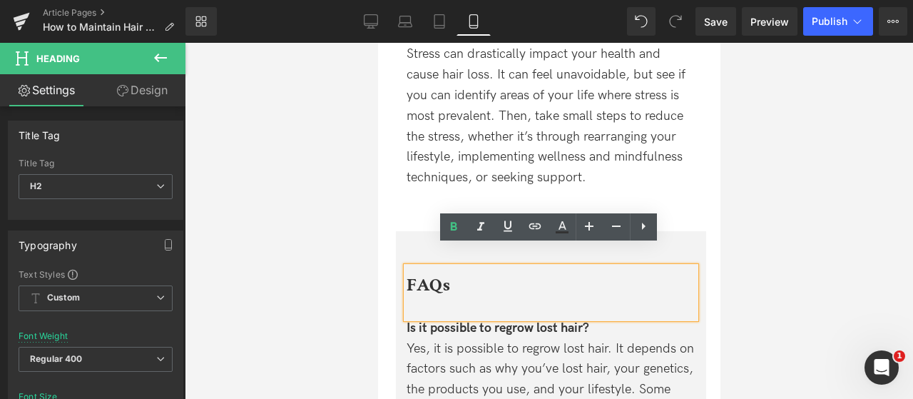
click at [445, 276] on div "FAQs" at bounding box center [550, 292] width 289 height 51
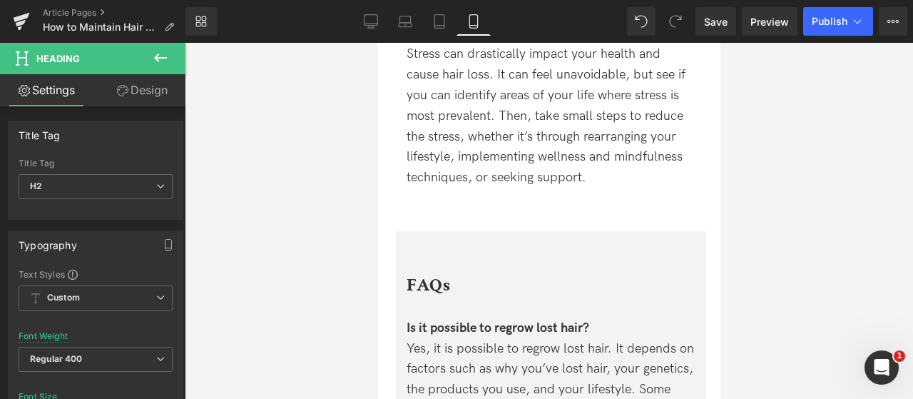
click at [301, 200] on div at bounding box center [549, 221] width 728 height 356
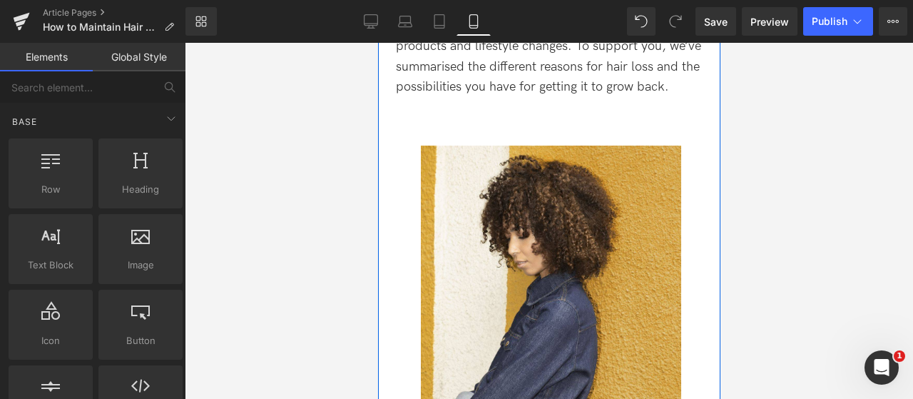
scroll to position [101, 0]
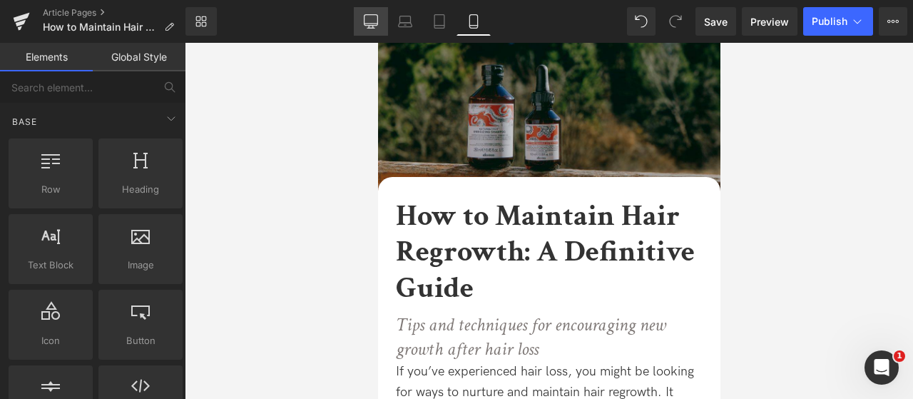
click at [378, 18] on link "Desktop" at bounding box center [371, 21] width 34 height 29
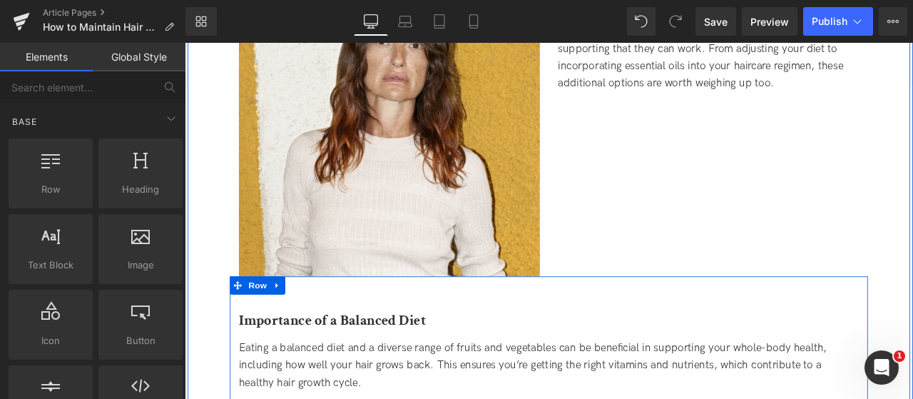
scroll to position [3008, 0]
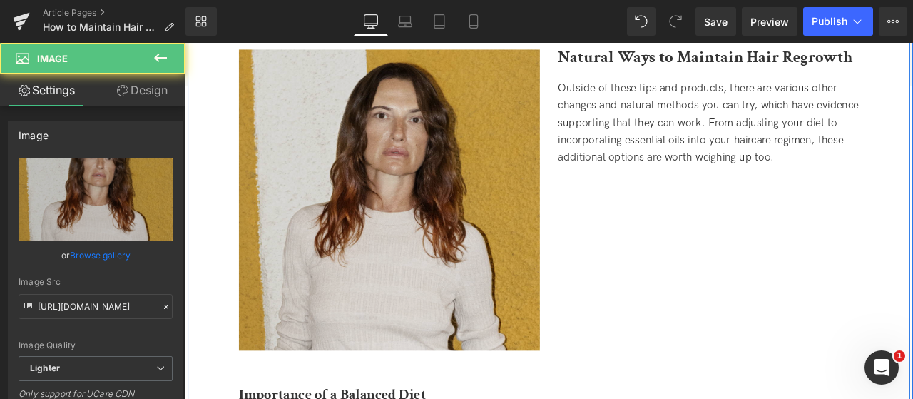
click at [506, 296] on img at bounding box center [427, 229] width 357 height 357
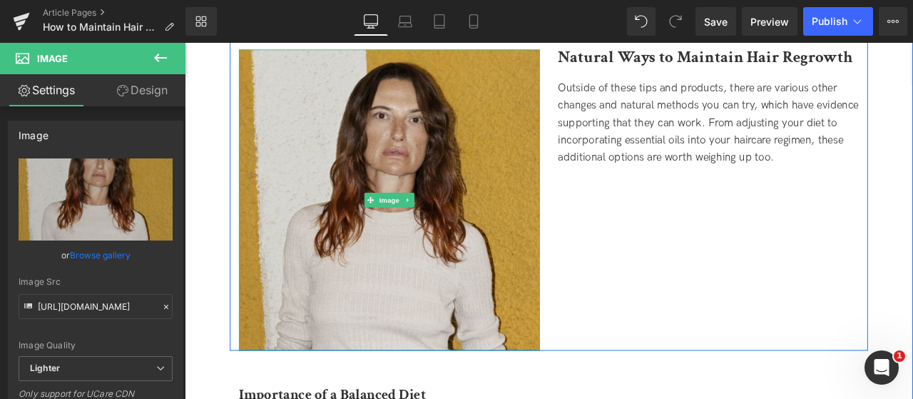
click at [497, 229] on img at bounding box center [427, 229] width 357 height 357
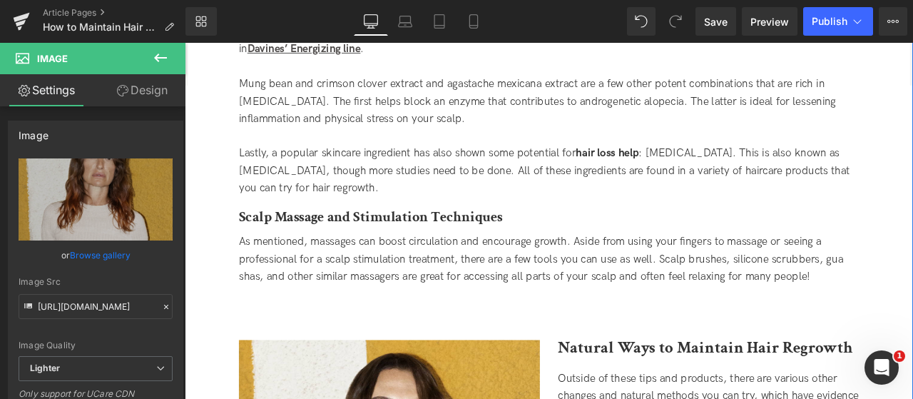
scroll to position [2794, 0]
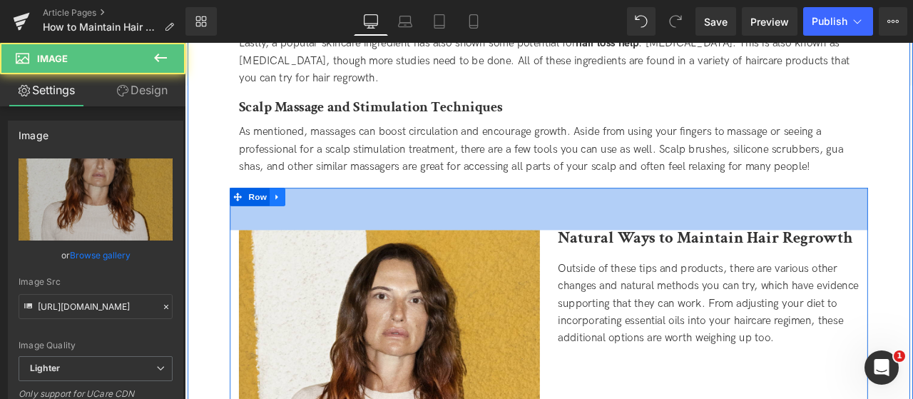
click at [295, 235] on link at bounding box center [294, 225] width 19 height 21
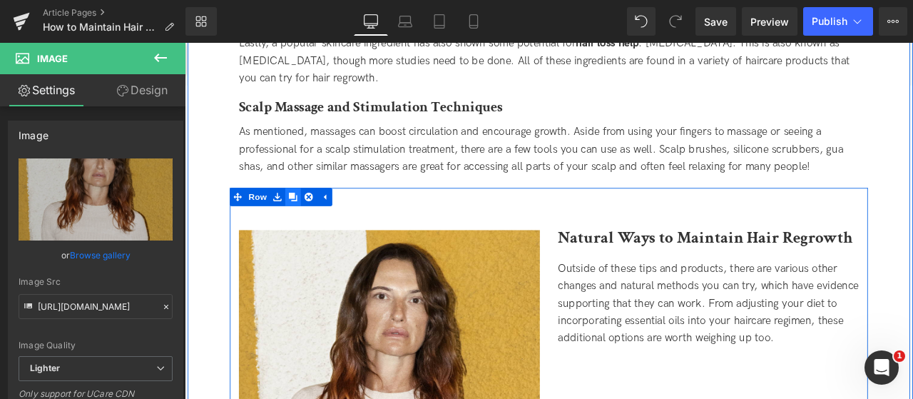
click at [309, 226] on icon at bounding box center [313, 225] width 10 height 10
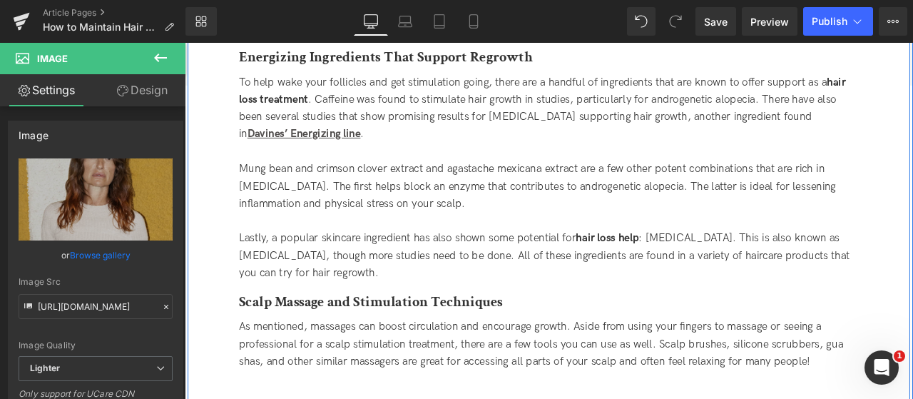
scroll to position [2530, 0]
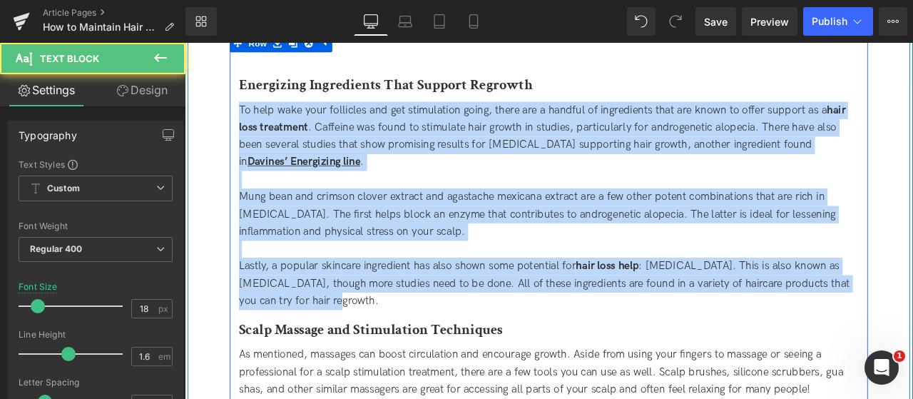
drag, startPoint x: 343, startPoint y: 342, endPoint x: 240, endPoint y: 92, distance: 270.8
click at [240, 92] on div "Energizing Ingredients That Support Regrowth Heading To help wake your follicle…" at bounding box center [616, 273] width 756 height 409
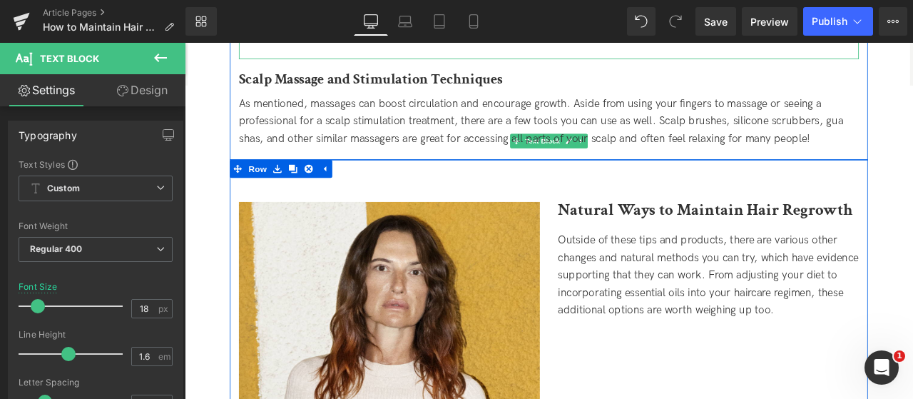
scroll to position [2601, 0]
click at [672, 276] on div "Outside of these tips and products, there are various other changes and natural…" at bounding box center [805, 318] width 357 height 103
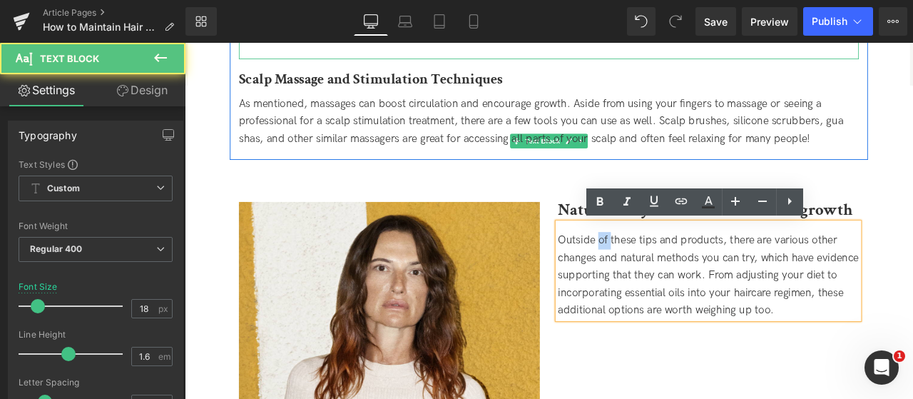
click at [672, 276] on div "Outside of these tips and products, there are various other changes and natural…" at bounding box center [805, 318] width 357 height 103
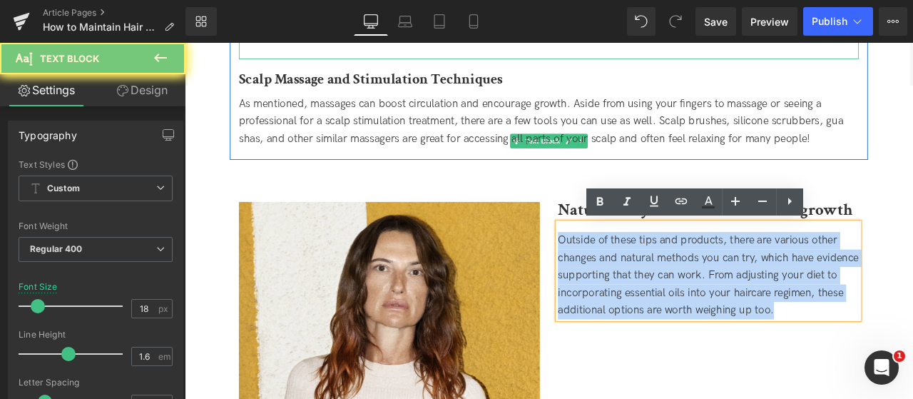
click at [672, 276] on div "Outside of these tips and products, there are various other changes and natural…" at bounding box center [805, 318] width 357 height 103
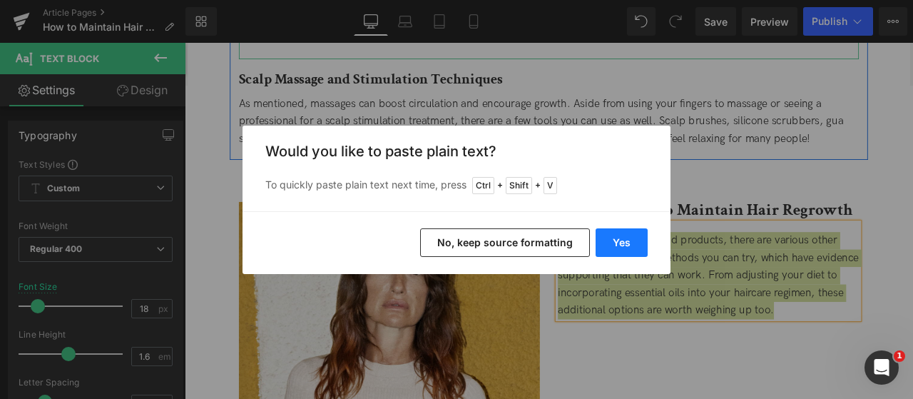
click at [615, 233] on button "Yes" at bounding box center [621, 242] width 52 height 29
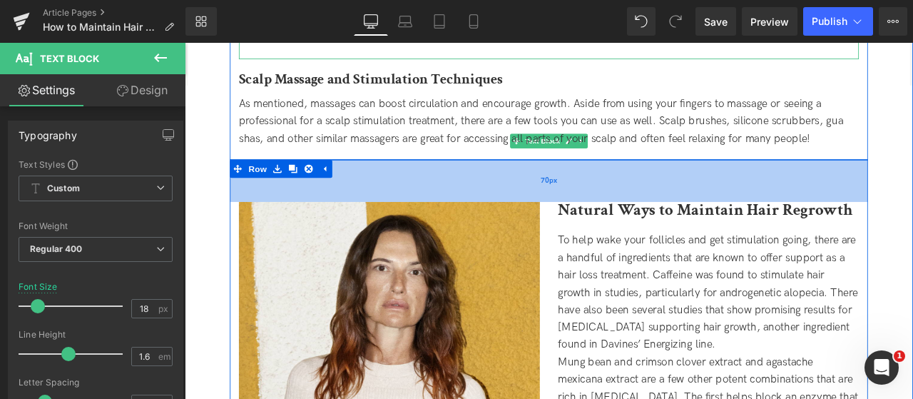
scroll to position [2459, 0]
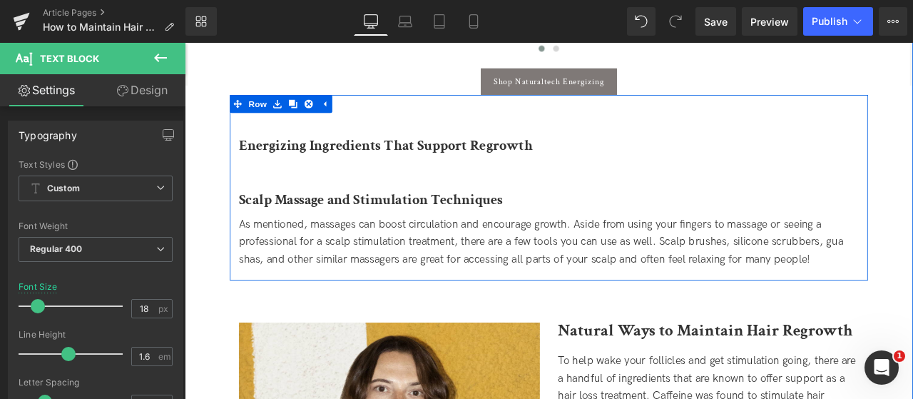
click at [339, 165] on b "Energizing Ingredients That Support Regrowth" at bounding box center [423, 164] width 348 height 22
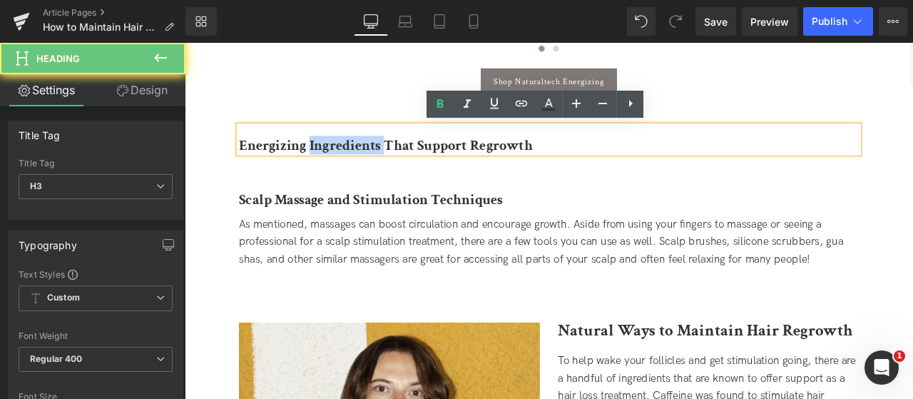
click at [339, 165] on b "Energizing Ingredients That Support Regrowth" at bounding box center [423, 164] width 348 height 22
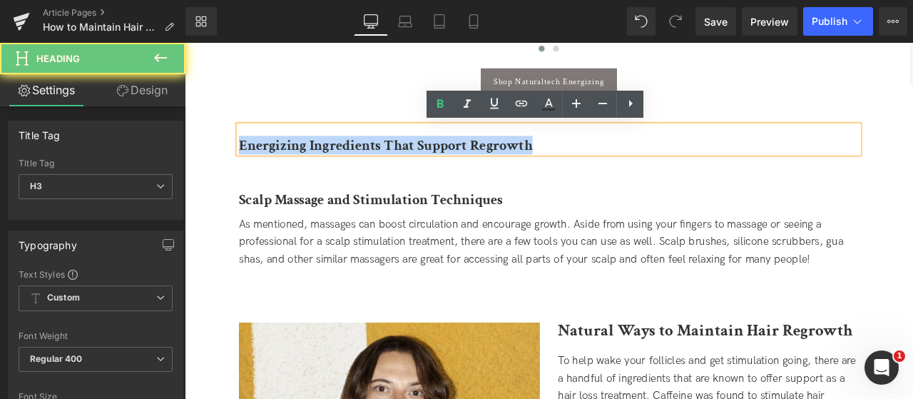
click at [339, 165] on b "Energizing Ingredients That Support Regrowth" at bounding box center [423, 164] width 348 height 22
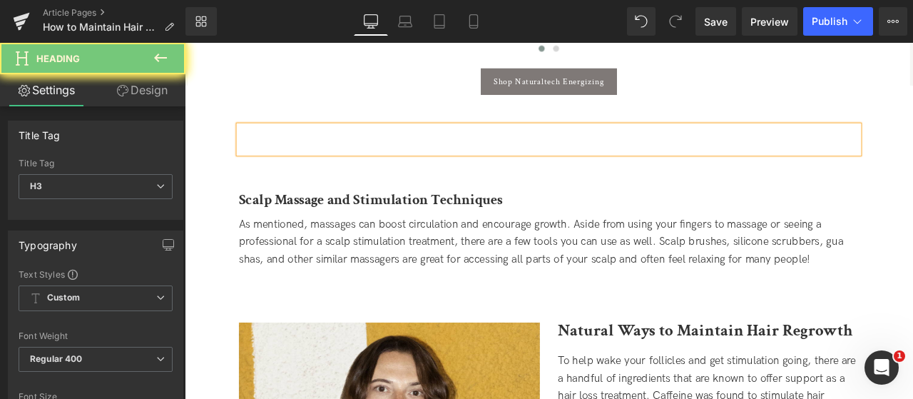
click at [185, 43] on div at bounding box center [185, 43] width 0 height 0
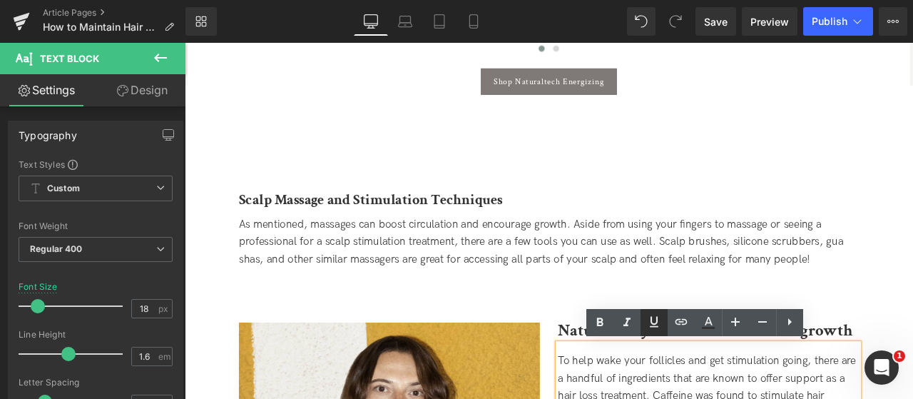
click at [651, 329] on icon at bounding box center [653, 321] width 17 height 17
click at [643, 379] on b "Natural Ways to Maintain Hair Regrowth" at bounding box center [801, 382] width 349 height 25
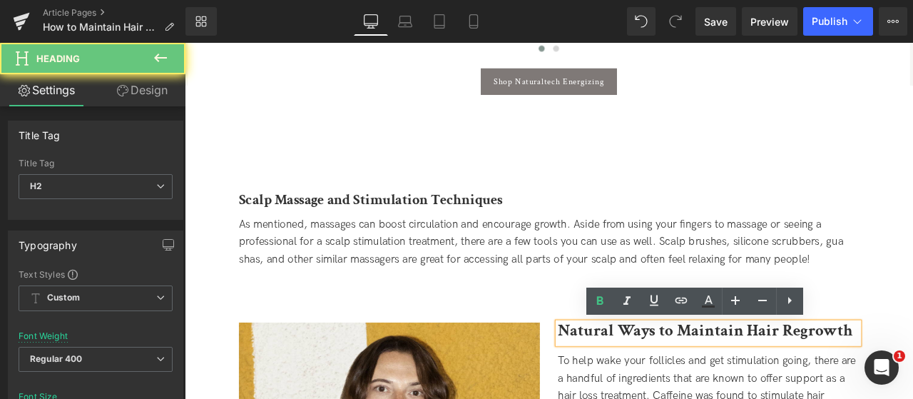
click at [643, 379] on b "Natural Ways to Maintain Hair Regrowth" at bounding box center [801, 382] width 349 height 25
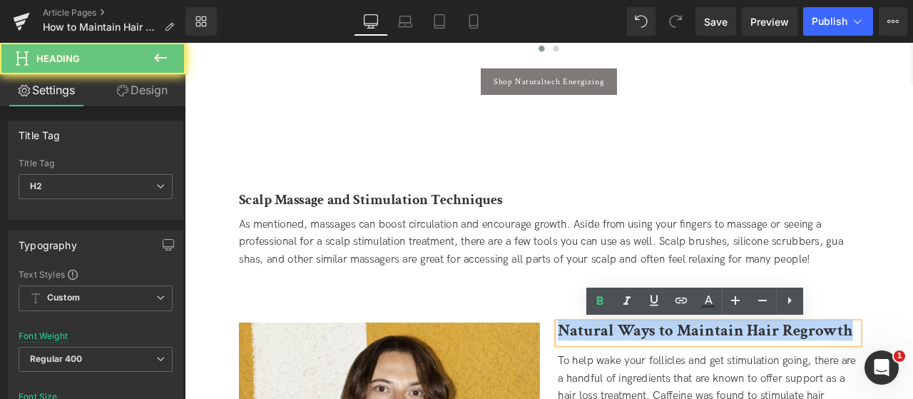
click at [643, 379] on b "Natural Ways to Maintain Hair Regrowth" at bounding box center [801, 382] width 349 height 25
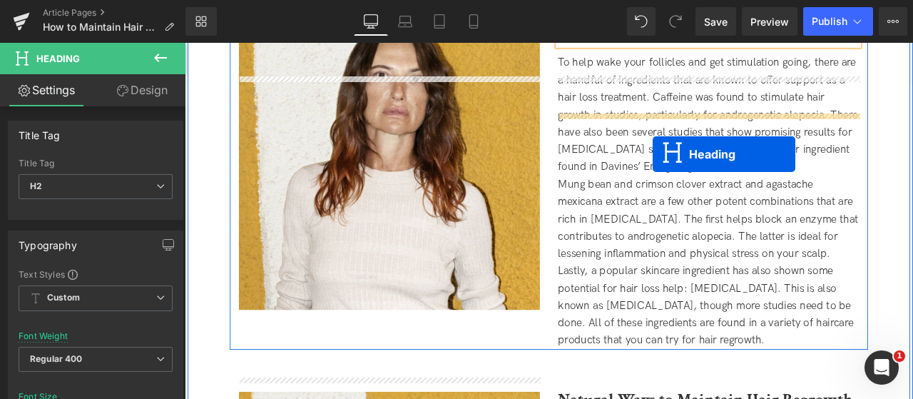
scroll to position [2862, 0]
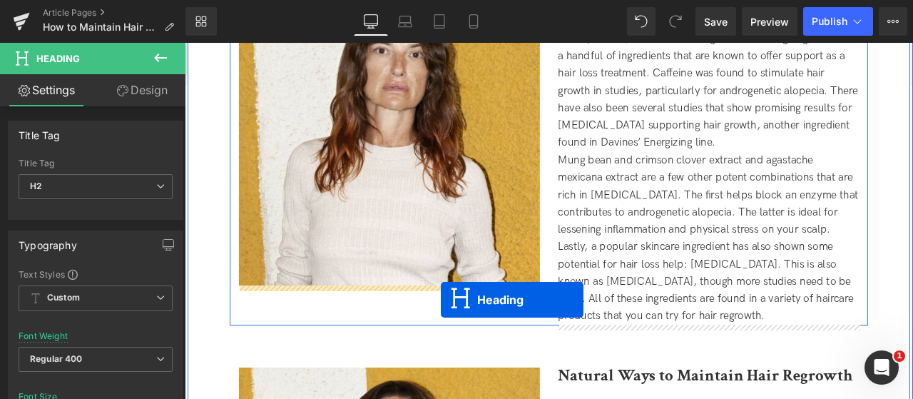
drag, startPoint x: 578, startPoint y: 78, endPoint x: 488, endPoint y: 347, distance: 283.5
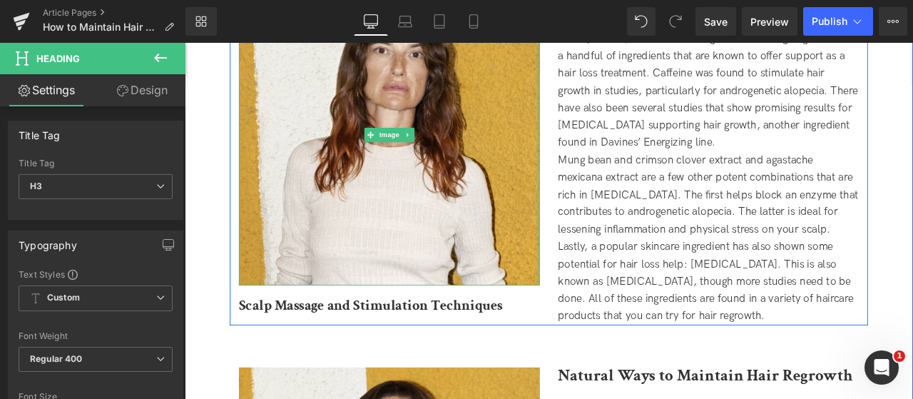
scroll to position [2470, 0]
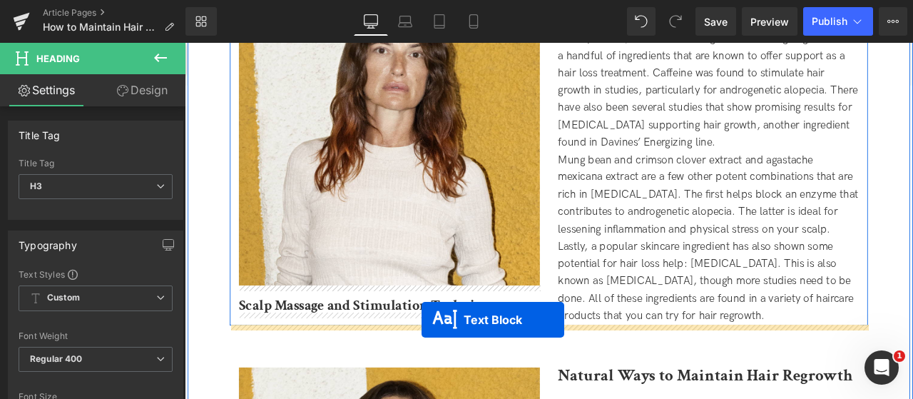
drag, startPoint x: 578, startPoint y: 237, endPoint x: 466, endPoint y: 369, distance: 173.5
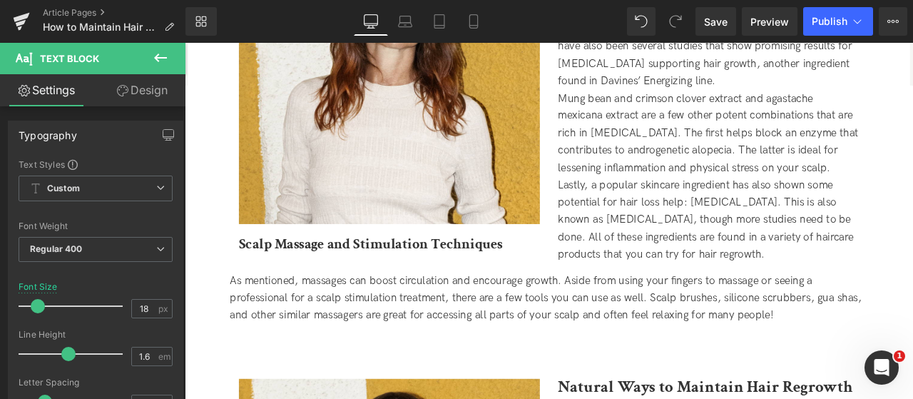
scroll to position [2882, 0]
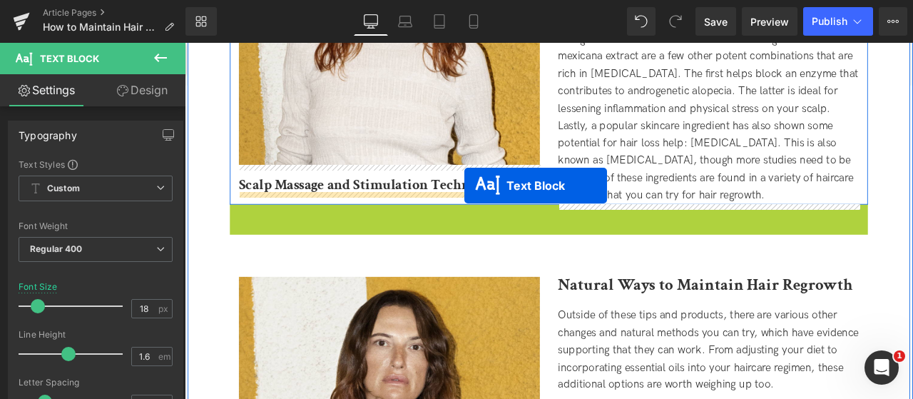
drag, startPoint x: 576, startPoint y: 280, endPoint x: 516, endPoint y: 212, distance: 90.4
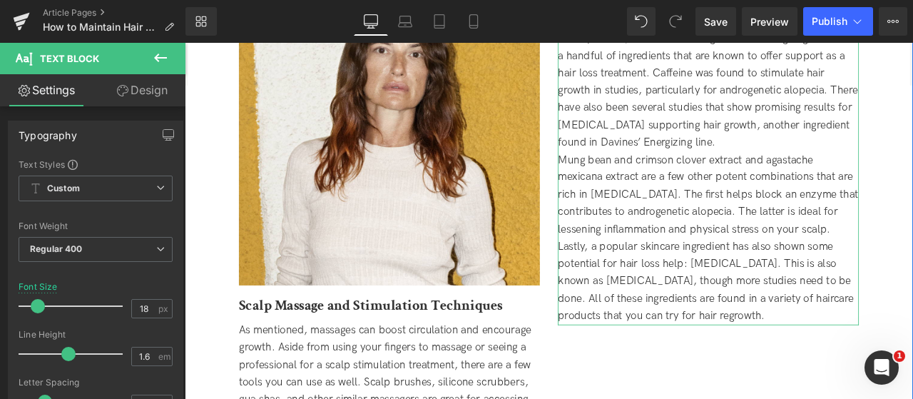
scroll to position [2669, 0]
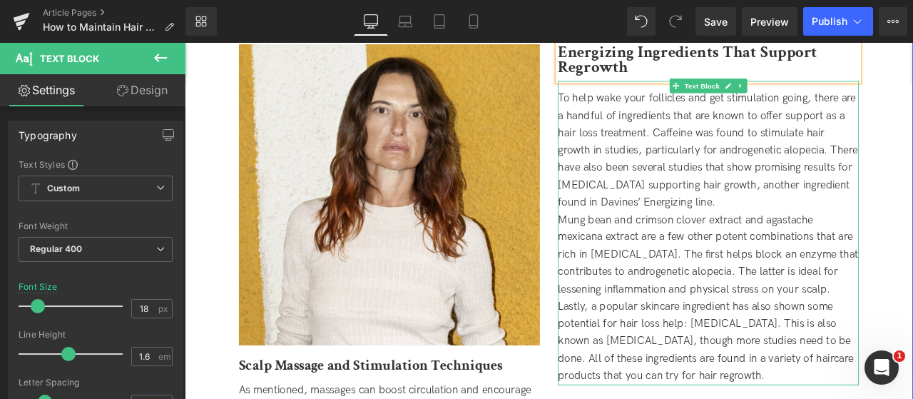
click at [757, 153] on div "To help wake your follicles and get stimulation going, there are a handful of i…" at bounding box center [805, 171] width 357 height 144
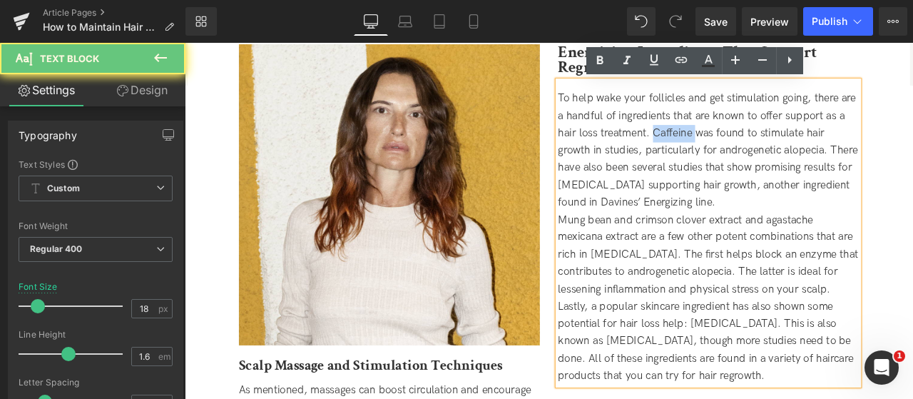
click at [757, 153] on div "To help wake your follicles and get stimulation going, there are a handful of i…" at bounding box center [805, 171] width 357 height 144
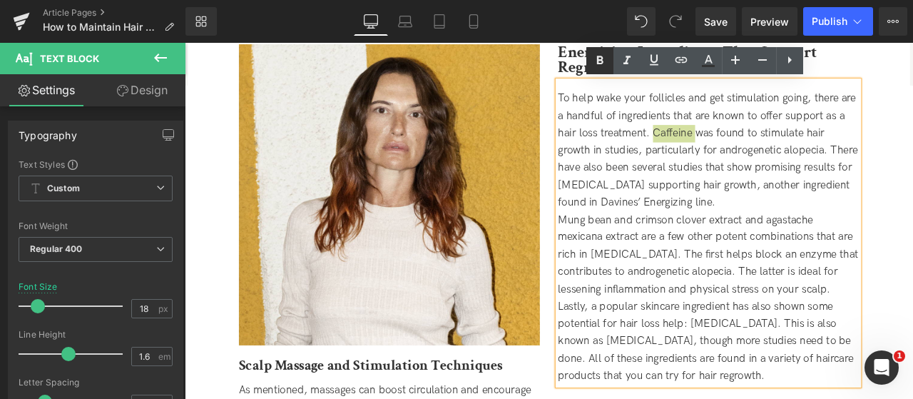
click at [606, 62] on icon at bounding box center [599, 60] width 17 height 17
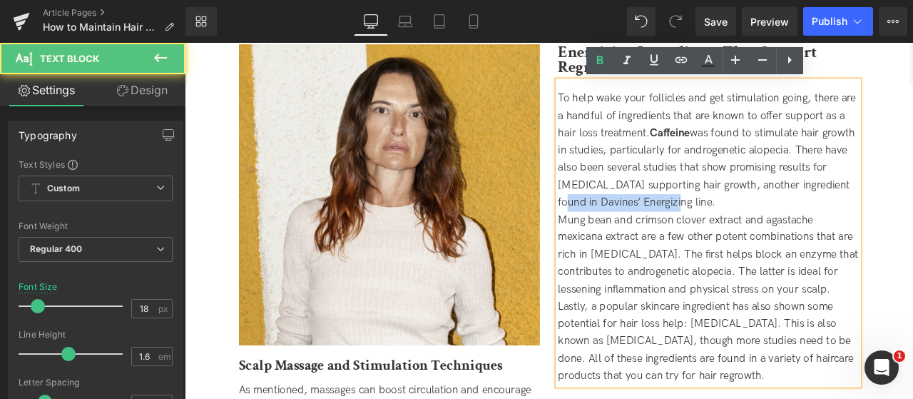
drag, startPoint x: 674, startPoint y: 235, endPoint x: 804, endPoint y: 239, distance: 130.6
click at [804, 239] on div "To help wake your follicles and get stimulation going, there are a handful of i…" at bounding box center [805, 171] width 357 height 144
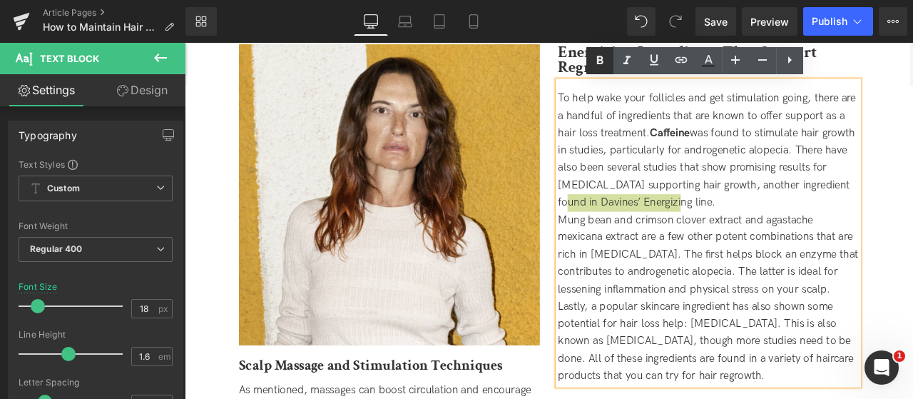
click at [600, 68] on icon at bounding box center [599, 60] width 17 height 17
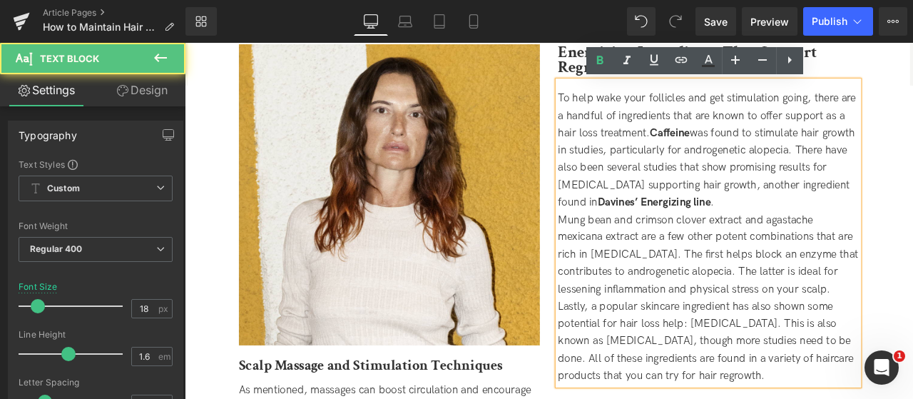
click at [721, 220] on div "To help wake your follicles and get stimulation going, there are a handful of i…" at bounding box center [805, 171] width 357 height 144
click at [707, 211] on div "To help wake your follicles and get stimulation going, there are a handful of i…" at bounding box center [805, 171] width 357 height 144
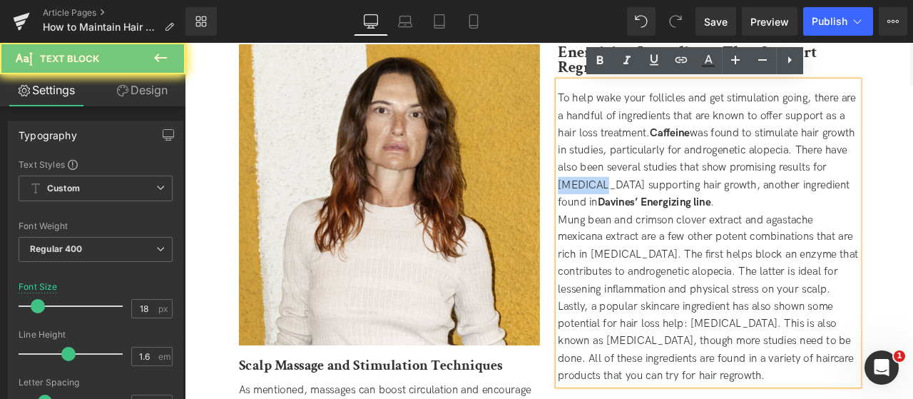
click at [707, 211] on div "To help wake your follicles and get stimulation going, there are a handful of i…" at bounding box center [805, 171] width 357 height 144
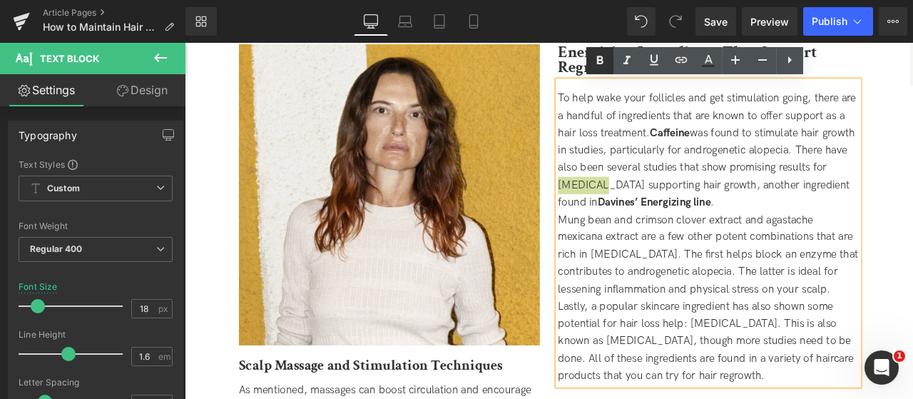
click at [600, 61] on icon at bounding box center [599, 60] width 17 height 17
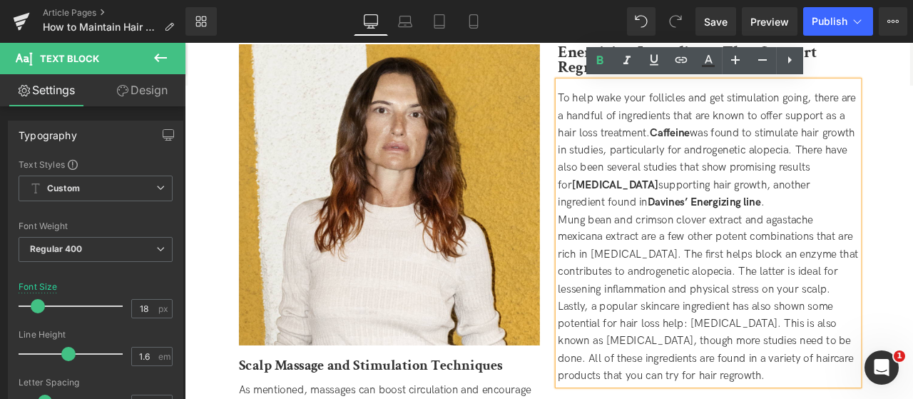
click at [833, 224] on div "To help wake your follicles and get stimulation going, there are a handful of i…" at bounding box center [805, 171] width 357 height 144
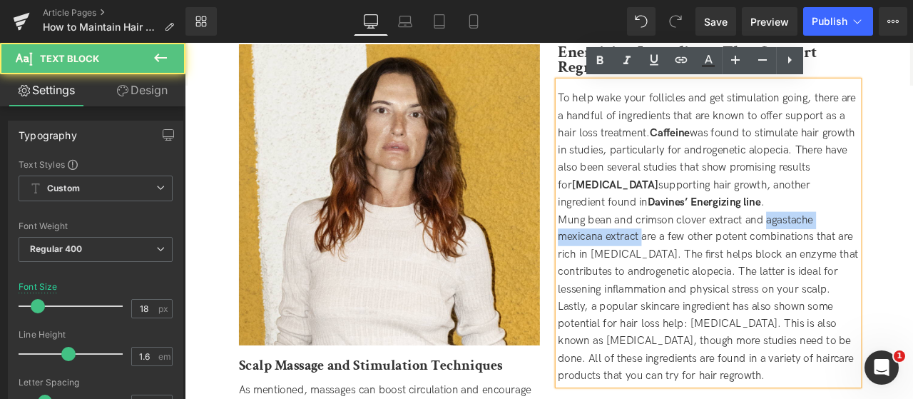
drag, startPoint x: 870, startPoint y: 251, endPoint x: 724, endPoint y: 272, distance: 147.6
click at [724, 272] on div "Mung bean and crimson clover extract and agastache mexicana extract are a few o…" at bounding box center [805, 294] width 357 height 103
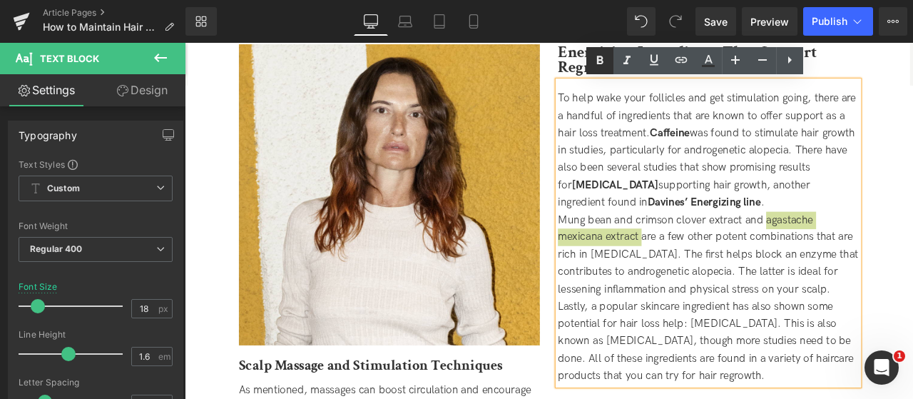
click at [598, 65] on icon at bounding box center [599, 60] width 17 height 17
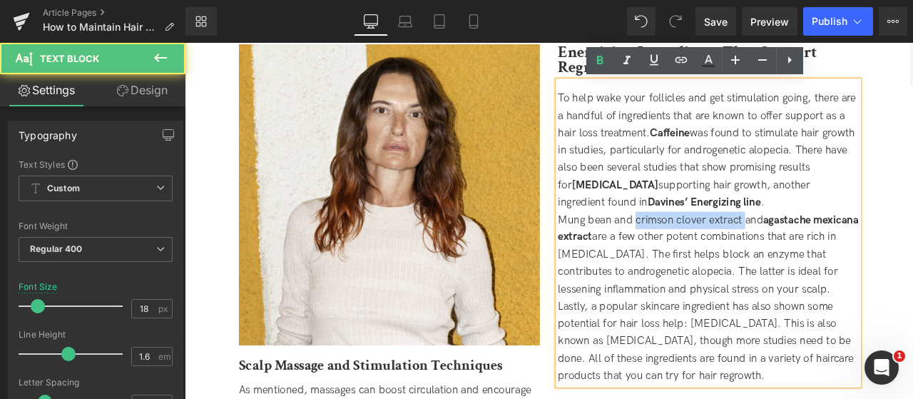
drag, startPoint x: 718, startPoint y: 255, endPoint x: 845, endPoint y: 259, distance: 127.0
click at [845, 259] on div "Mung bean and crimson clover extract and agastache mexicana extract are a few o…" at bounding box center [805, 294] width 357 height 103
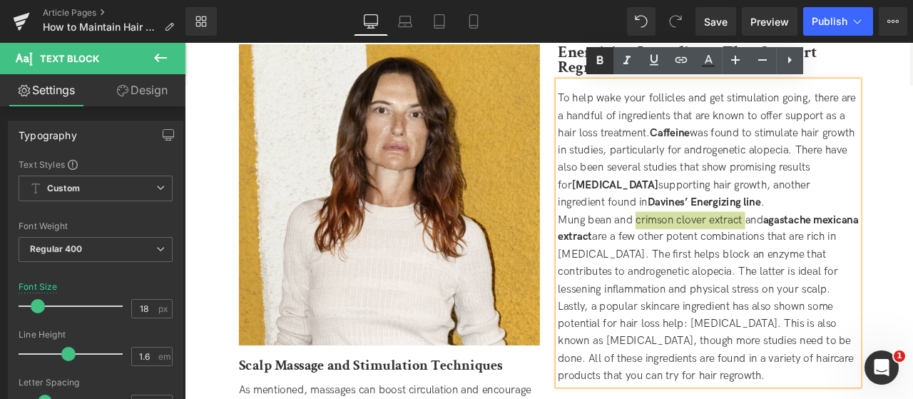
click at [596, 62] on icon at bounding box center [599, 60] width 17 height 17
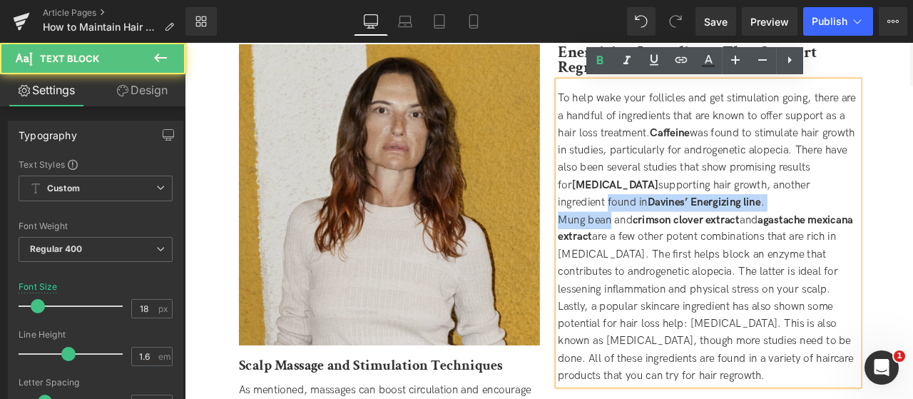
drag, startPoint x: 690, startPoint y: 257, endPoint x: 600, endPoint y: 235, distance: 91.8
click at [600, 235] on div "Image Scalp Massage and Stimulation Techniques Heading As mentioned, massages c…" at bounding box center [616, 288] width 756 height 587
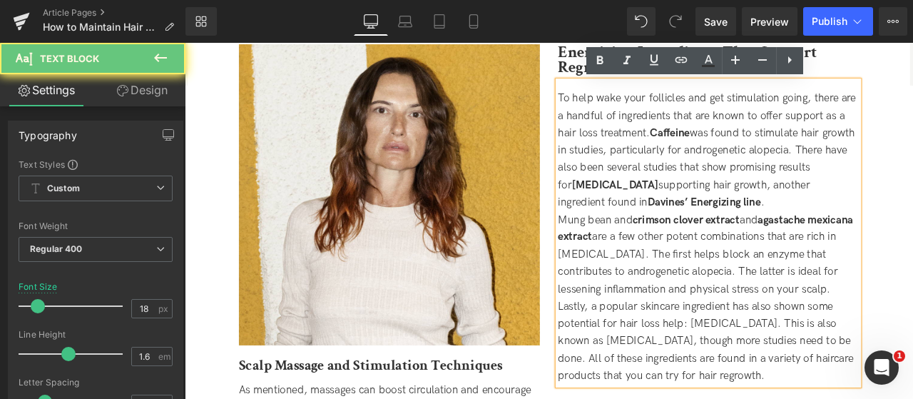
click at [680, 264] on div "Mung bean and crimson clover extract and agastache mexicana extract are a few o…" at bounding box center [805, 294] width 357 height 103
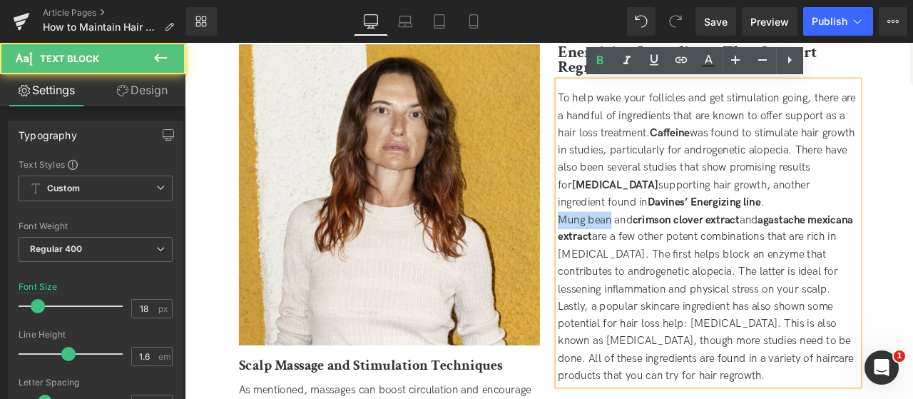
drag, startPoint x: 688, startPoint y: 253, endPoint x: 624, endPoint y: 250, distance: 64.3
click at [627, 250] on div "Mung bean and crimson clover extract and agastache mexicana extract are a few o…" at bounding box center [805, 294] width 357 height 103
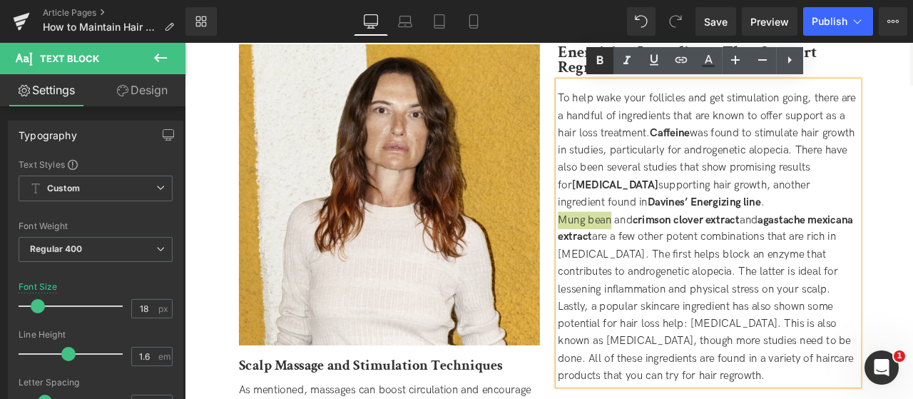
click at [598, 65] on icon at bounding box center [599, 60] width 17 height 17
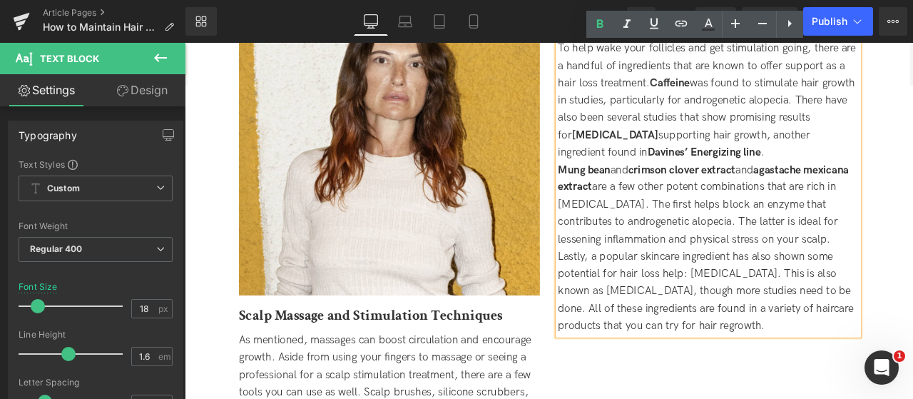
scroll to position [2811, 0]
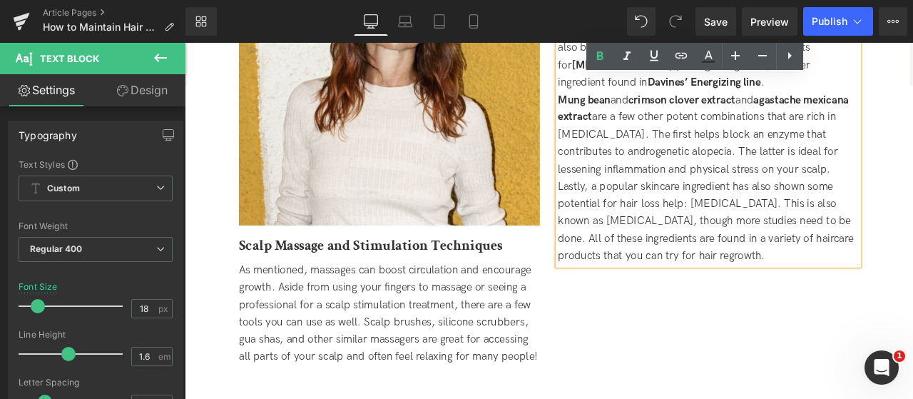
click at [849, 234] on div "Lastly, a popular skincare ingredient has also shown some potential for hair lo…" at bounding box center [805, 254] width 357 height 103
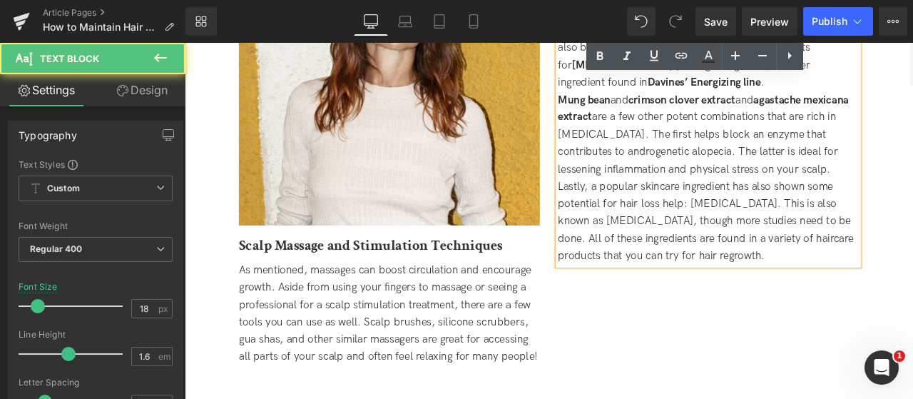
click at [826, 235] on div "Lastly, a popular skincare ingredient has also shown some potential for hair lo…" at bounding box center [805, 254] width 357 height 103
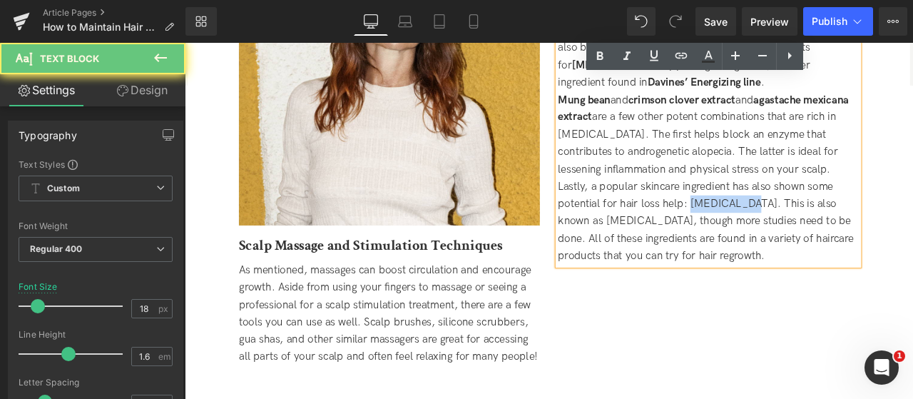
click at [826, 235] on div "Lastly, a popular skincare ingredient has also shown some potential for hair lo…" at bounding box center [805, 254] width 357 height 103
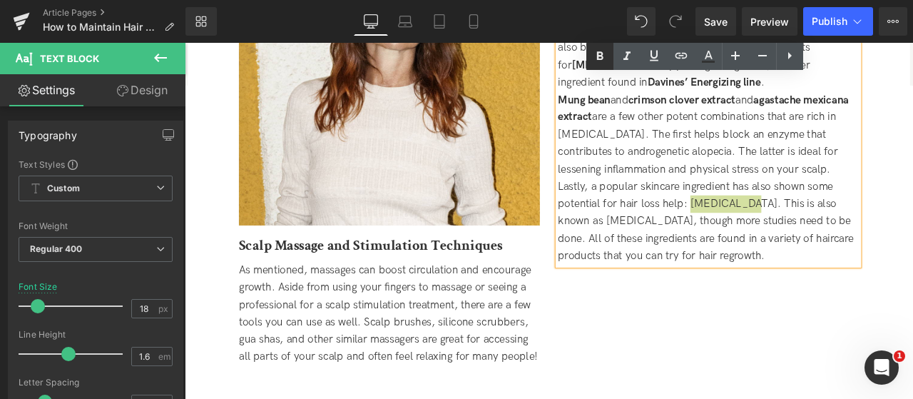
click at [602, 56] on icon at bounding box center [600, 55] width 6 height 9
click at [884, 293] on div "Lastly, a popular skincare ingredient has also shown some potential for hair lo…" at bounding box center [805, 254] width 357 height 103
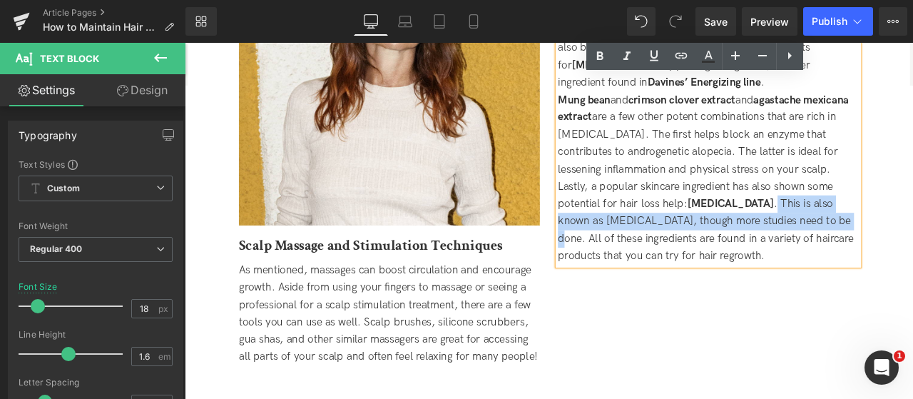
drag, startPoint x: 908, startPoint y: 253, endPoint x: 855, endPoint y: 235, distance: 55.9
click at [855, 235] on div "Lastly, a popular skincare ingredient has also shown some potential for hair lo…" at bounding box center [805, 254] width 357 height 103
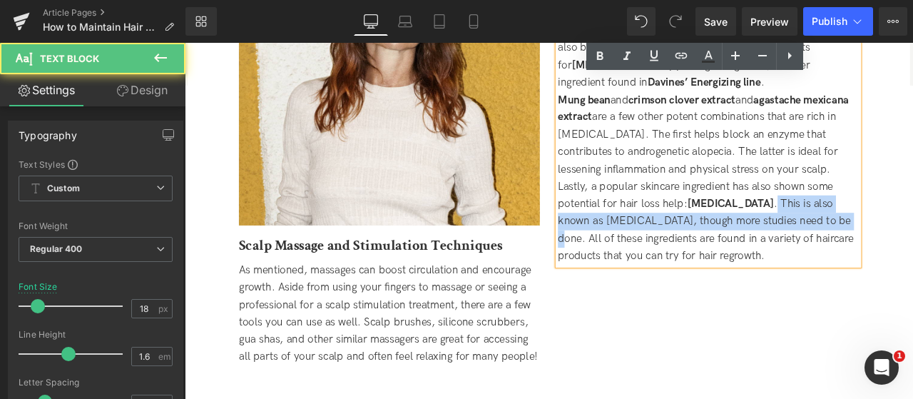
click at [854, 235] on div "Lastly, a popular skincare ingredient has also shown some potential for hair lo…" at bounding box center [805, 254] width 357 height 103
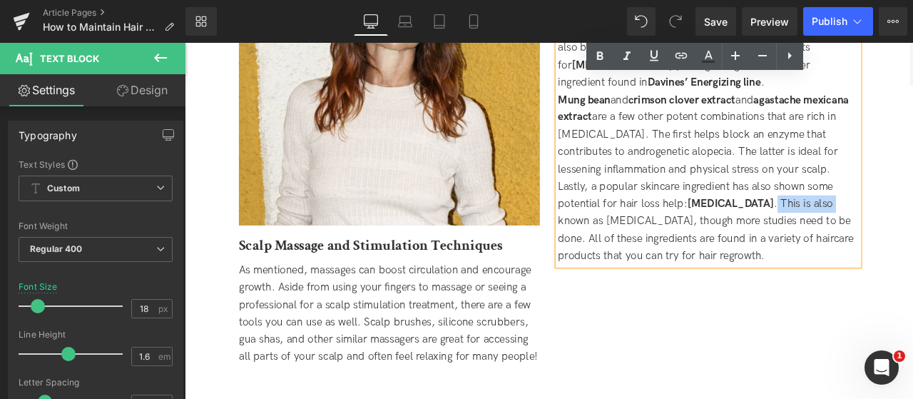
drag, startPoint x: 854, startPoint y: 233, endPoint x: 923, endPoint y: 229, distance: 69.3
click at [912, 229] on div "Lastly, a popular skincare ingredient has also shown some potential for hair lo…" at bounding box center [805, 254] width 357 height 103
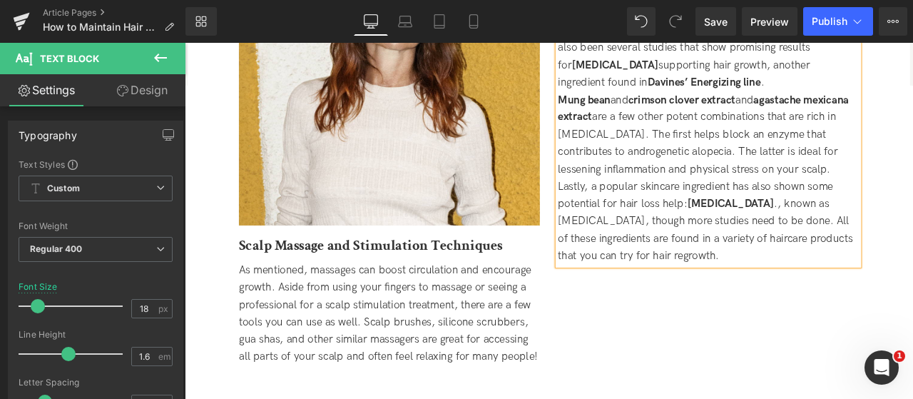
click at [854, 235] on div "Lastly, a popular skincare ingredient has also shown some potential for hair lo…" at bounding box center [805, 254] width 357 height 103
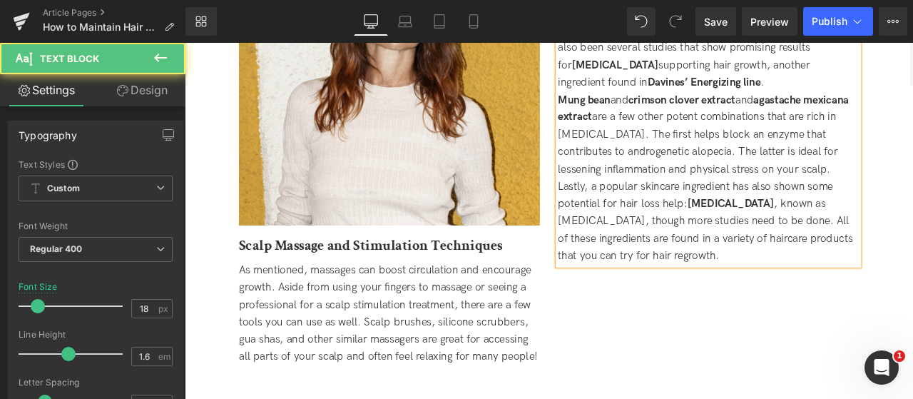
click at [896, 239] on div "Lastly, a popular skincare ingredient has also shown some potential for hair lo…" at bounding box center [805, 254] width 357 height 103
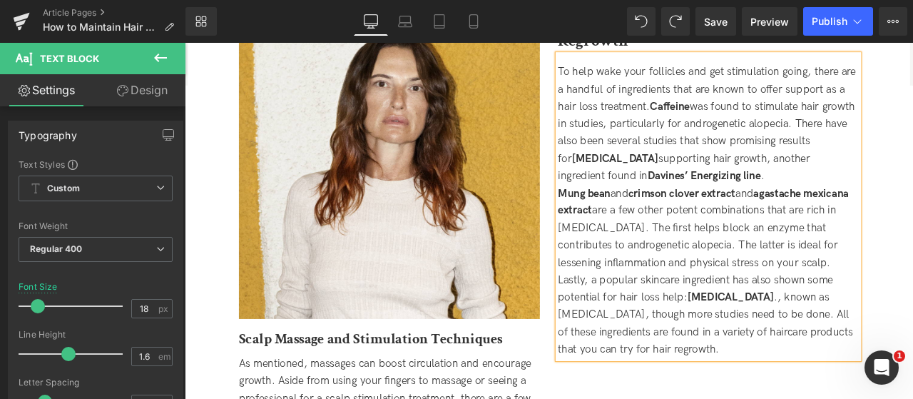
scroll to position [2736, 0]
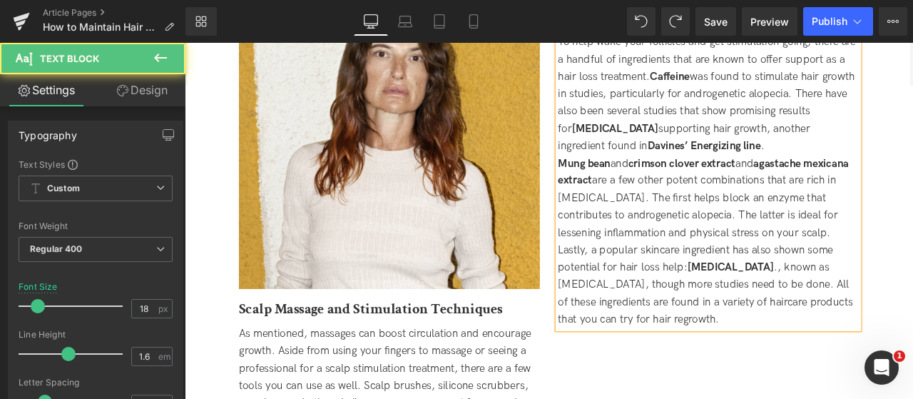
click at [851, 305] on div "Lastly, a popular skincare ingredient has also shown some potential for hair lo…" at bounding box center [805, 330] width 357 height 103
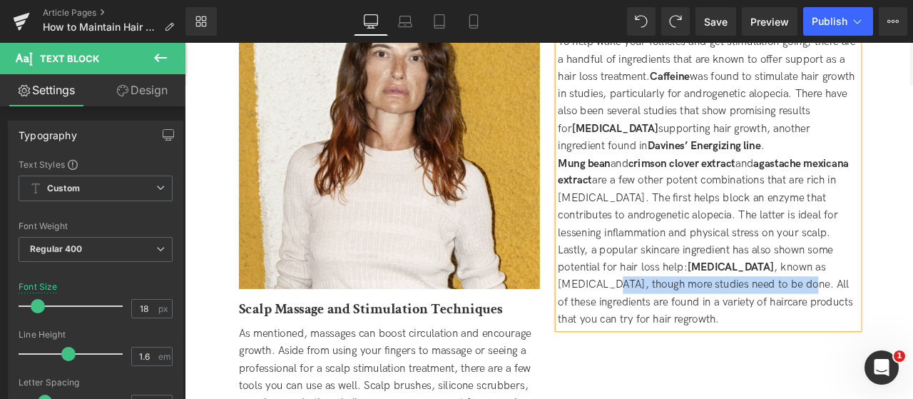
drag, startPoint x: 842, startPoint y: 325, endPoint x: 975, endPoint y: 309, distance: 133.6
click at [912, 309] on div "Lastly, a popular skincare ingredient has also shown some potential for hair lo…" at bounding box center [805, 330] width 357 height 103
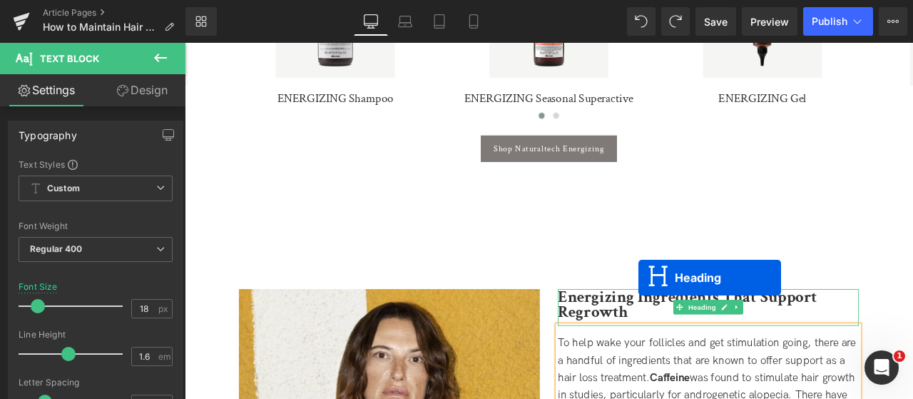
scroll to position [2372, 0]
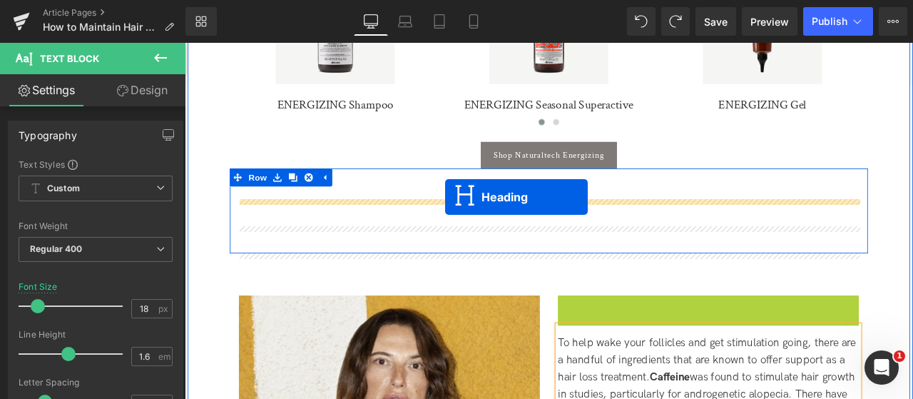
drag, startPoint x: 772, startPoint y: 356, endPoint x: 493, endPoint y: 225, distance: 308.5
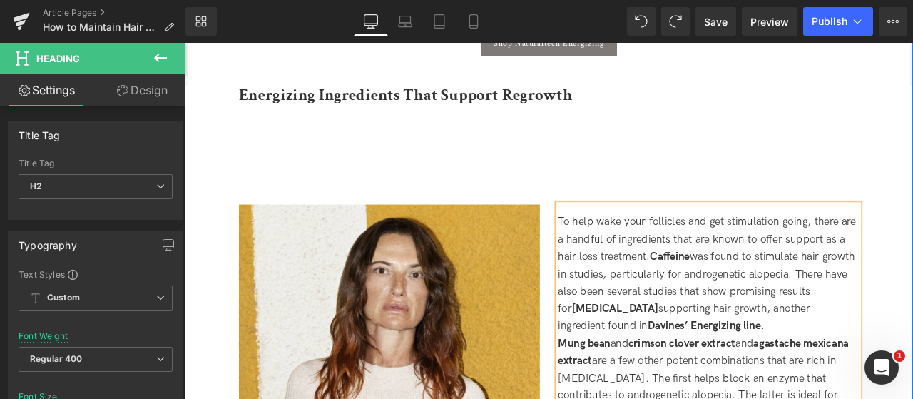
scroll to position [2646, 0]
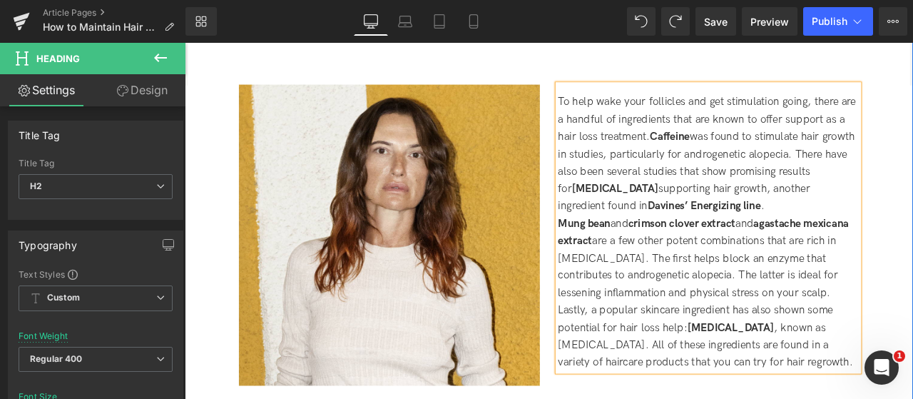
drag, startPoint x: 1018, startPoint y: 272, endPoint x: 924, endPoint y: 266, distance: 94.3
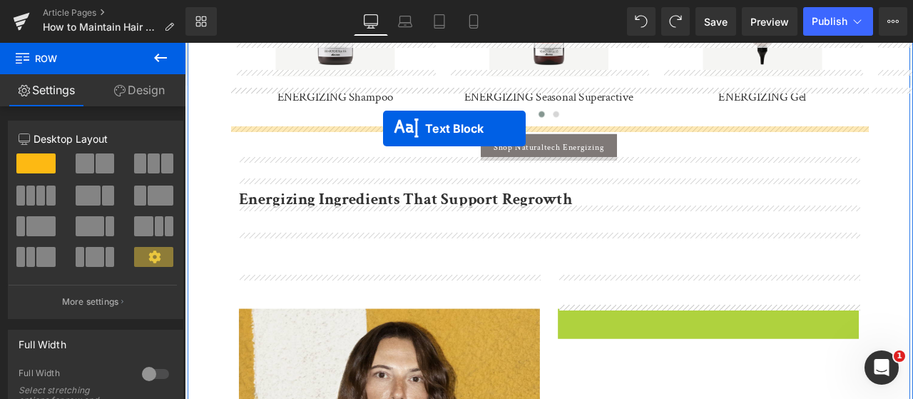
scroll to position [2361, 0]
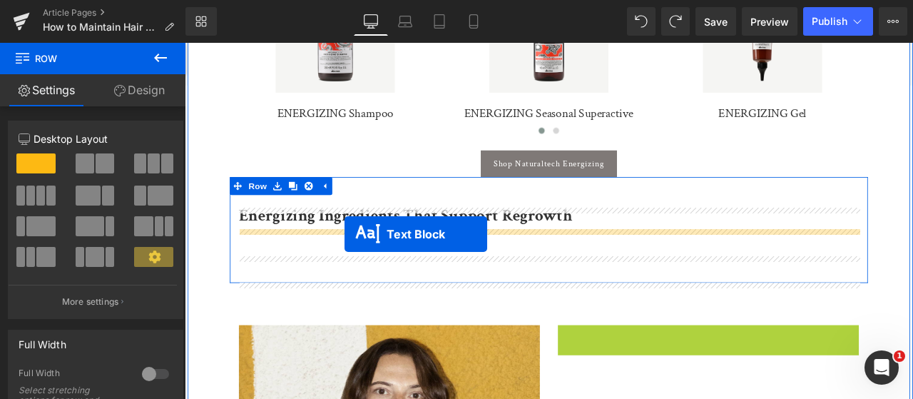
drag, startPoint x: 764, startPoint y: 262, endPoint x: 374, endPoint y: 267, distance: 390.1
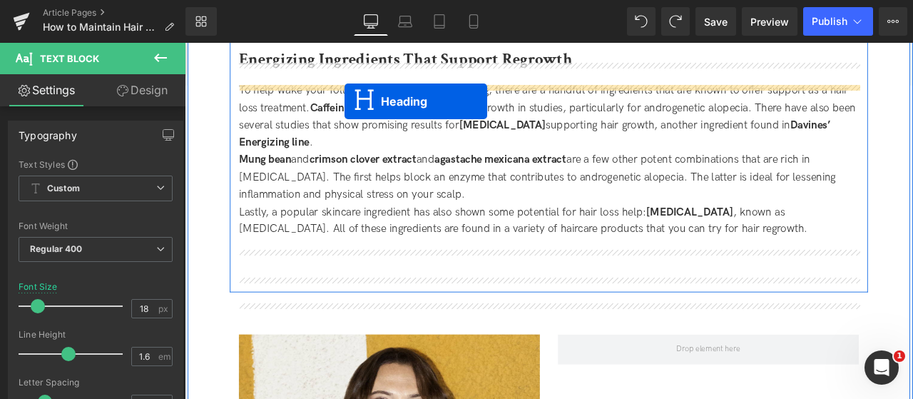
scroll to position [2532, 0]
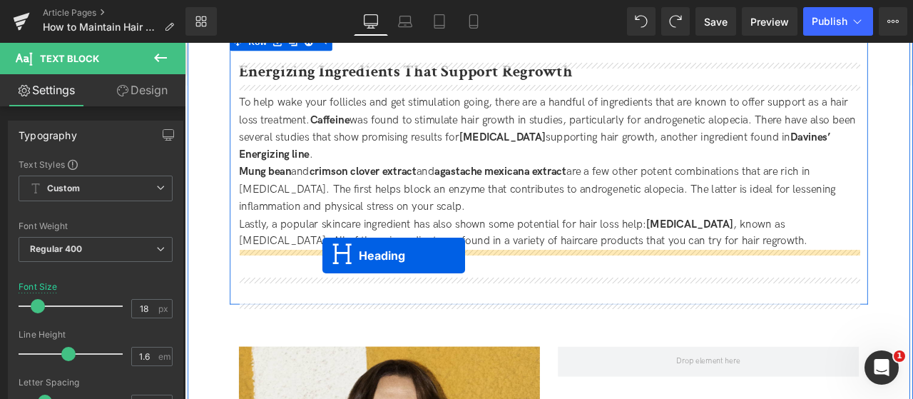
drag, startPoint x: 396, startPoint y: 374, endPoint x: 348, endPoint y: 293, distance: 94.0
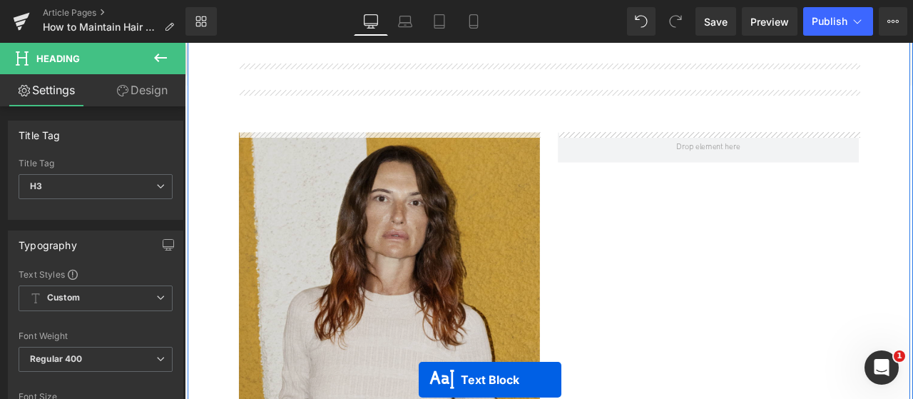
scroll to position [2746, 0]
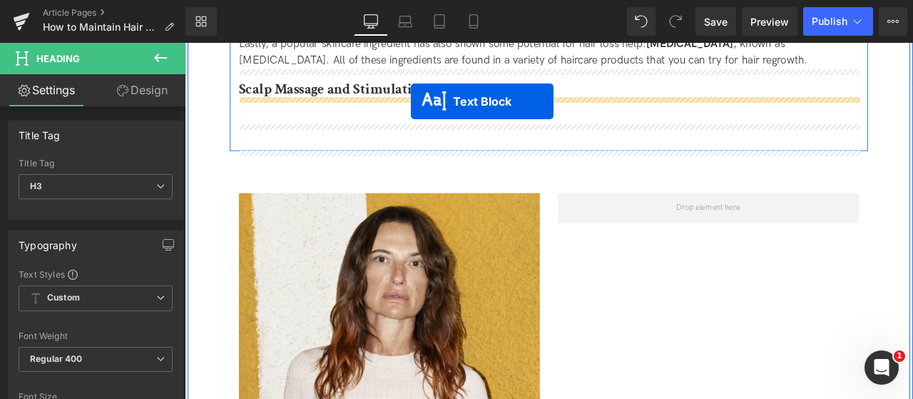
drag, startPoint x: 385, startPoint y: 221, endPoint x: 453, endPoint y: 112, distance: 128.4
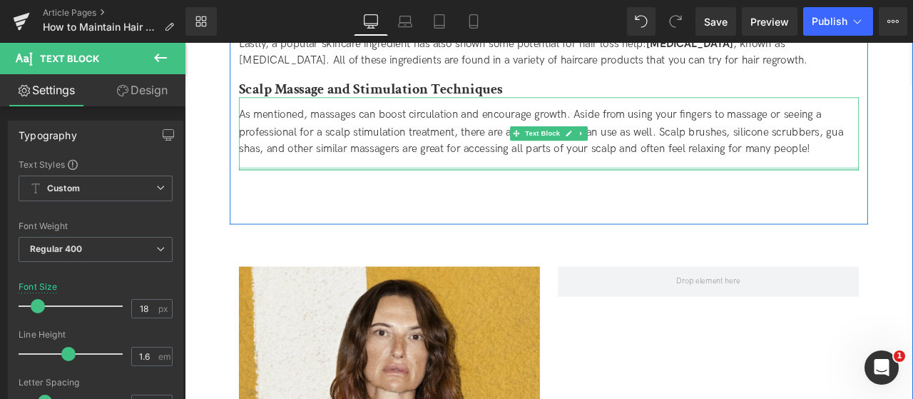
click at [395, 191] on div "As mentioned, massages can boost circulation and encourage growth. Aside from u…" at bounding box center [616, 150] width 735 height 86
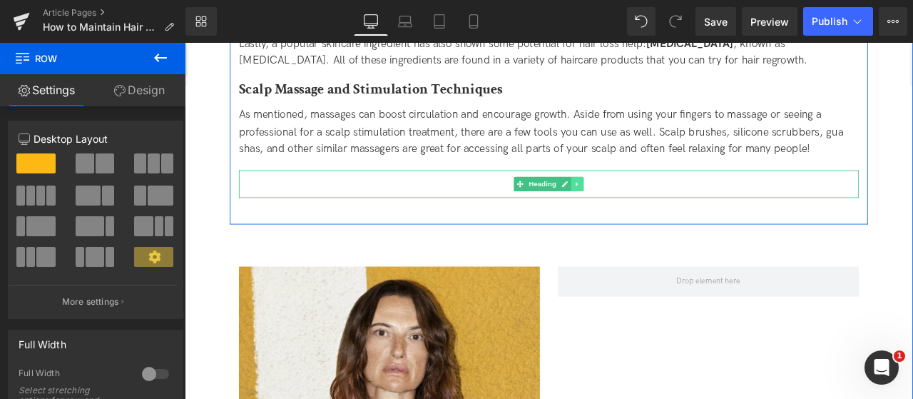
click at [651, 205] on link at bounding box center [650, 209] width 15 height 17
click at [655, 206] on icon at bounding box center [658, 209] width 8 height 8
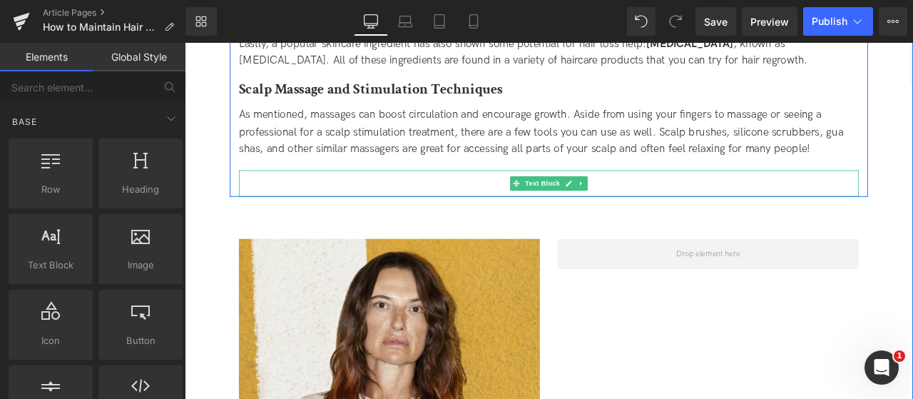
click at [655, 206] on icon at bounding box center [654, 209] width 8 height 9
click at [658, 206] on icon at bounding box center [662, 209] width 8 height 9
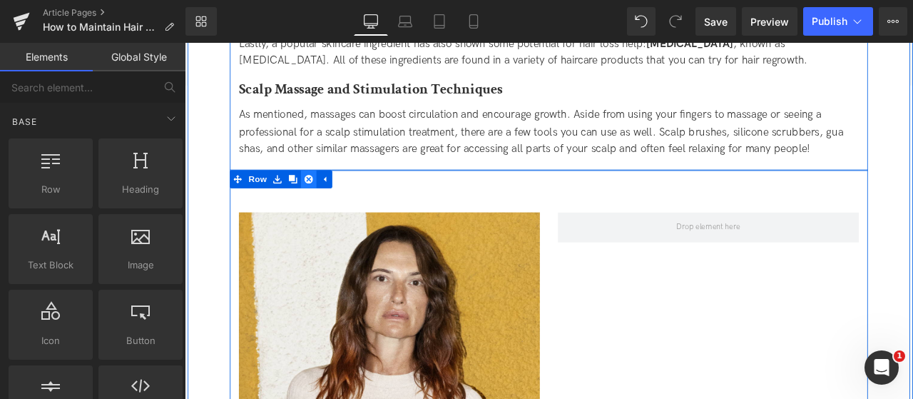
click at [331, 200] on icon at bounding box center [332, 204] width 10 height 10
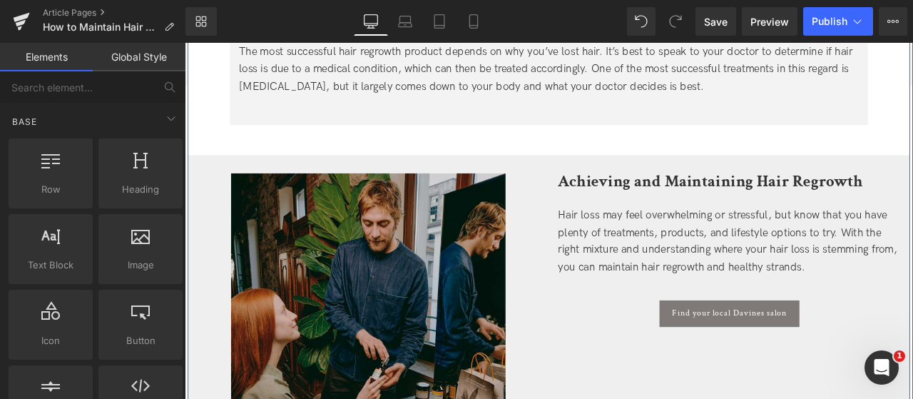
scroll to position [3959, 0]
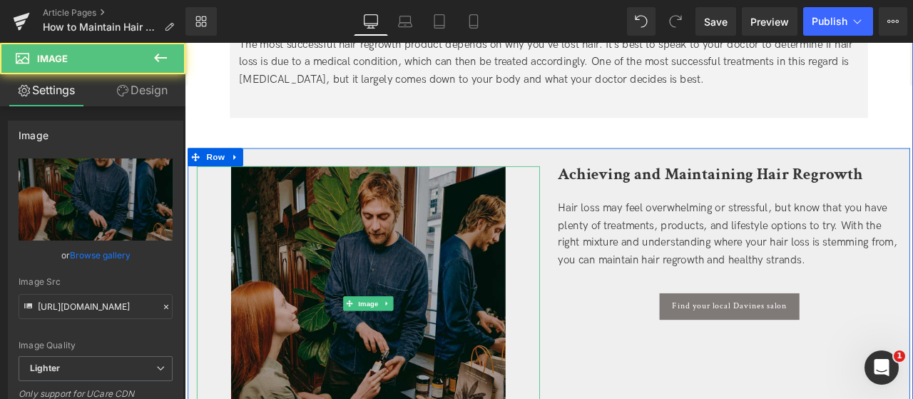
click at [487, 291] on img at bounding box center [402, 351] width 325 height 325
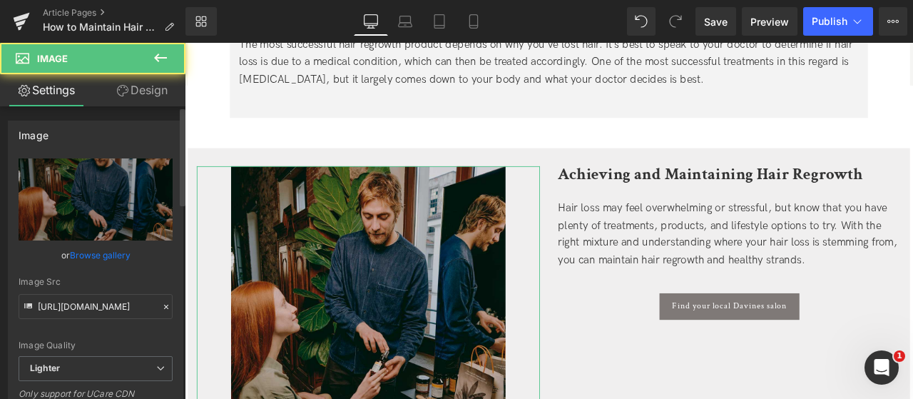
click at [103, 249] on link "Browse gallery" at bounding box center [100, 254] width 61 height 25
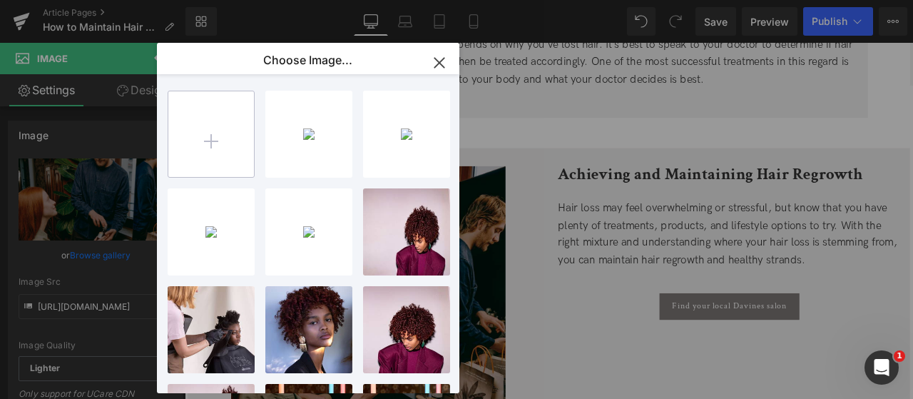
click at [229, 140] on input "file" at bounding box center [211, 134] width 86 height 86
click at [202, 135] on input "file" at bounding box center [211, 134] width 86 height 86
type input "C:\fakepath\STATIC SLIDER_1-1_DRIVE TO SALON.jpg"
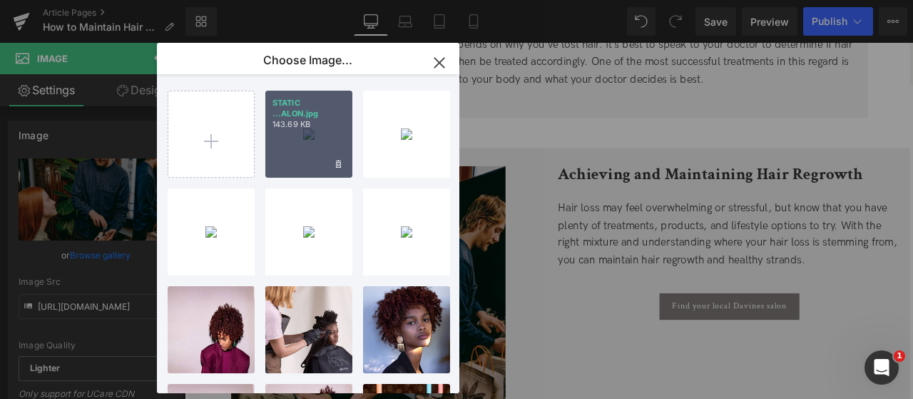
drag, startPoint x: 324, startPoint y: 118, endPoint x: 165, endPoint y: 90, distance: 161.6
click at [324, 118] on p "STATIC ...ALON.jpg" at bounding box center [308, 108] width 73 height 21
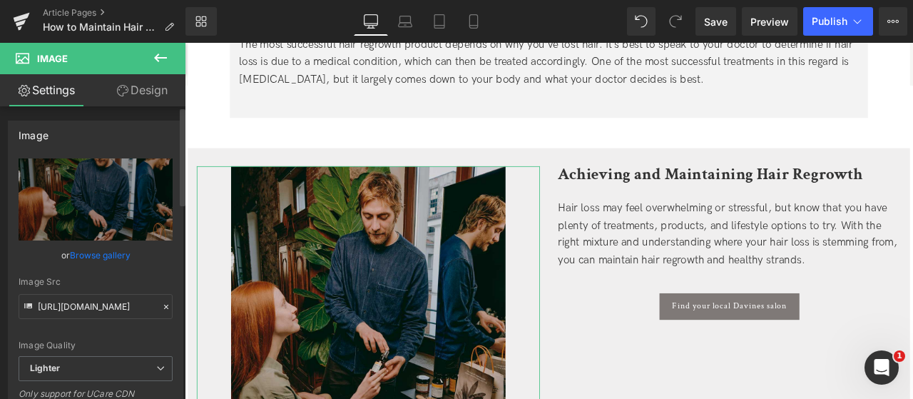
click at [116, 256] on link "Browse gallery" at bounding box center [100, 254] width 61 height 25
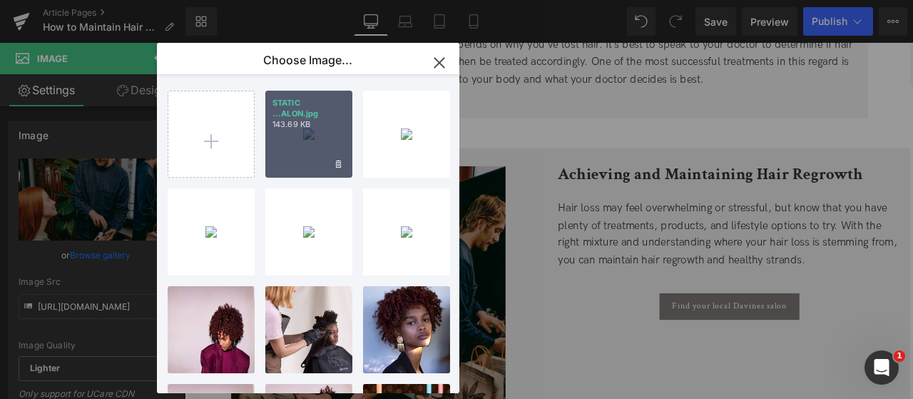
click at [325, 130] on div "STATIC ...ALON.jpg 143.69 KB" at bounding box center [308, 134] width 87 height 87
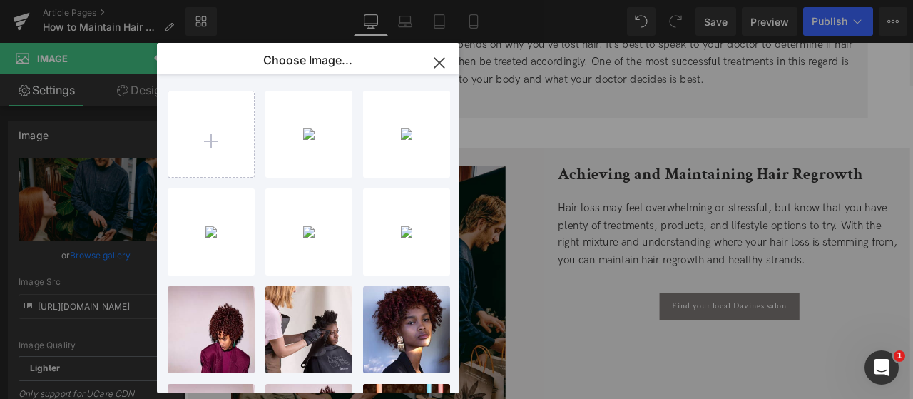
type input "[URL][DOMAIN_NAME]"
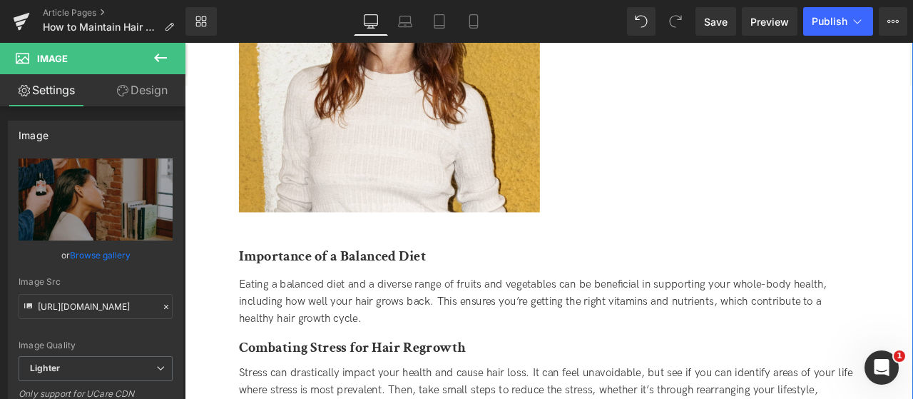
scroll to position [2818, 0]
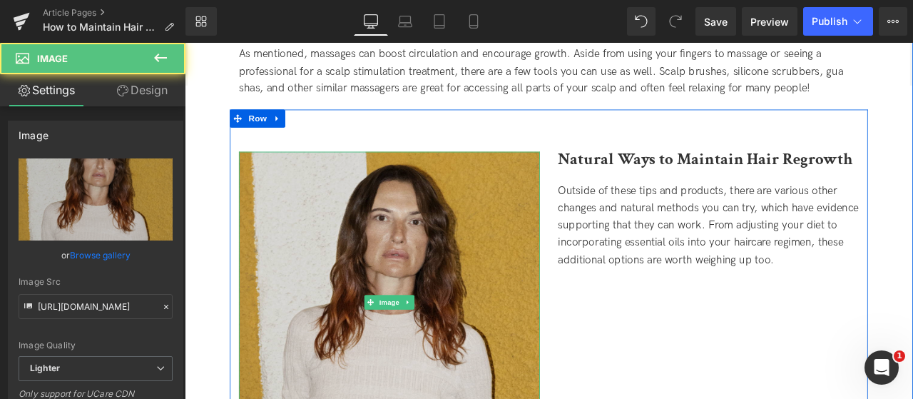
click at [541, 299] on img at bounding box center [427, 350] width 357 height 357
click at [516, 302] on img at bounding box center [427, 350] width 357 height 357
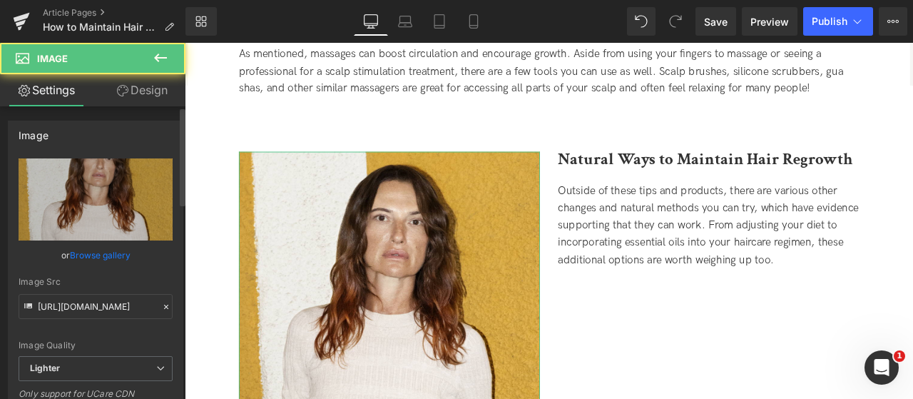
click at [108, 255] on link "Browse gallery" at bounding box center [100, 254] width 61 height 25
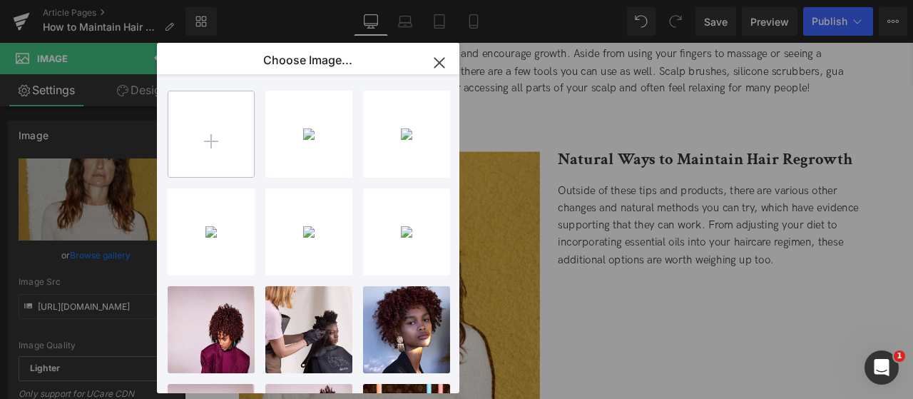
click at [200, 145] on input "file" at bounding box center [211, 134] width 86 height 86
type input "C:\fakepath\HP_STATIC SLIDER_1-1_HAIR REG.jpg"
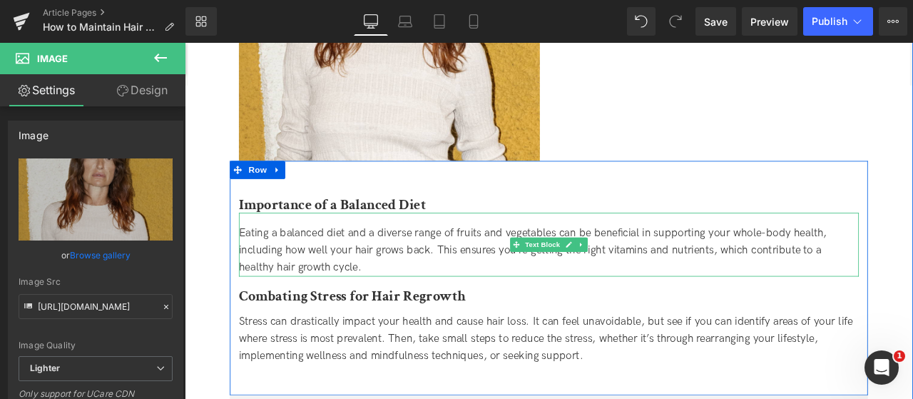
scroll to position [2960, 0]
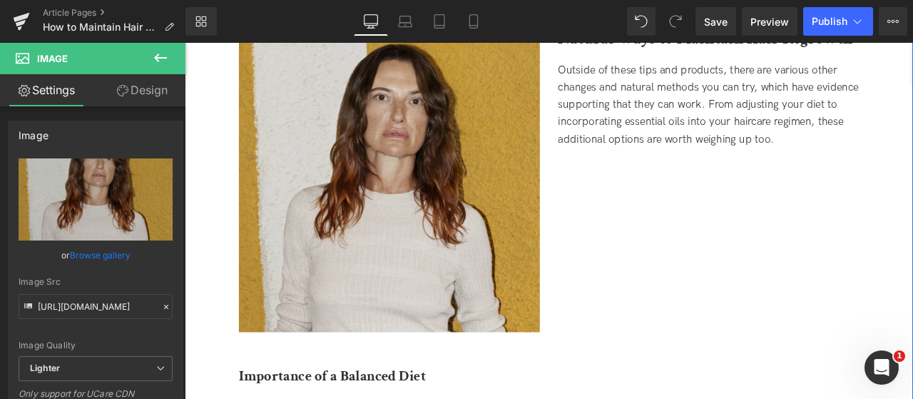
click at [556, 245] on img at bounding box center [427, 207] width 357 height 357
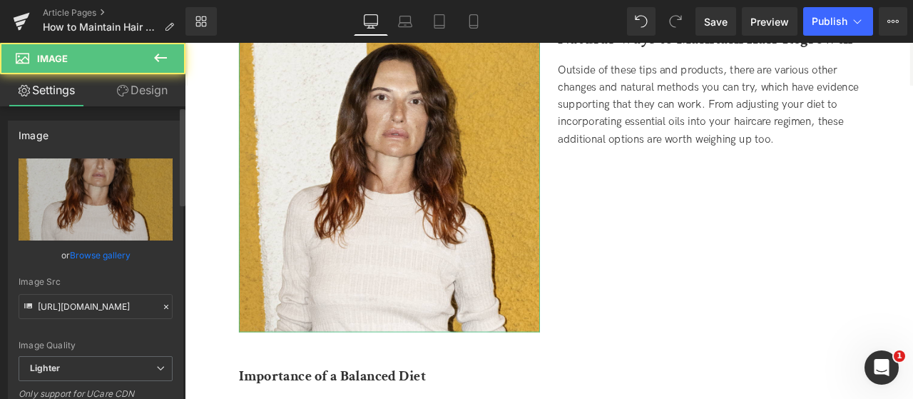
click at [70, 253] on link "Browse gallery" at bounding box center [100, 254] width 61 height 25
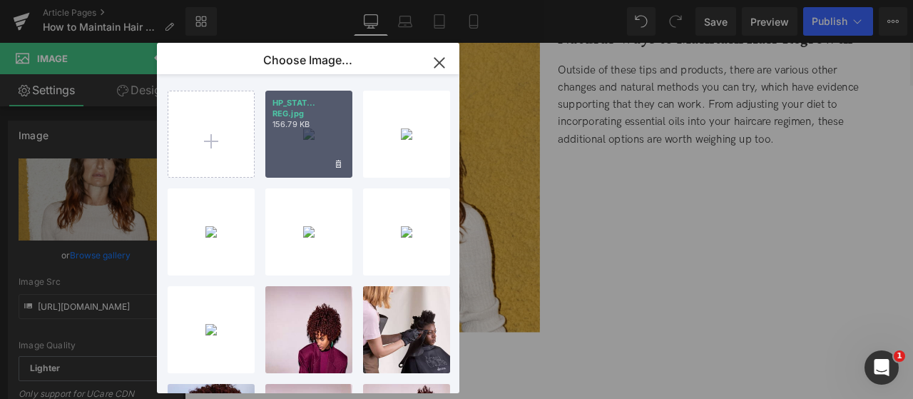
click at [328, 128] on p "156.79 KB" at bounding box center [308, 124] width 73 height 11
type input "[URL][DOMAIN_NAME]"
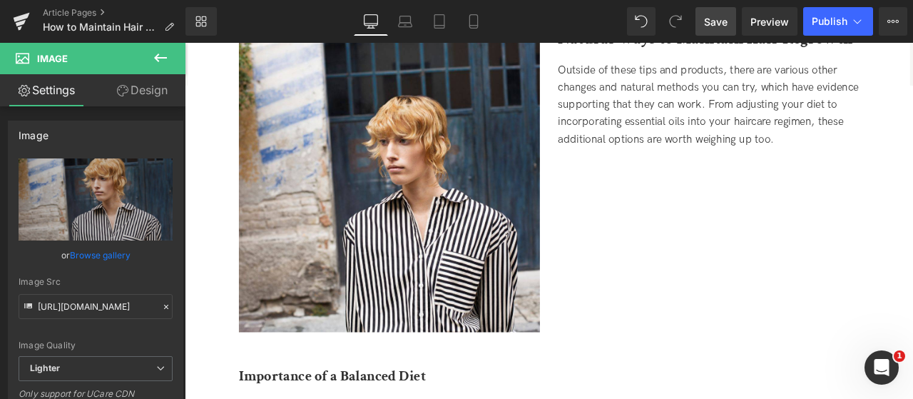
click at [725, 24] on span "Save" at bounding box center [716, 21] width 24 height 15
